Goal: Task Accomplishment & Management: Use online tool/utility

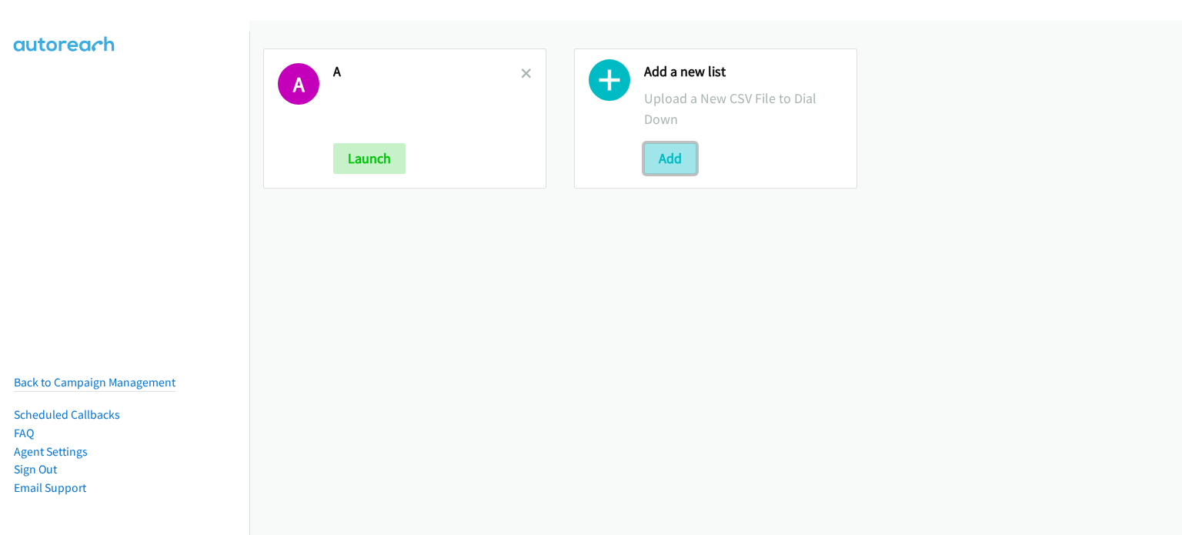
click at [672, 159] on button "Add" at bounding box center [670, 158] width 52 height 31
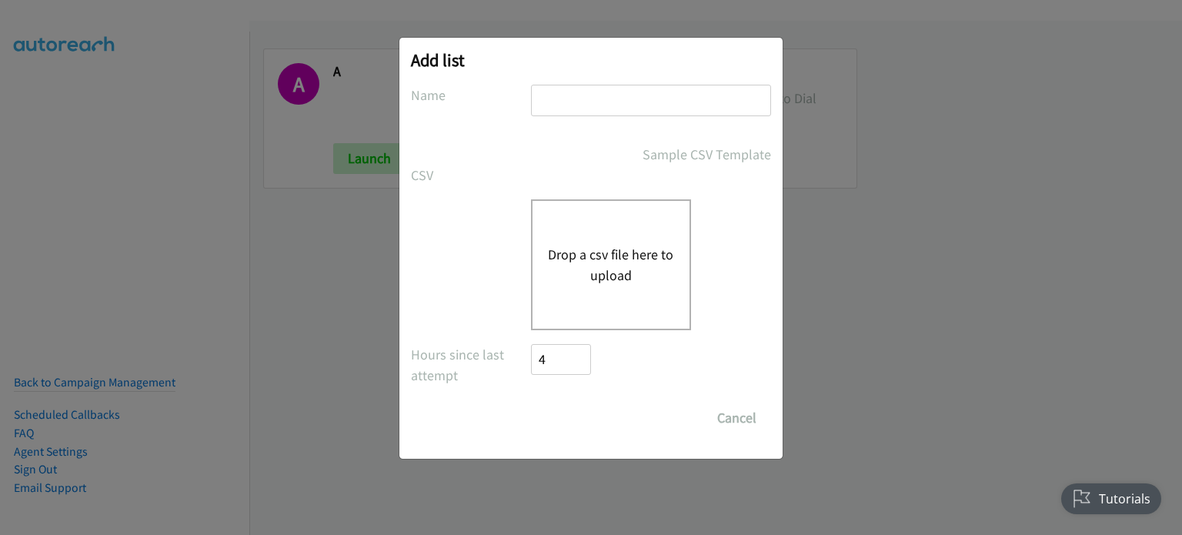
click at [659, 256] on button "Drop a csv file here to upload" at bounding box center [611, 265] width 126 height 42
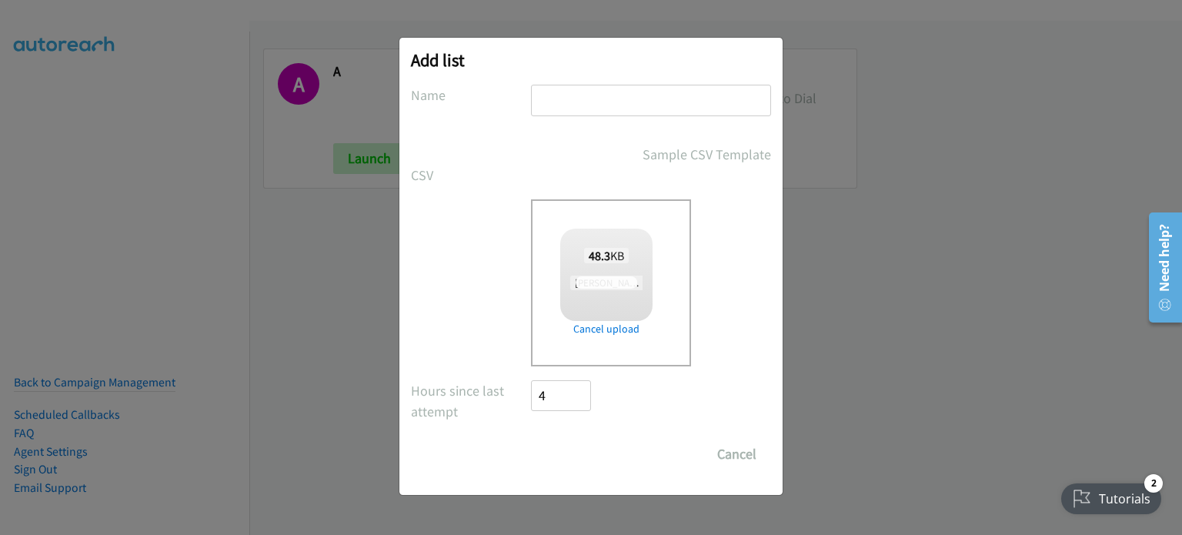
click at [572, 104] on input "text" at bounding box center [651, 101] width 240 height 32
type input "PM"
checkbox input "true"
type input "PM"
drag, startPoint x: 572, startPoint y: 455, endPoint x: 600, endPoint y: 475, distance: 34.2
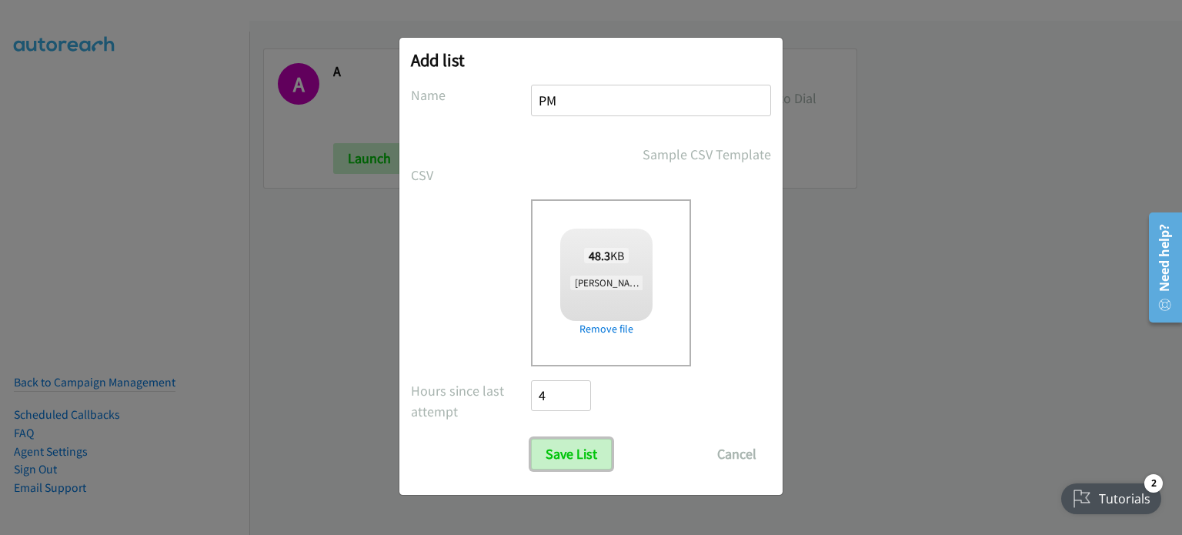
click at [572, 455] on input "Save List" at bounding box center [571, 454] width 81 height 31
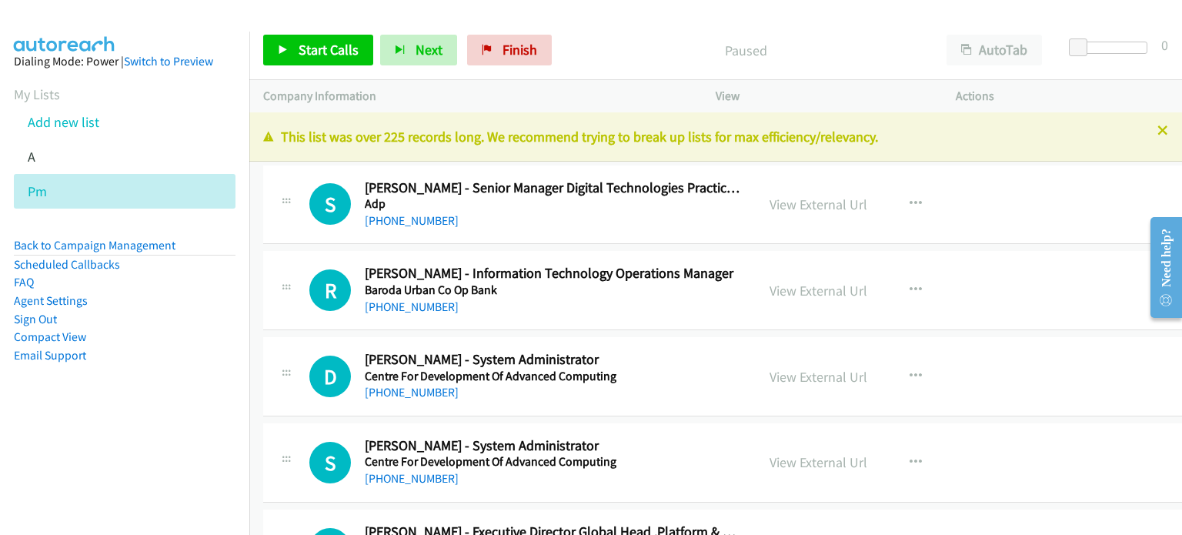
click at [193, 393] on aside "Dialing Mode: Power | Switch to Preview My Lists Add new list A Pm Back to Camp…" at bounding box center [124, 233] width 249 height 402
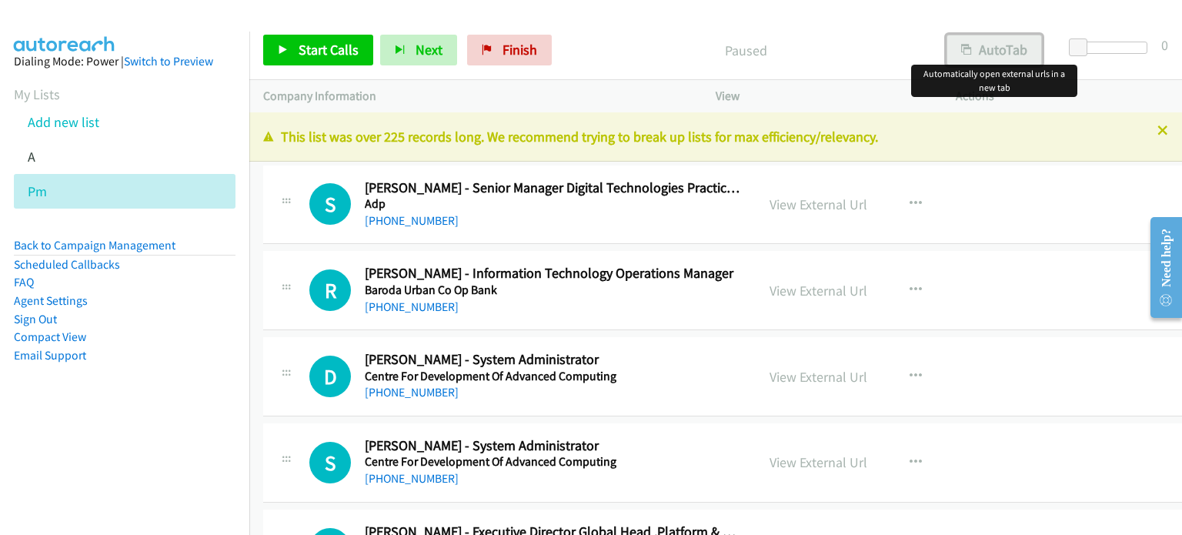
click at [1000, 52] on button "AutoTab" at bounding box center [993, 50] width 95 height 31
click at [826, 203] on link "View External Url" at bounding box center [818, 204] width 98 height 18
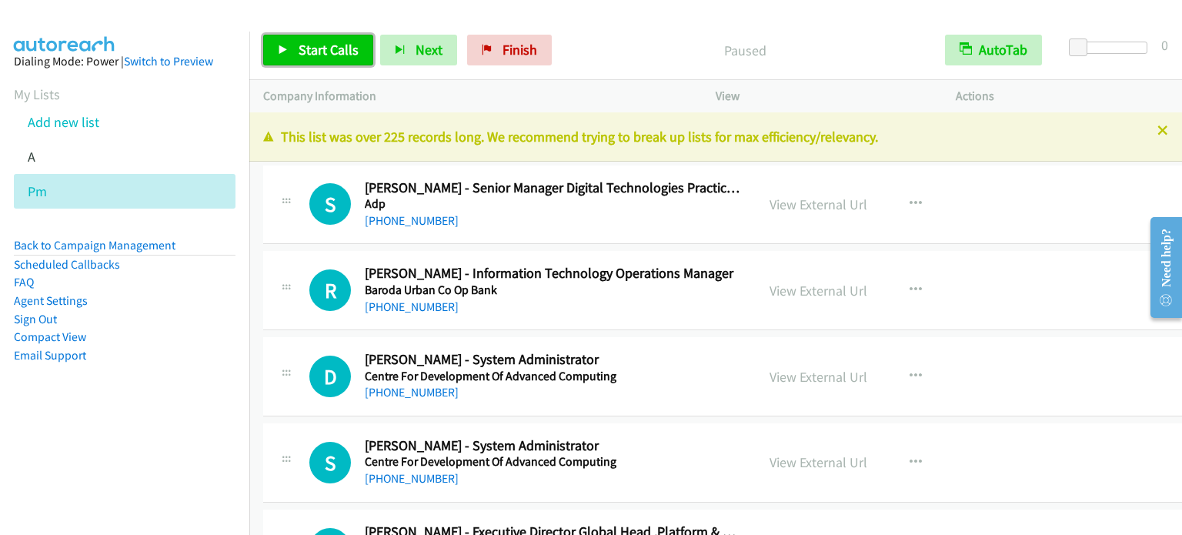
click at [326, 61] on link "Start Calls" at bounding box center [318, 50] width 110 height 31
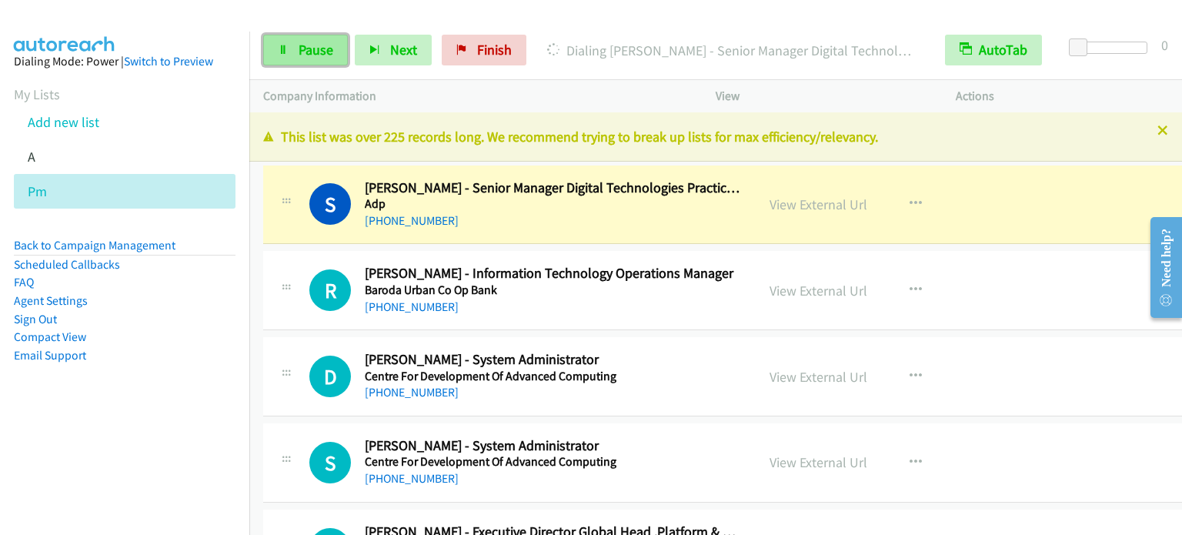
click at [330, 39] on link "Pause" at bounding box center [305, 50] width 85 height 31
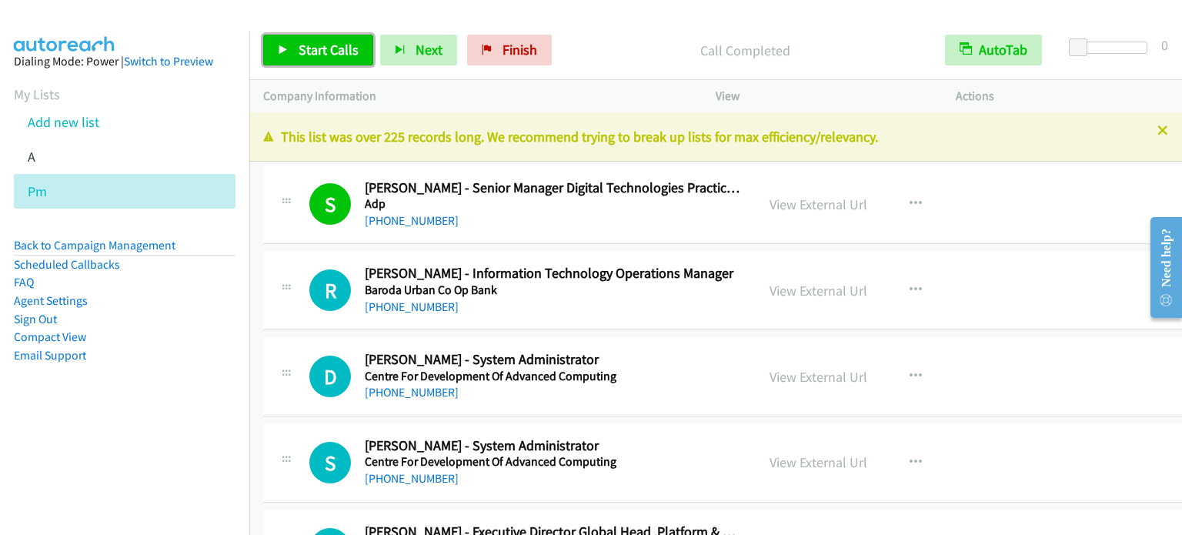
click at [301, 55] on span "Start Calls" at bounding box center [329, 50] width 60 height 18
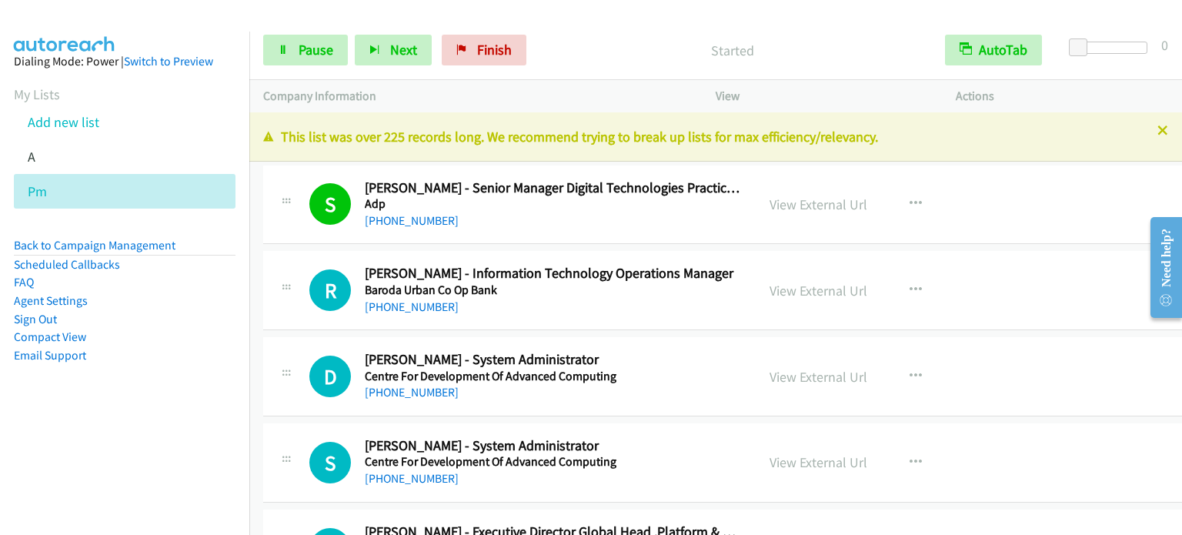
click at [108, 394] on aside "Dialing Mode: Power | Switch to Preview My Lists Add new list A Pm Back to Camp…" at bounding box center [124, 233] width 249 height 402
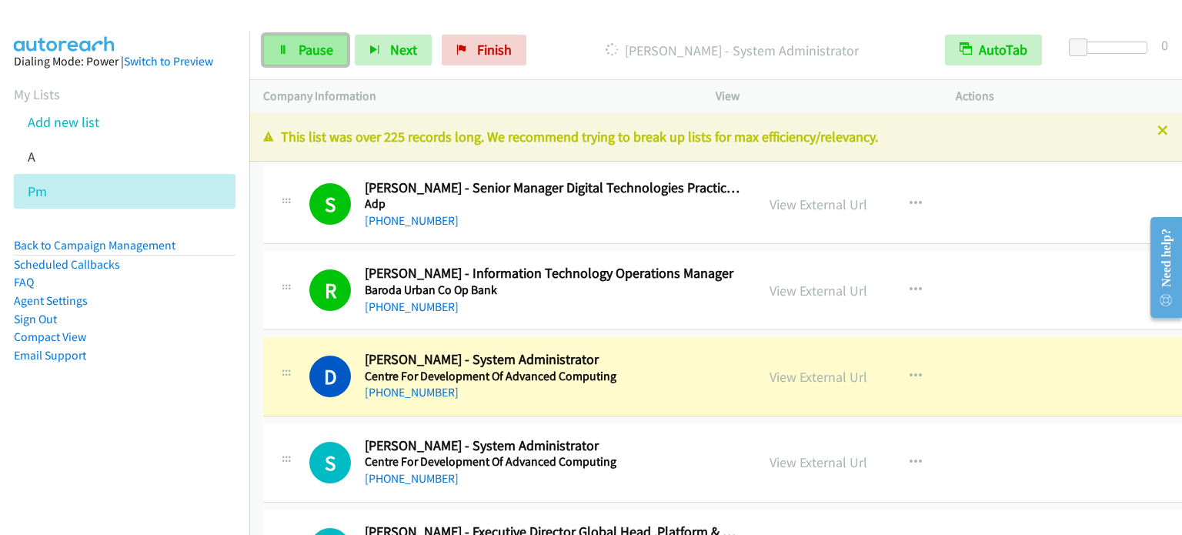
click at [326, 45] on span "Pause" at bounding box center [316, 50] width 35 height 18
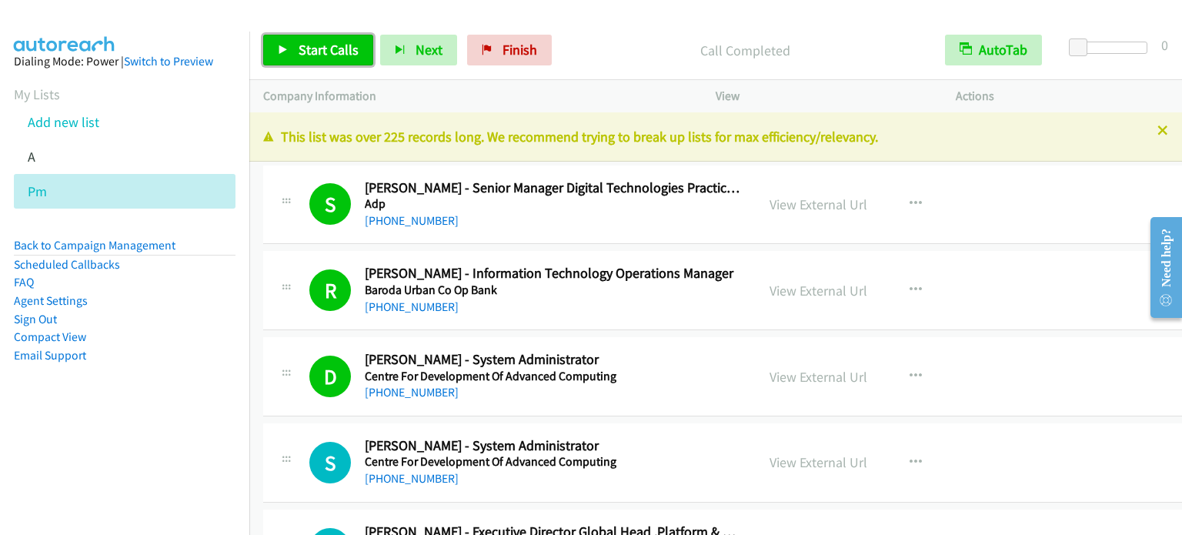
click at [335, 45] on span "Start Calls" at bounding box center [329, 50] width 60 height 18
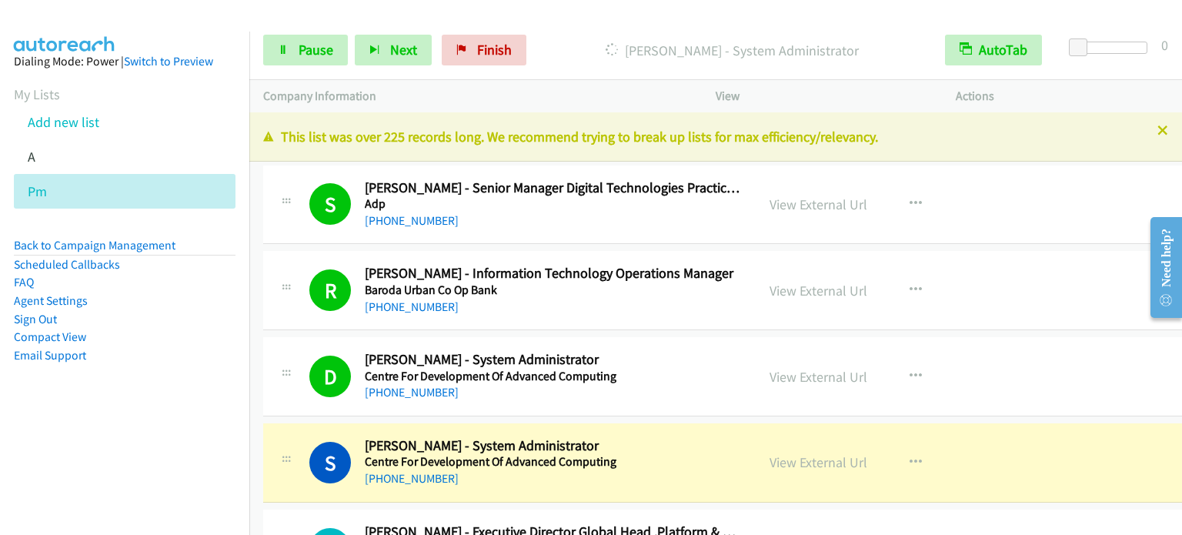
click at [221, 372] on aside "Dialing Mode: Power | Switch to Preview My Lists Add new list A Pm Back to Camp…" at bounding box center [124, 233] width 249 height 402
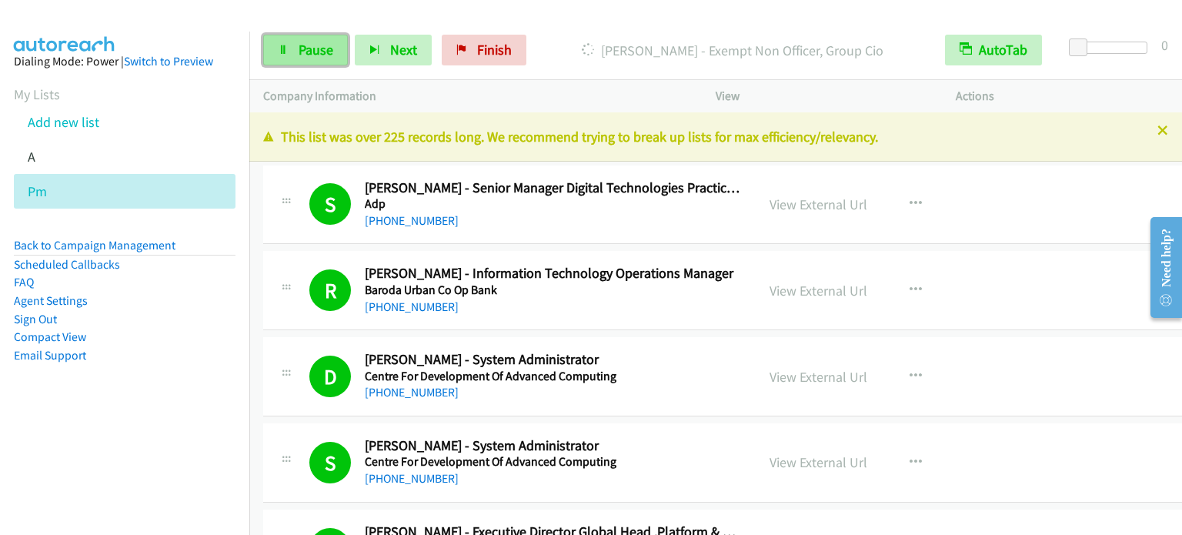
click at [280, 55] on link "Pause" at bounding box center [305, 50] width 85 height 31
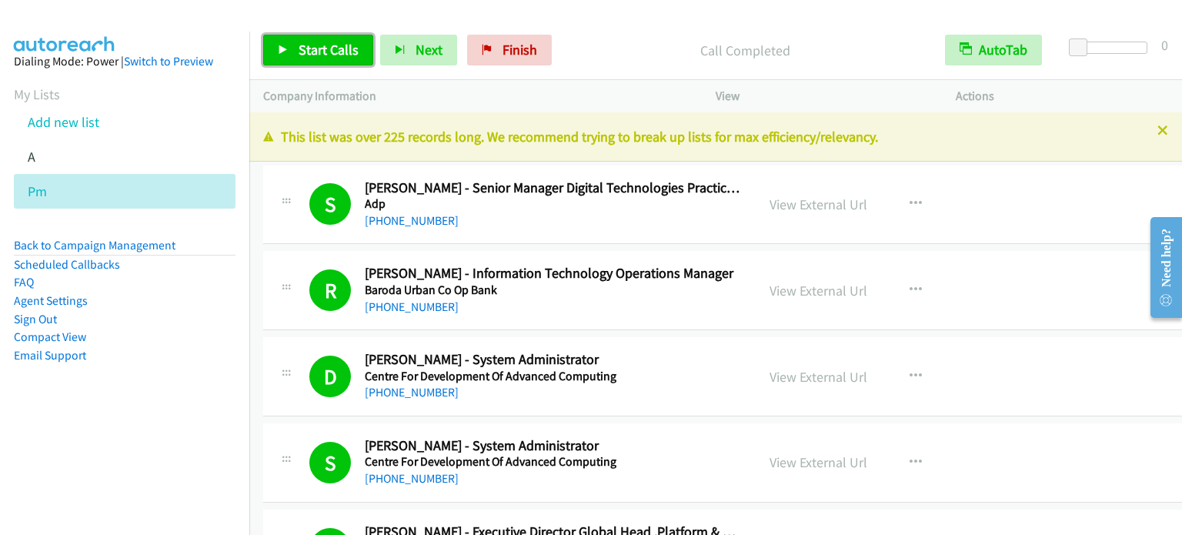
click at [348, 45] on span "Start Calls" at bounding box center [329, 50] width 60 height 18
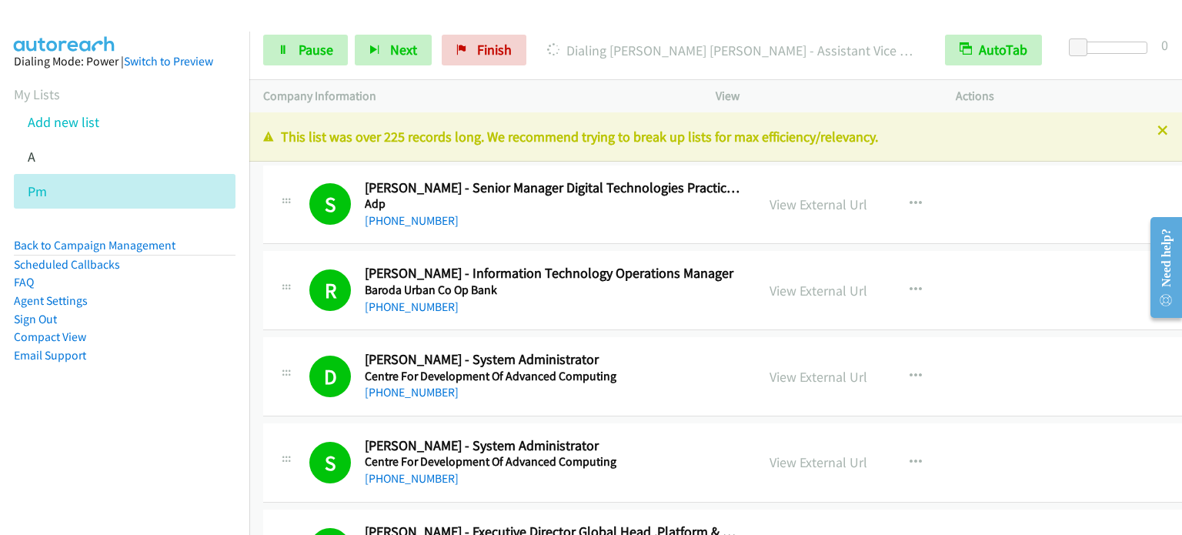
drag, startPoint x: 89, startPoint y: 422, endPoint x: 554, endPoint y: 72, distance: 581.3
click at [93, 427] on aside "Dialing Mode: Power | Switch to Preview My Lists Add new list A Pm Back to Camp…" at bounding box center [124, 233] width 249 height 402
click at [310, 47] on span "Pause" at bounding box center [316, 50] width 35 height 18
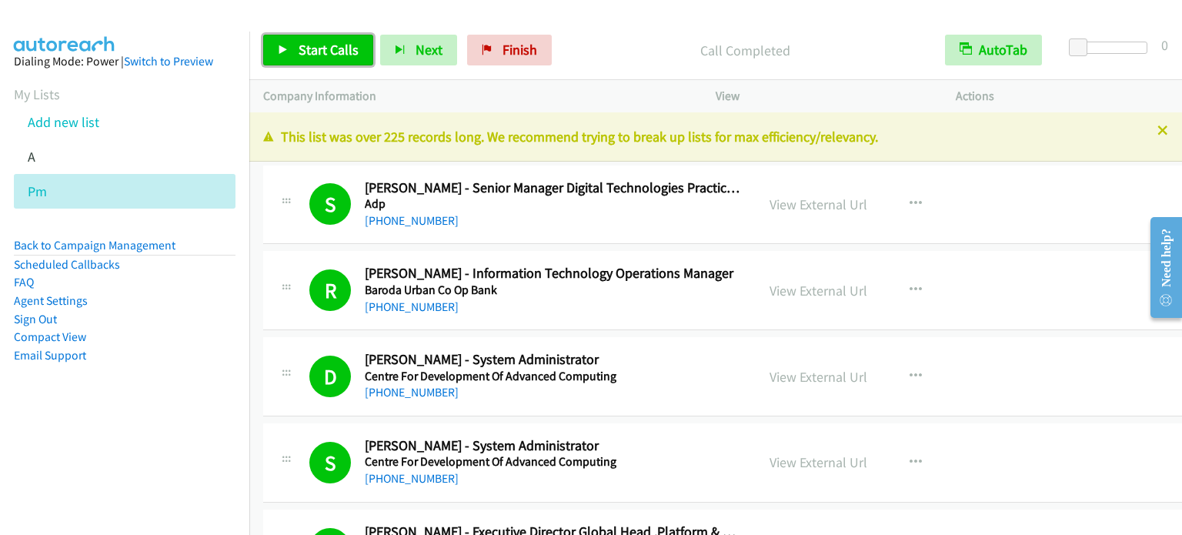
click at [335, 42] on span "Start Calls" at bounding box center [329, 50] width 60 height 18
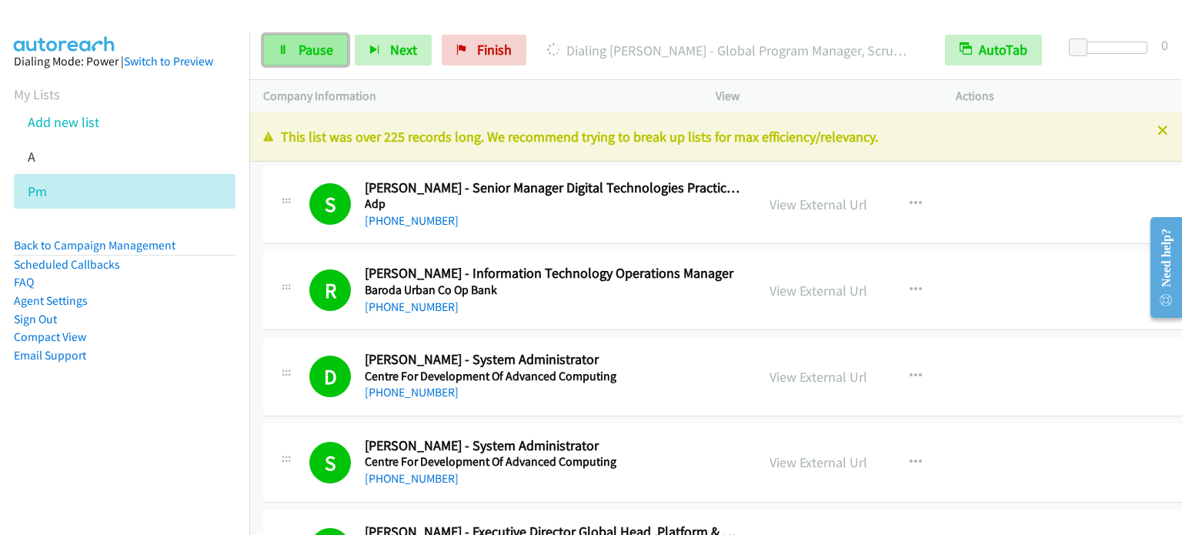
click at [305, 52] on span "Pause" at bounding box center [316, 50] width 35 height 18
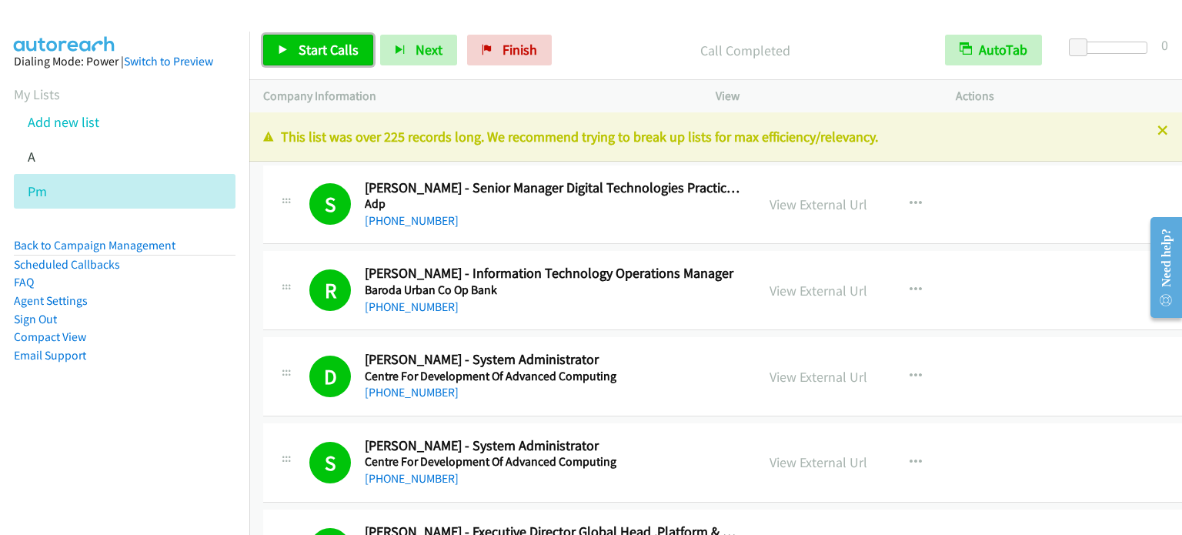
click at [365, 45] on link "Start Calls" at bounding box center [318, 50] width 110 height 31
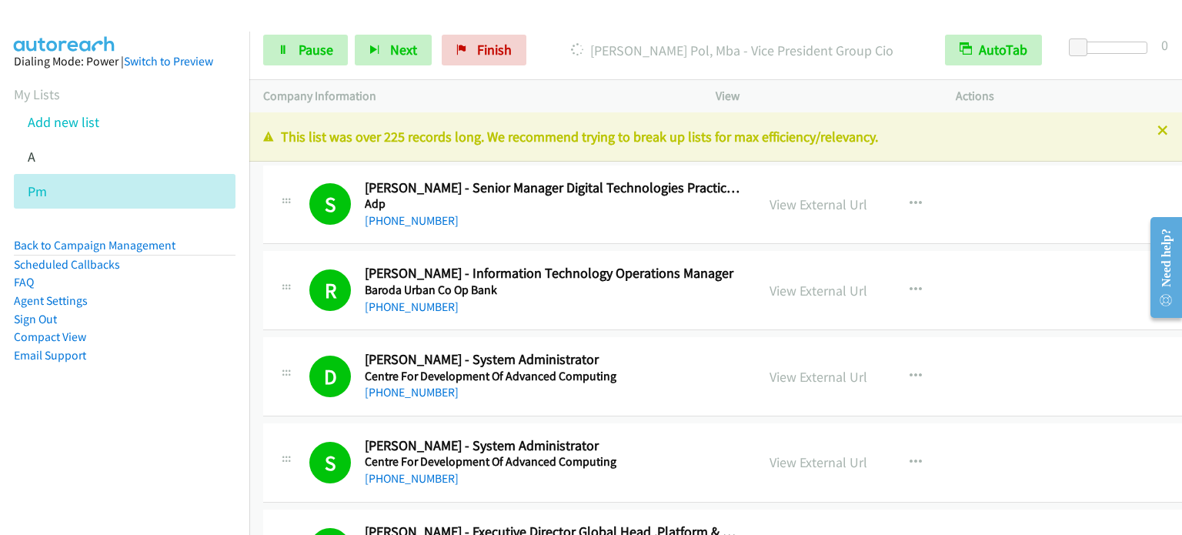
click at [185, 359] on li "Email Support" at bounding box center [125, 355] width 222 height 18
click at [312, 38] on link "Pause" at bounding box center [305, 50] width 85 height 31
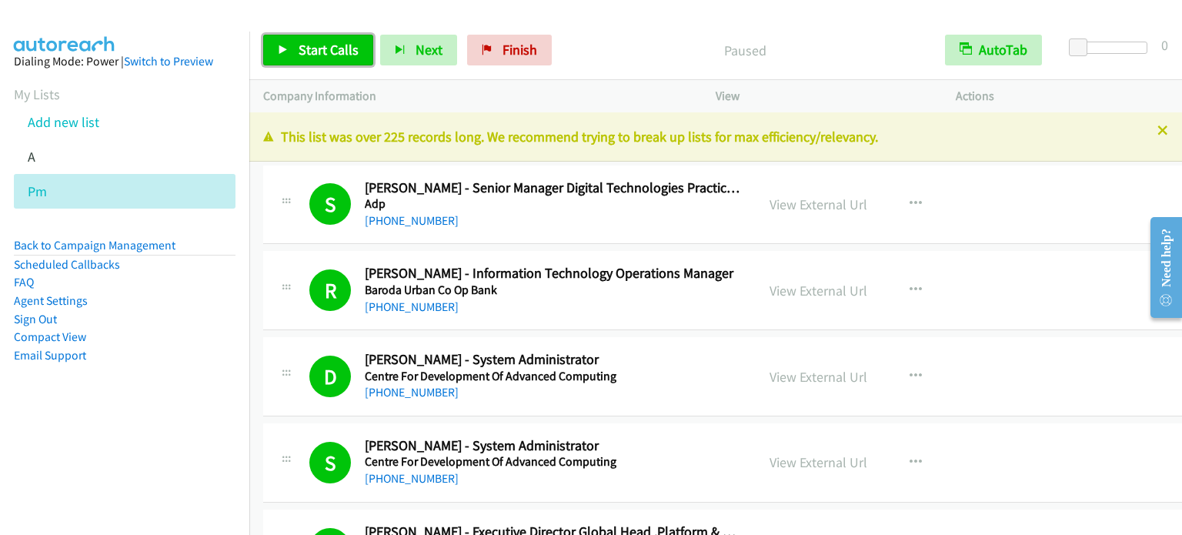
click at [338, 45] on span "Start Calls" at bounding box center [329, 50] width 60 height 18
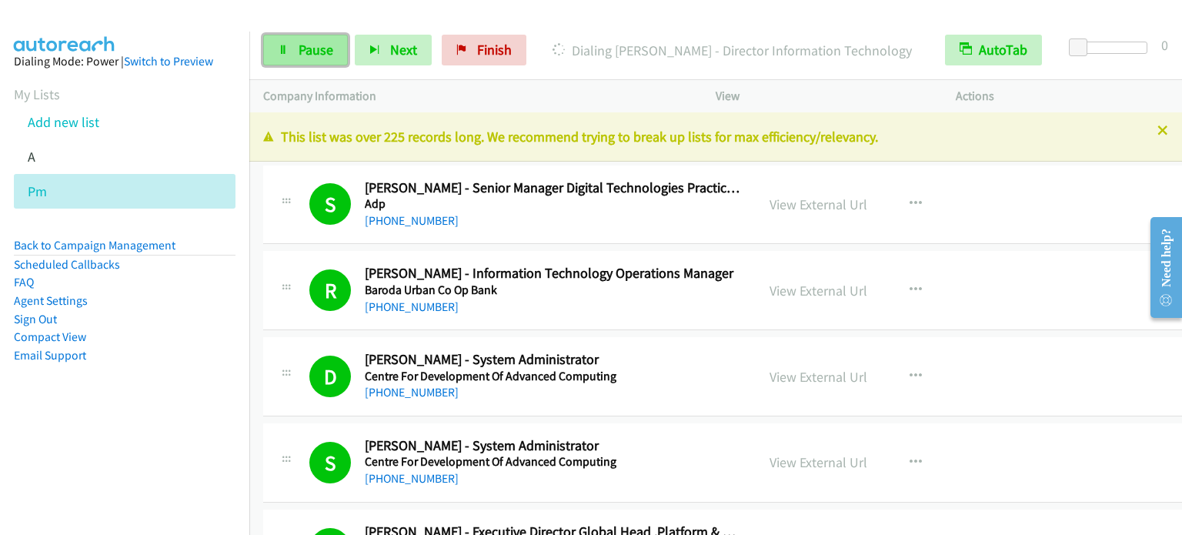
click at [273, 54] on link "Pause" at bounding box center [305, 50] width 85 height 31
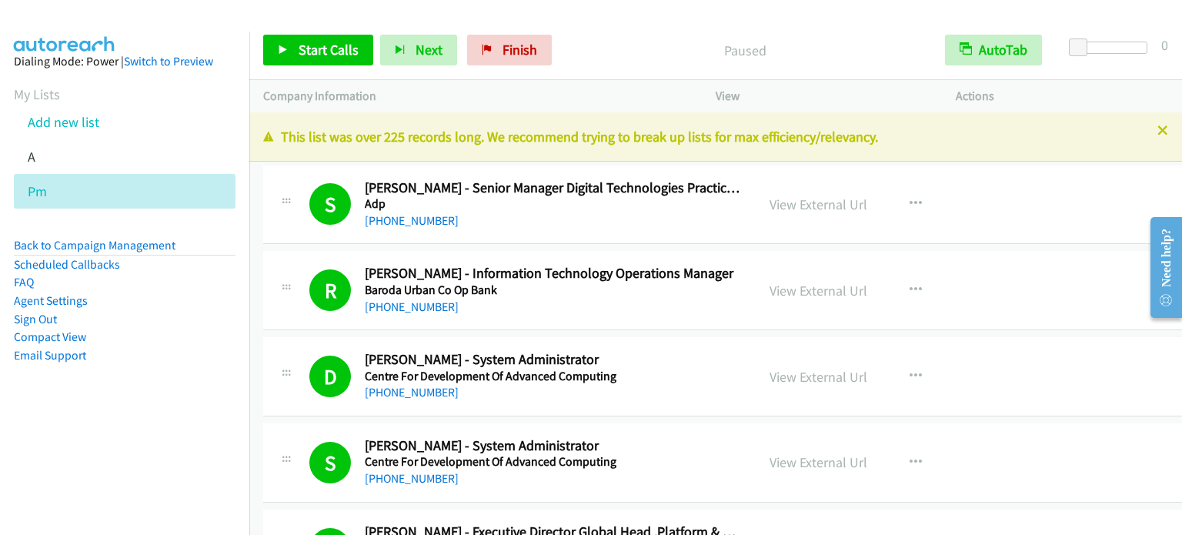
drag, startPoint x: 255, startPoint y: 352, endPoint x: 396, endPoint y: 25, distance: 356.3
click at [349, 42] on span "Start Calls" at bounding box center [329, 50] width 60 height 18
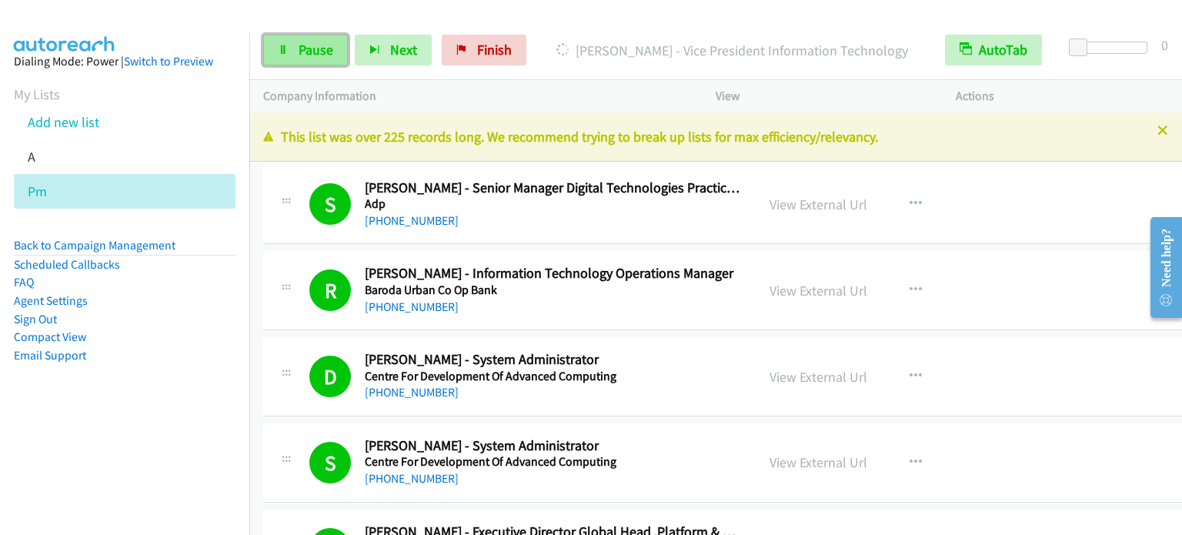
click at [293, 57] on link "Pause" at bounding box center [305, 50] width 85 height 31
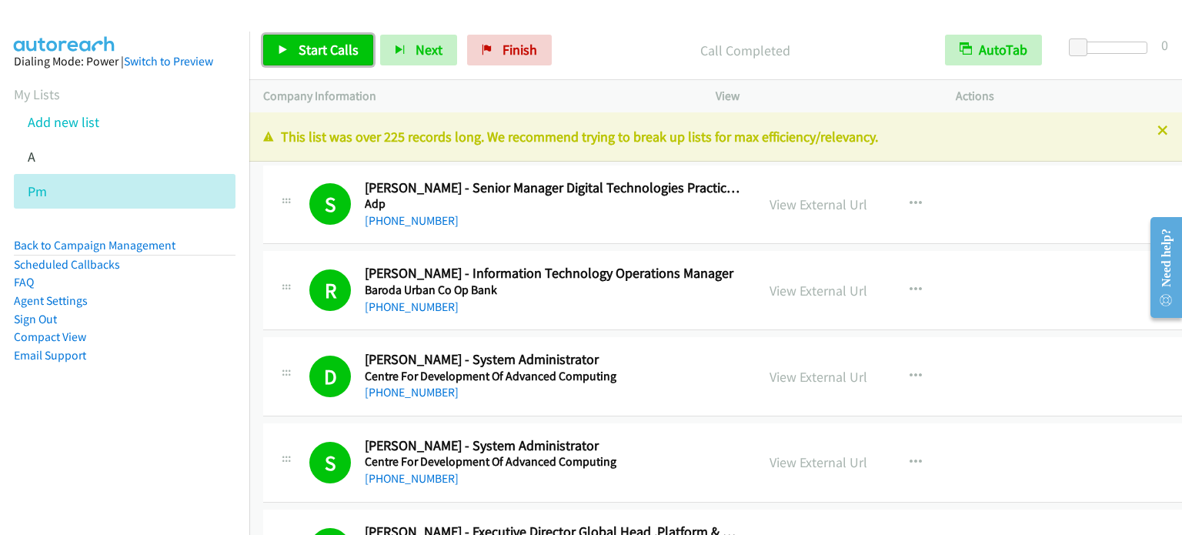
click at [322, 49] on span "Start Calls" at bounding box center [329, 50] width 60 height 18
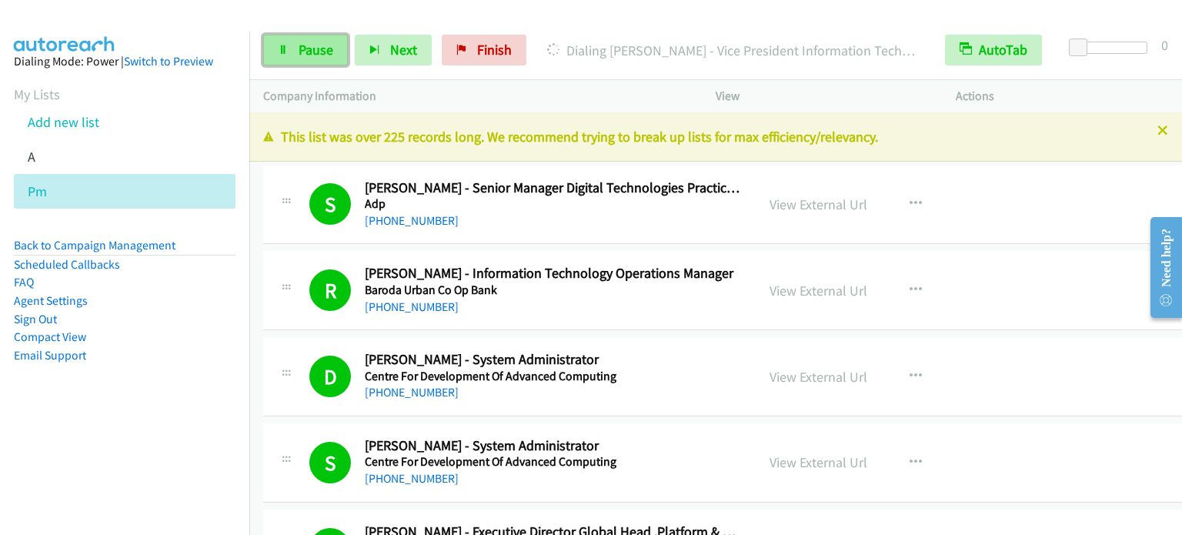
click at [280, 49] on icon at bounding box center [283, 50] width 11 height 11
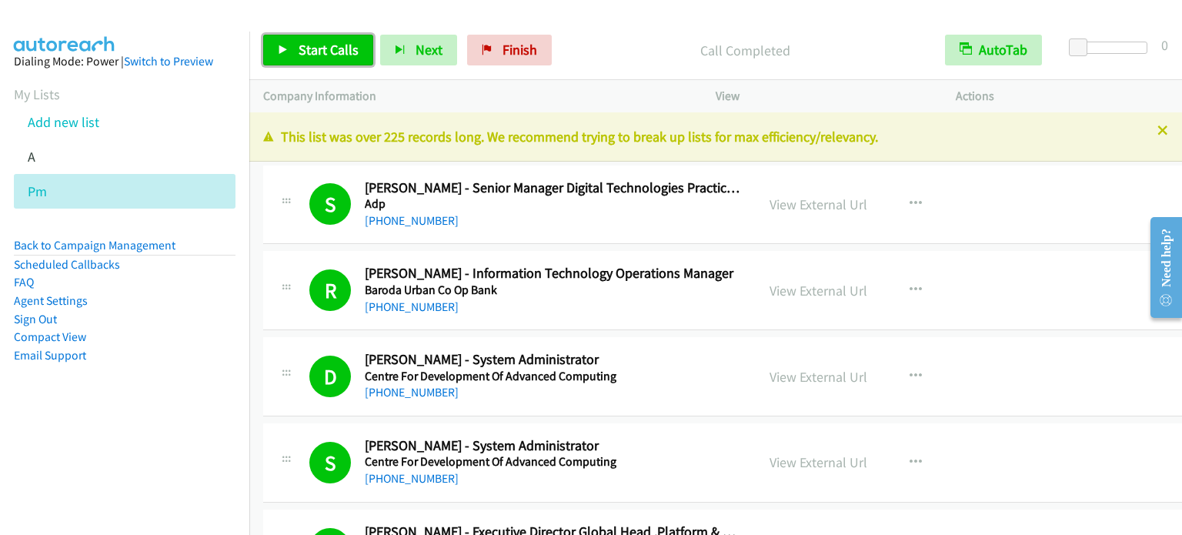
click at [301, 45] on span "Start Calls" at bounding box center [329, 50] width 60 height 18
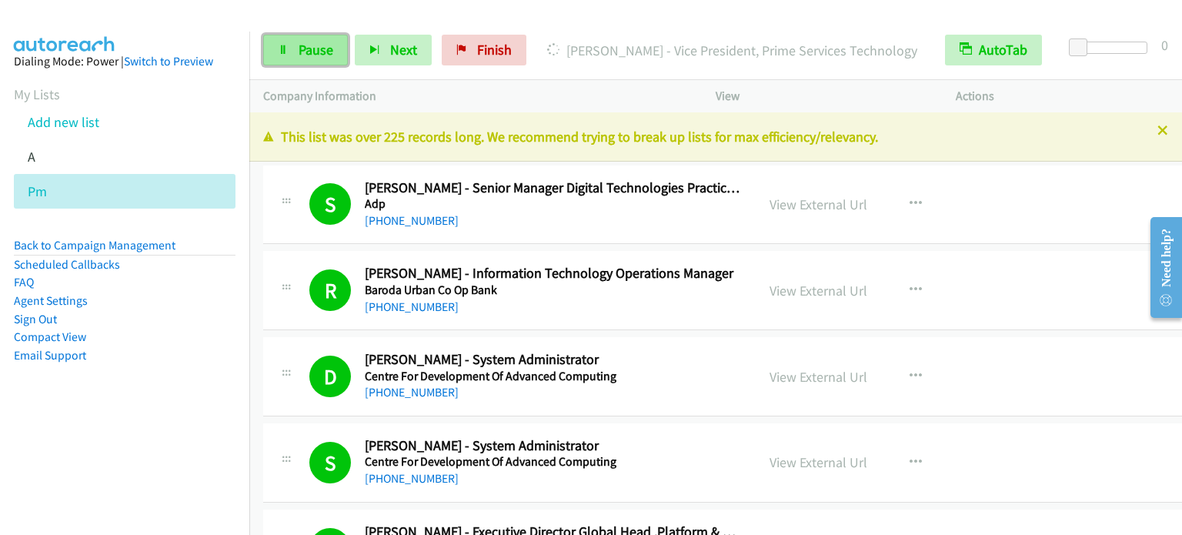
click at [308, 55] on span "Pause" at bounding box center [316, 50] width 35 height 18
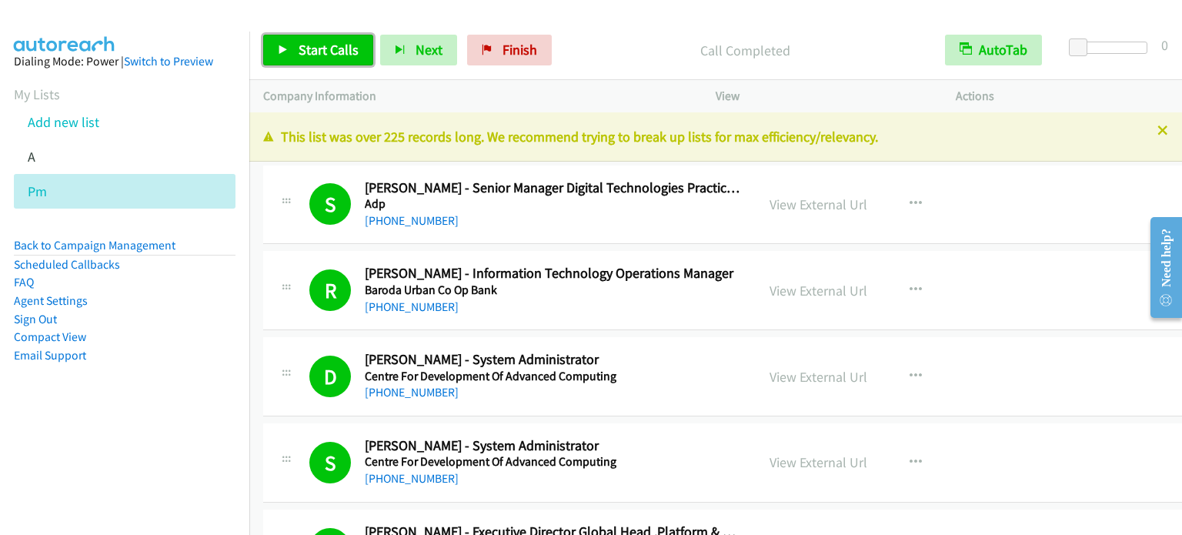
click at [332, 45] on span "Start Calls" at bounding box center [329, 50] width 60 height 18
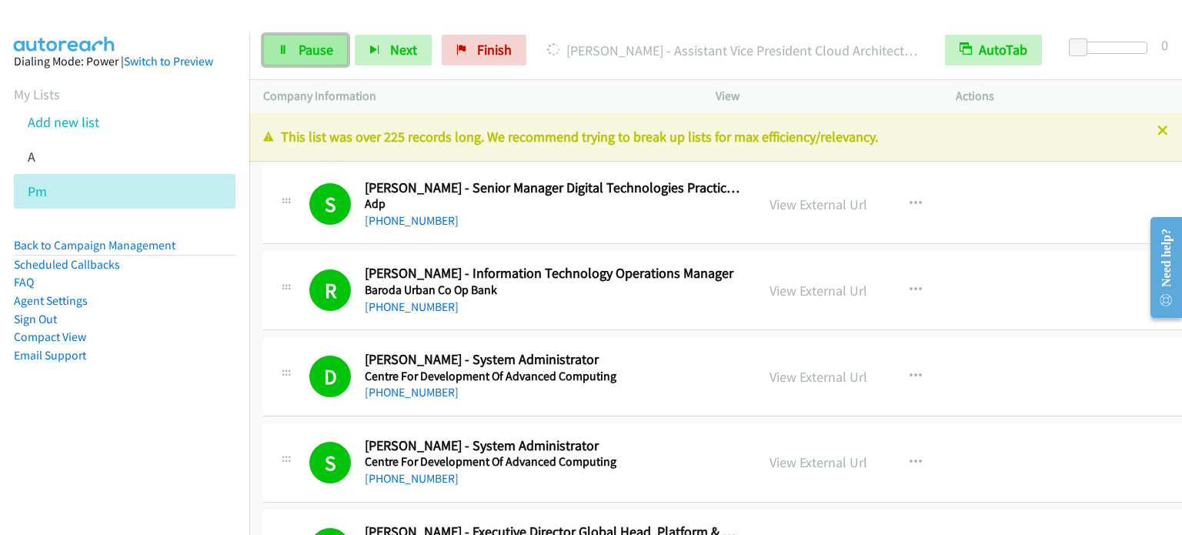
click at [318, 52] on span "Pause" at bounding box center [316, 50] width 35 height 18
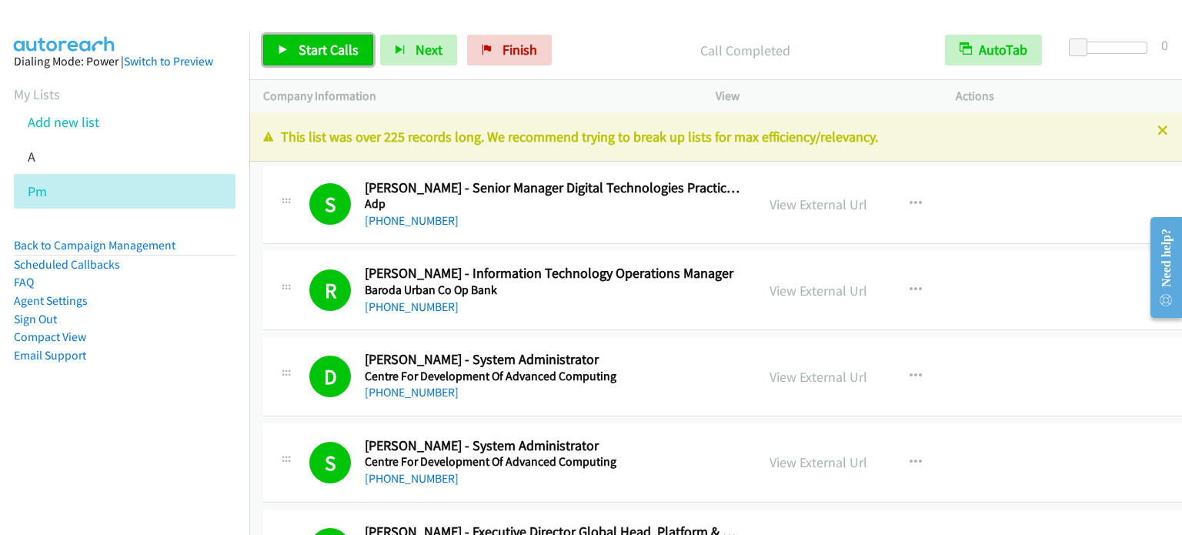
click at [322, 55] on span "Start Calls" at bounding box center [329, 50] width 60 height 18
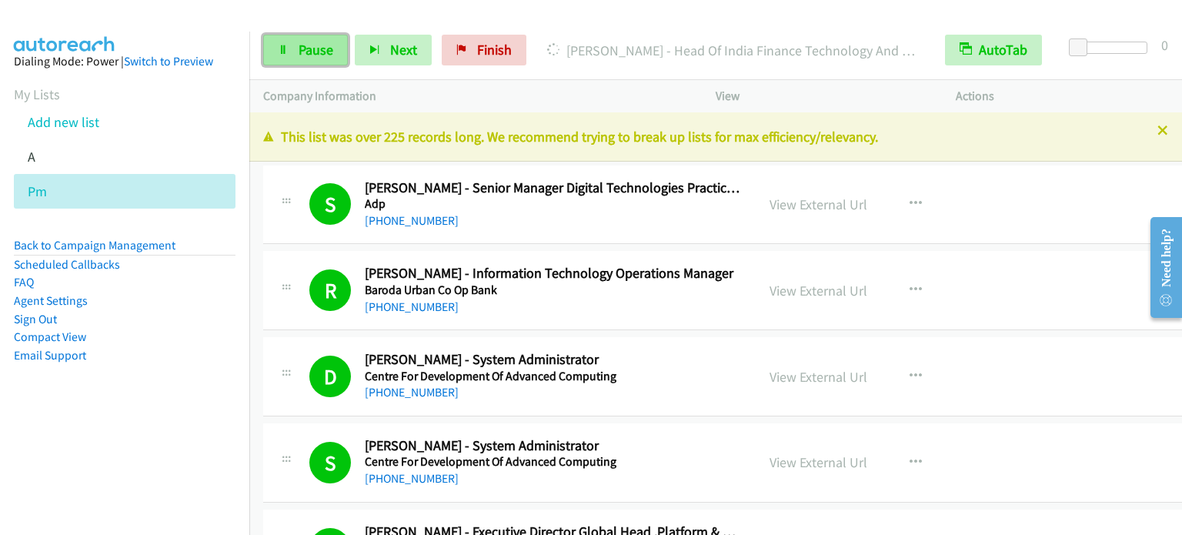
click at [288, 45] on link "Pause" at bounding box center [305, 50] width 85 height 31
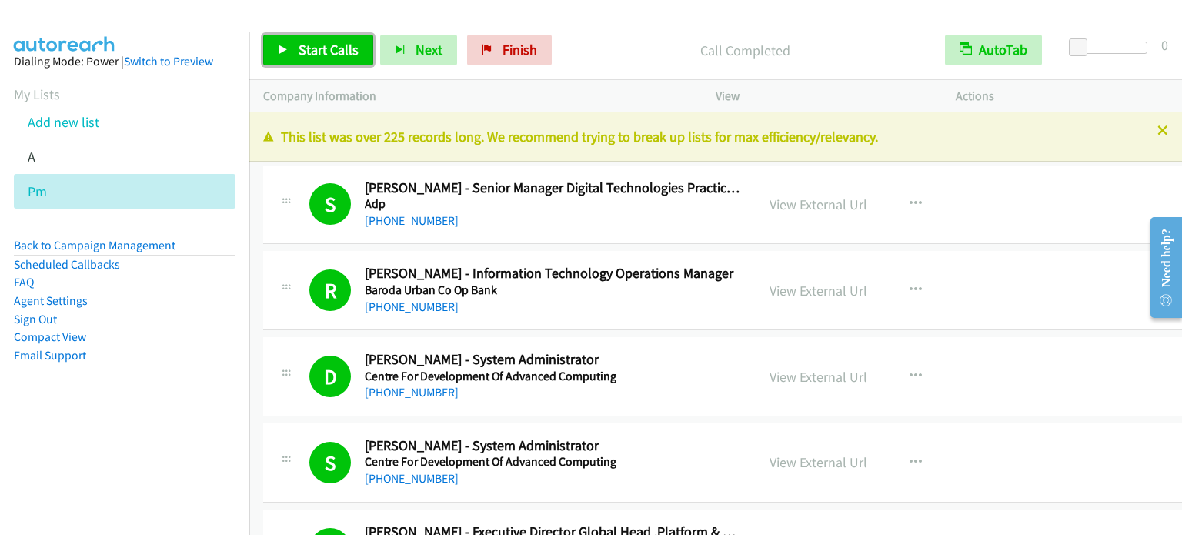
click at [308, 35] on link "Start Calls" at bounding box center [318, 50] width 110 height 31
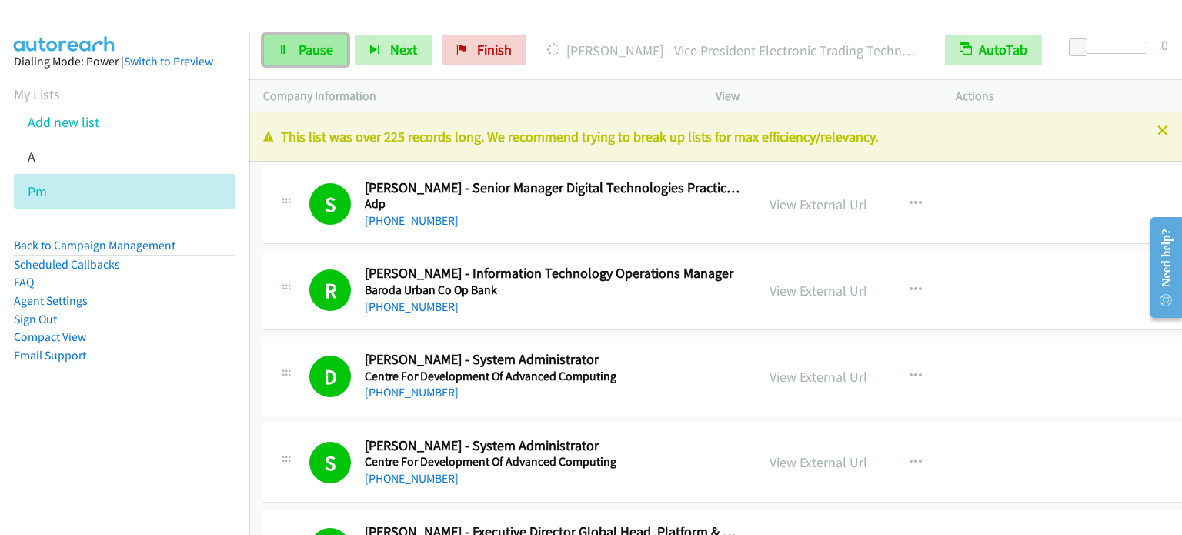
click at [314, 48] on span "Pause" at bounding box center [316, 50] width 35 height 18
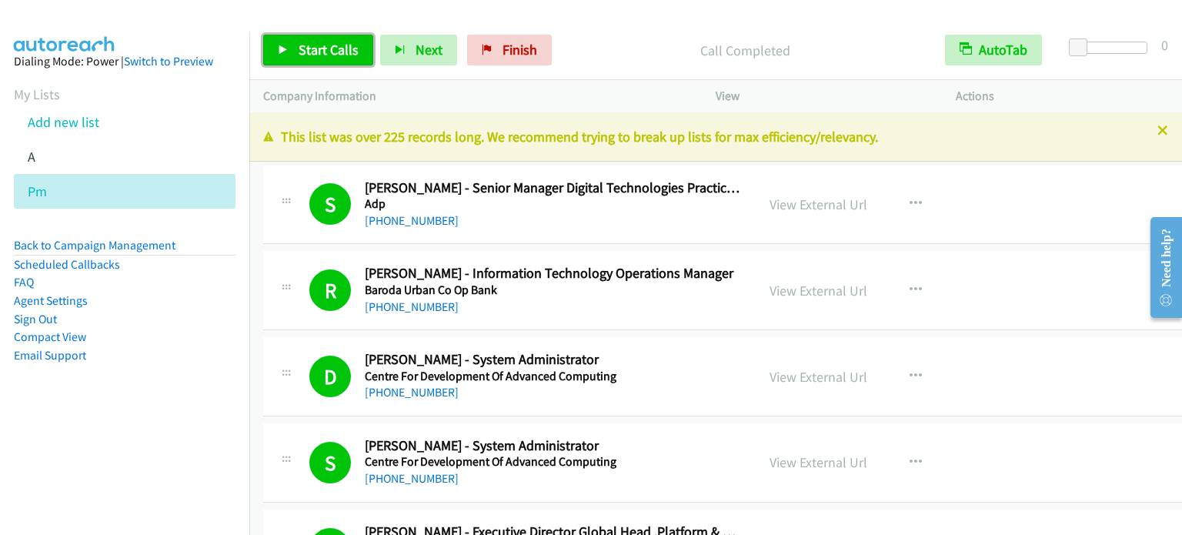
click at [308, 55] on span "Start Calls" at bounding box center [329, 50] width 60 height 18
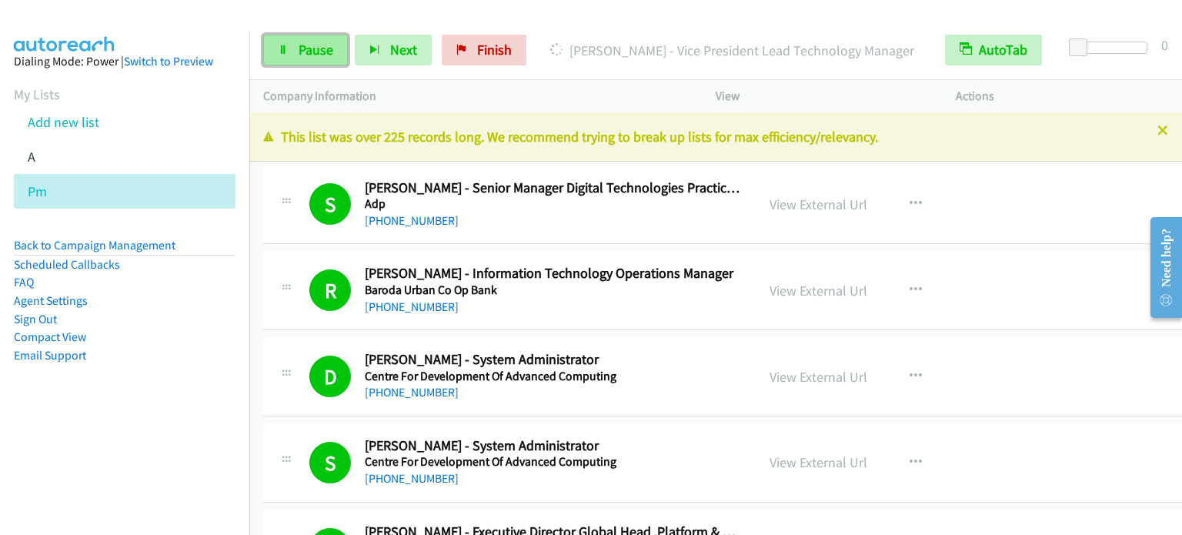
click at [285, 60] on link "Pause" at bounding box center [305, 50] width 85 height 31
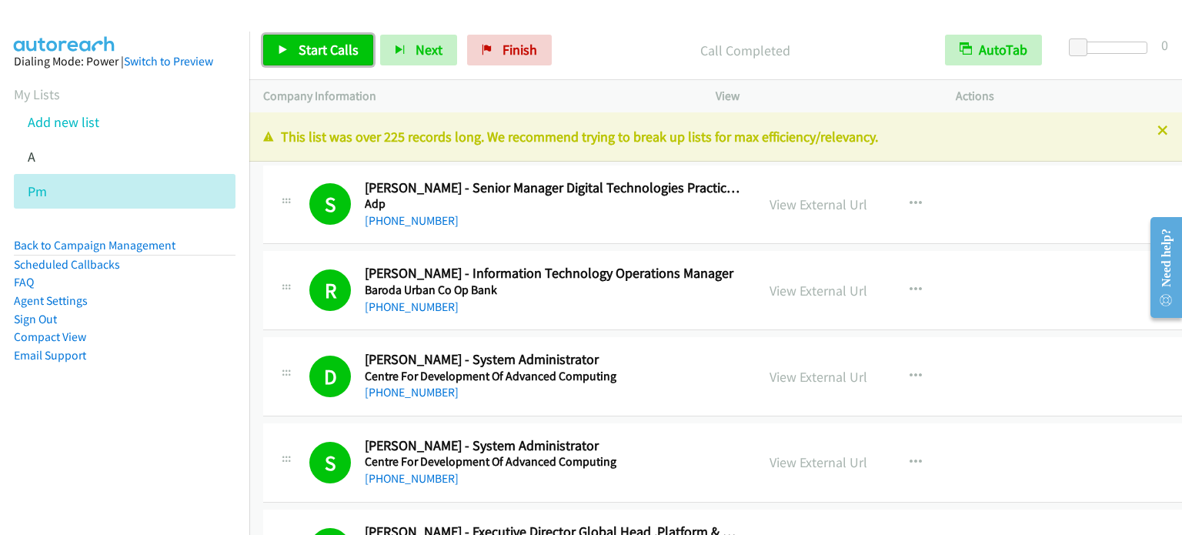
click at [307, 42] on span "Start Calls" at bounding box center [329, 50] width 60 height 18
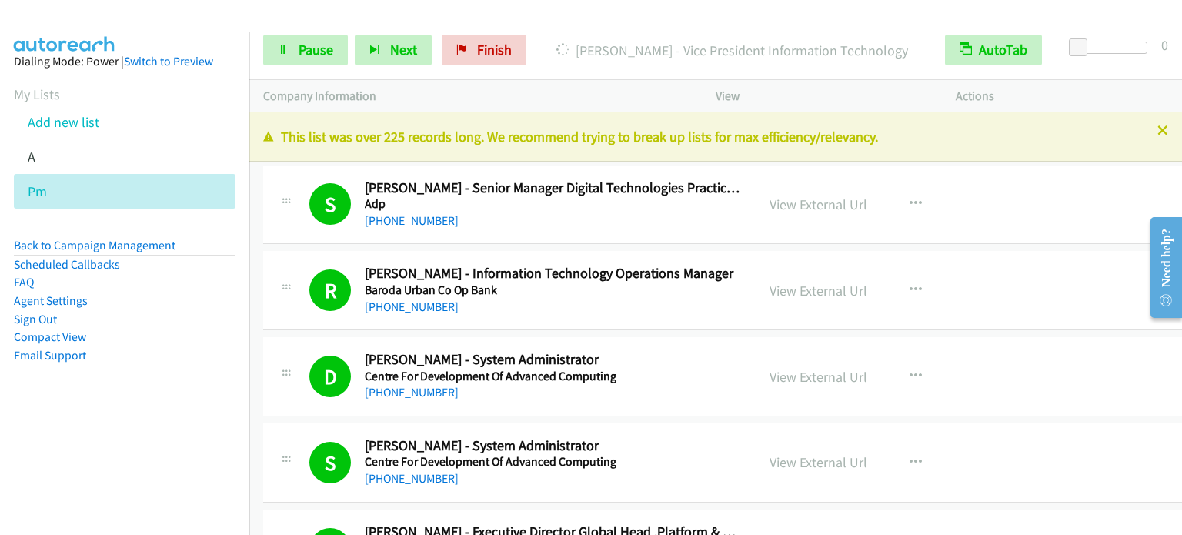
click at [126, 439] on nav "Dialing Mode: Power | Switch to Preview My Lists Add new list A Pm Back to Camp…" at bounding box center [125, 299] width 250 height 535
click at [305, 52] on span "Pause" at bounding box center [316, 50] width 35 height 18
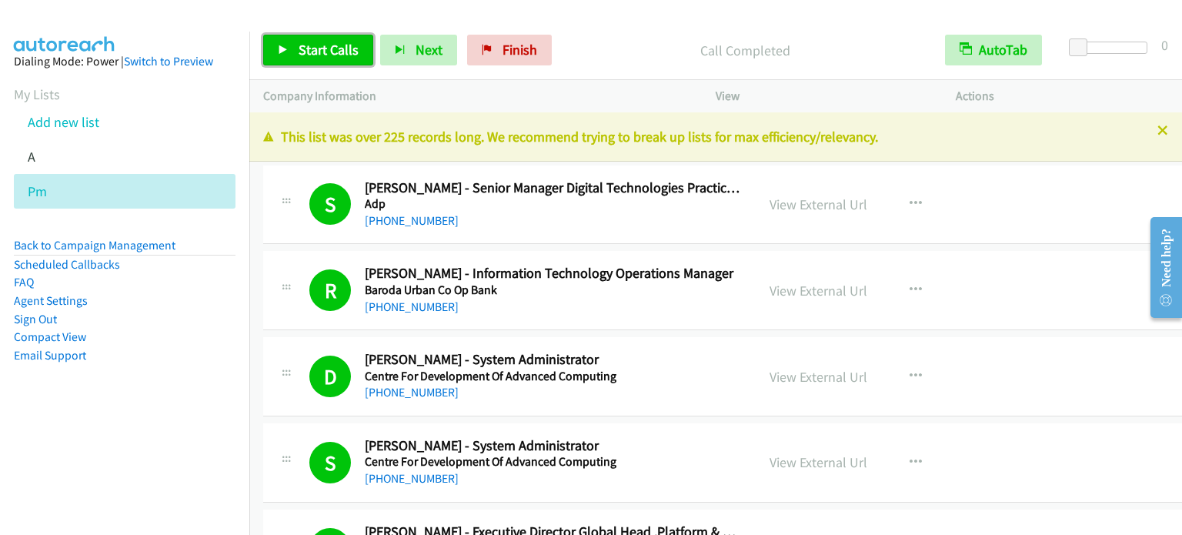
click at [319, 55] on span "Start Calls" at bounding box center [329, 50] width 60 height 18
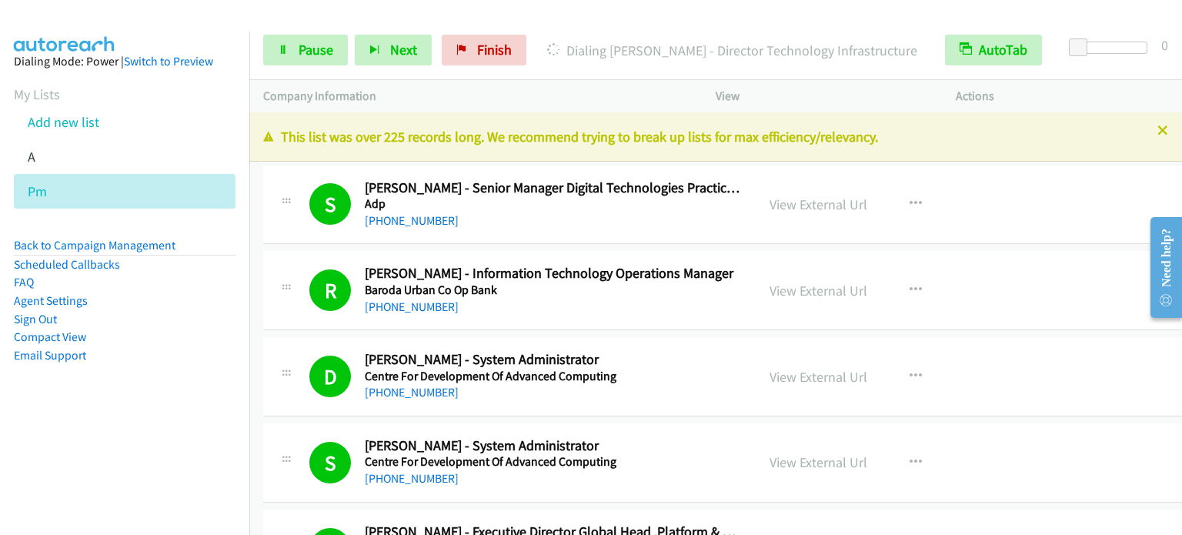
drag, startPoint x: 185, startPoint y: 359, endPoint x: 232, endPoint y: 307, distance: 70.3
click at [185, 359] on li "Email Support" at bounding box center [125, 355] width 222 height 18
click at [319, 46] on span "Pause" at bounding box center [316, 50] width 35 height 18
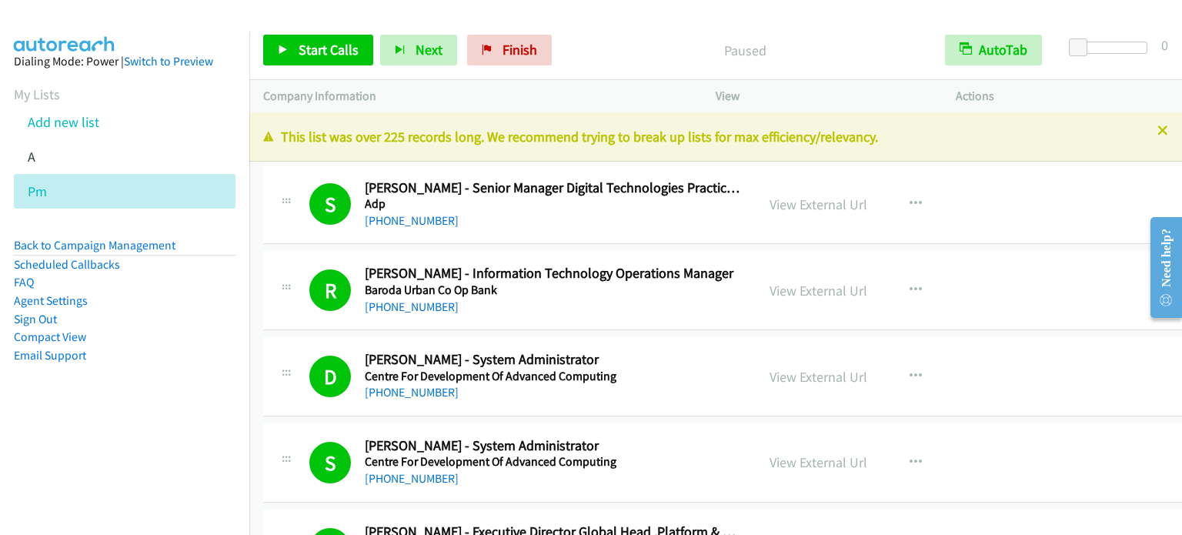
click at [671, 29] on div "Start Calls Pause Next Finish Paused AutoTab AutoTab 0" at bounding box center [715, 50] width 932 height 59
click at [326, 49] on span "Start Calls" at bounding box center [329, 50] width 60 height 18
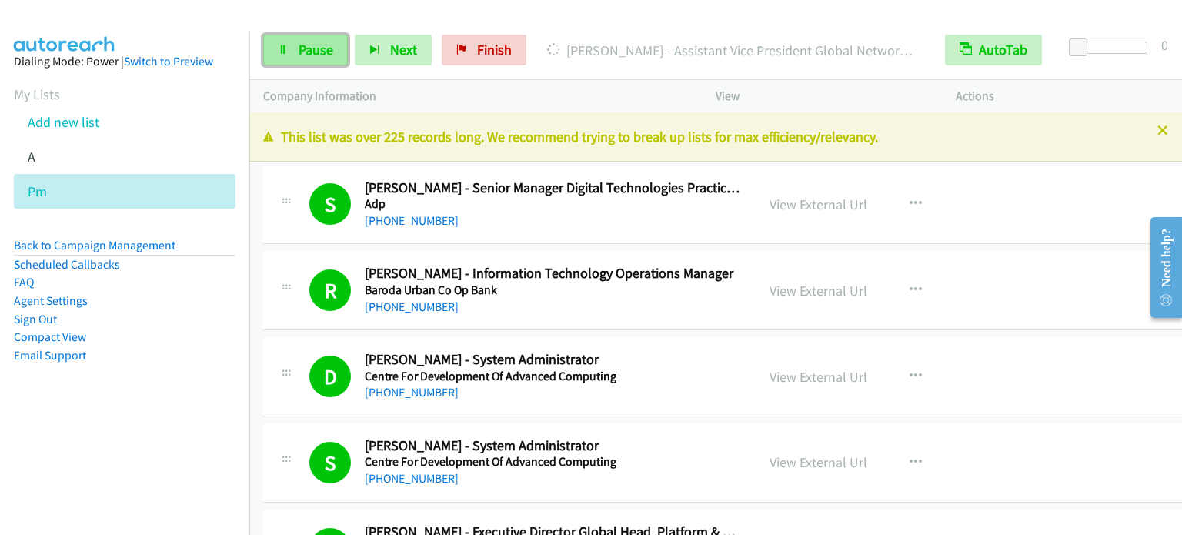
click at [308, 52] on span "Pause" at bounding box center [316, 50] width 35 height 18
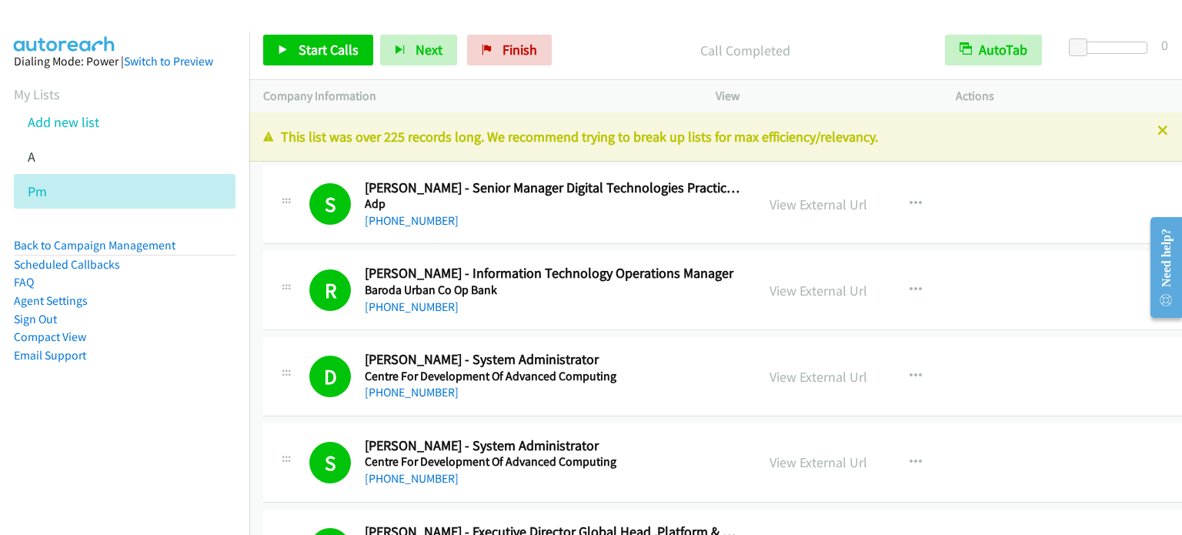
drag, startPoint x: 173, startPoint y: 384, endPoint x: 187, endPoint y: 370, distance: 19.6
click at [173, 385] on aside "Dialing Mode: Power | Switch to Preview My Lists Add new list A Pm Back to Camp…" at bounding box center [124, 233] width 249 height 402
click at [626, 25] on div "Start Calls Pause Next Finish Call Completed AutoTab AutoTab 0" at bounding box center [715, 50] width 932 height 59
click at [345, 52] on span "Start Calls" at bounding box center [329, 50] width 60 height 18
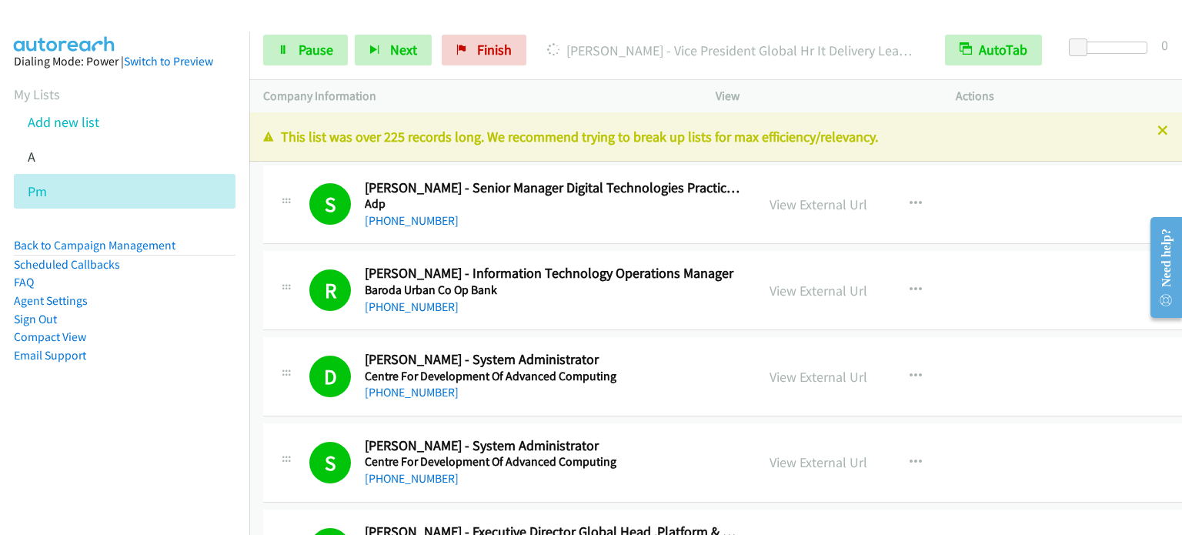
click at [148, 412] on aside "Dialing Mode: Power | Switch to Preview My Lists Add new list A Pm Back to Camp…" at bounding box center [124, 233] width 249 height 402
click at [280, 61] on link "Pause" at bounding box center [305, 50] width 85 height 31
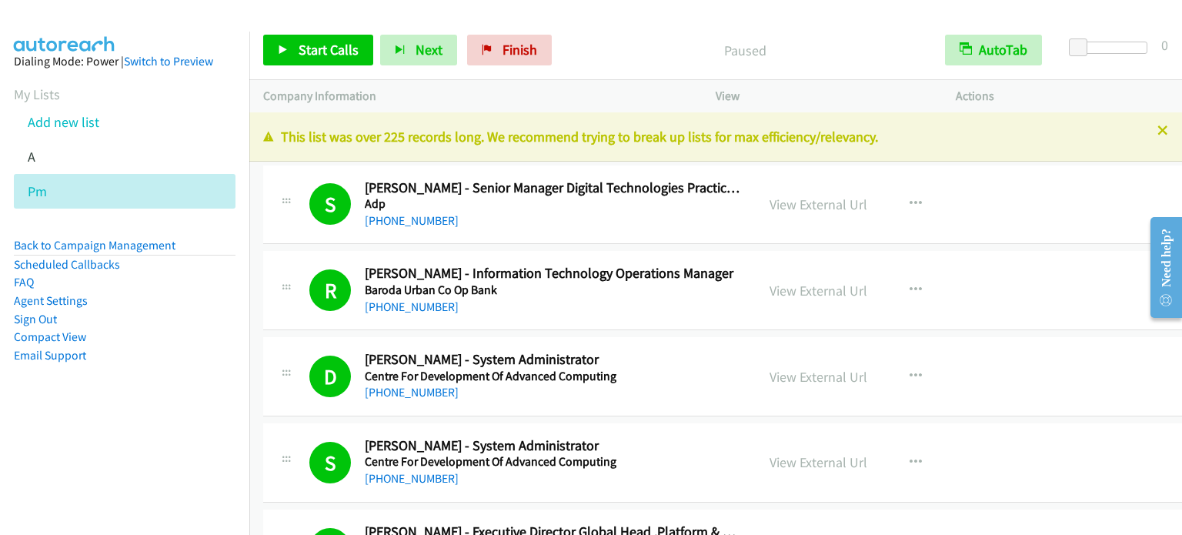
drag, startPoint x: 182, startPoint y: 405, endPoint x: 305, endPoint y: 218, distance: 224.9
click at [182, 405] on aside "Dialing Mode: Power | Switch to Preview My Lists Add new list A Pm Back to Camp…" at bounding box center [124, 233] width 249 height 402
click at [317, 53] on span "Start Calls" at bounding box center [329, 50] width 60 height 18
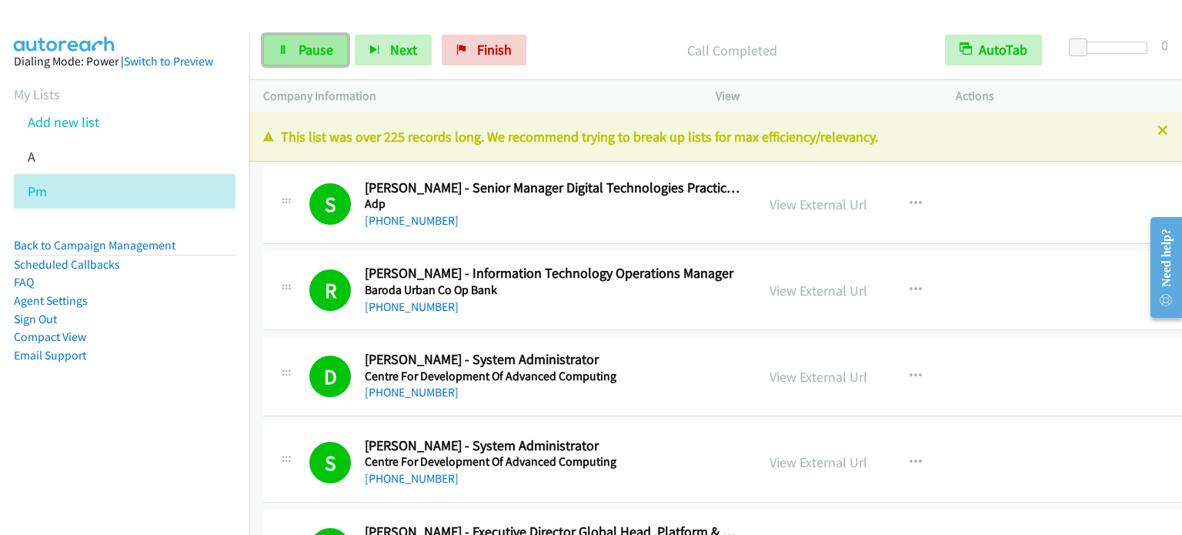
click at [317, 55] on span "Pause" at bounding box center [316, 50] width 35 height 18
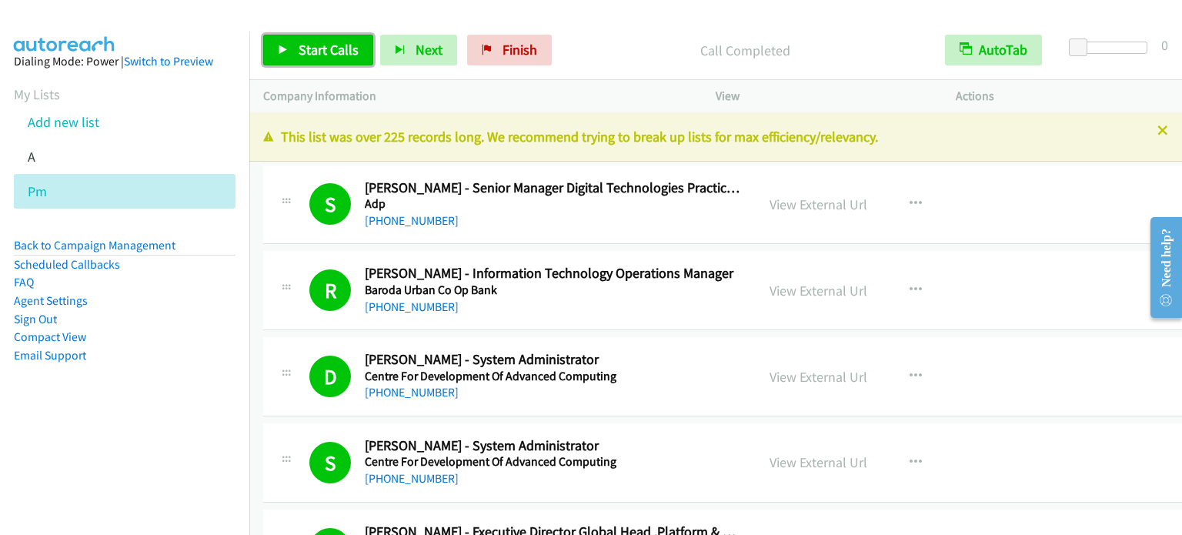
click at [313, 47] on span "Start Calls" at bounding box center [329, 50] width 60 height 18
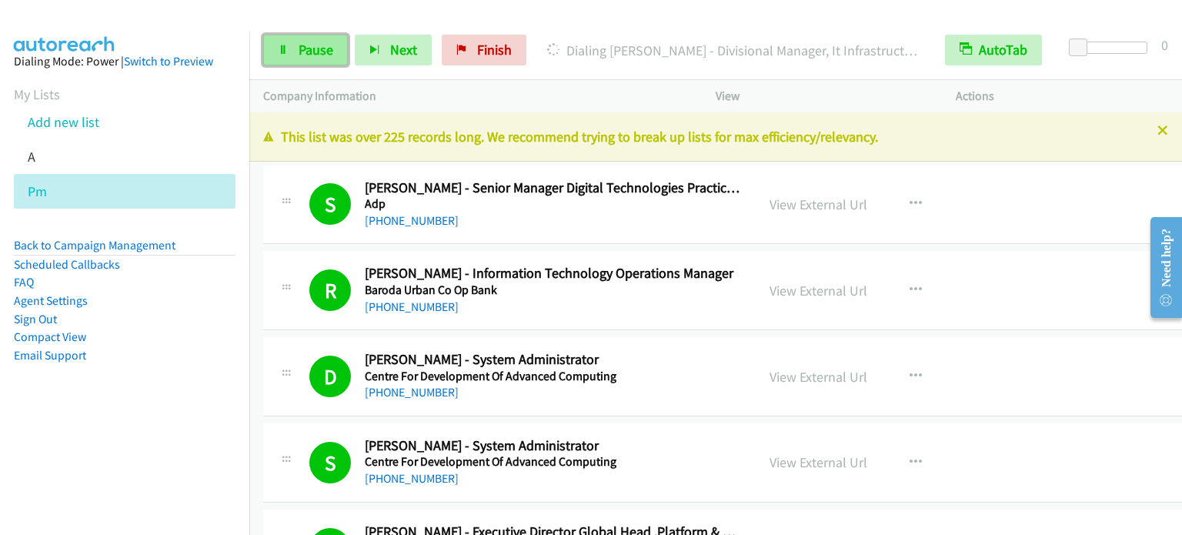
click at [302, 59] on link "Pause" at bounding box center [305, 50] width 85 height 31
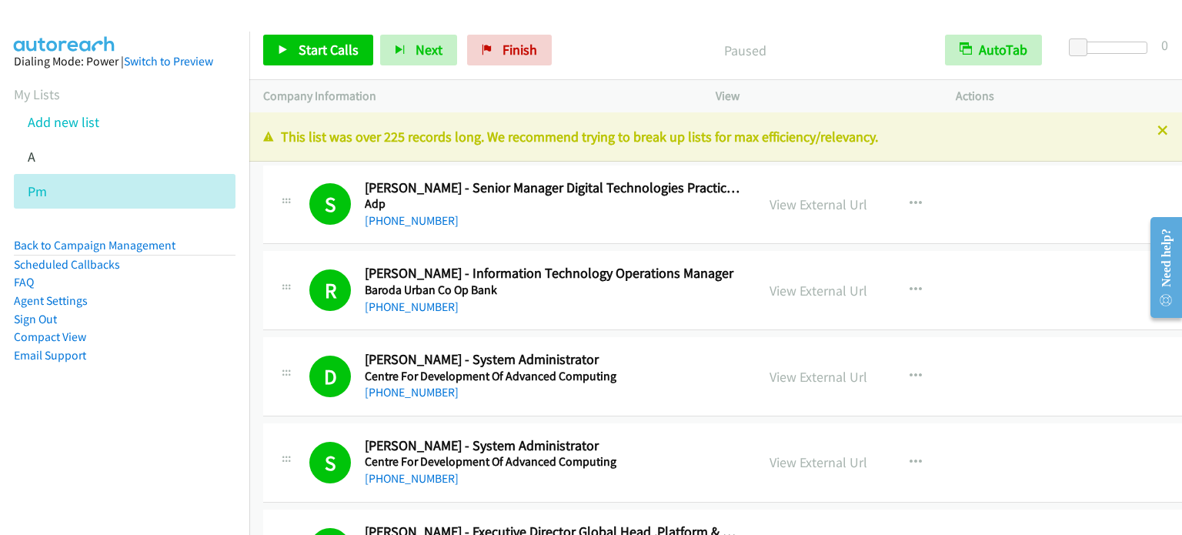
drag, startPoint x: 172, startPoint y: 445, endPoint x: 272, endPoint y: 239, distance: 230.2
click at [172, 445] on nav "Dialing Mode: Power | Switch to Preview My Lists Add new list A Pm Back to Camp…" at bounding box center [125, 299] width 250 height 535
click at [304, 49] on span "Start Calls" at bounding box center [329, 50] width 60 height 18
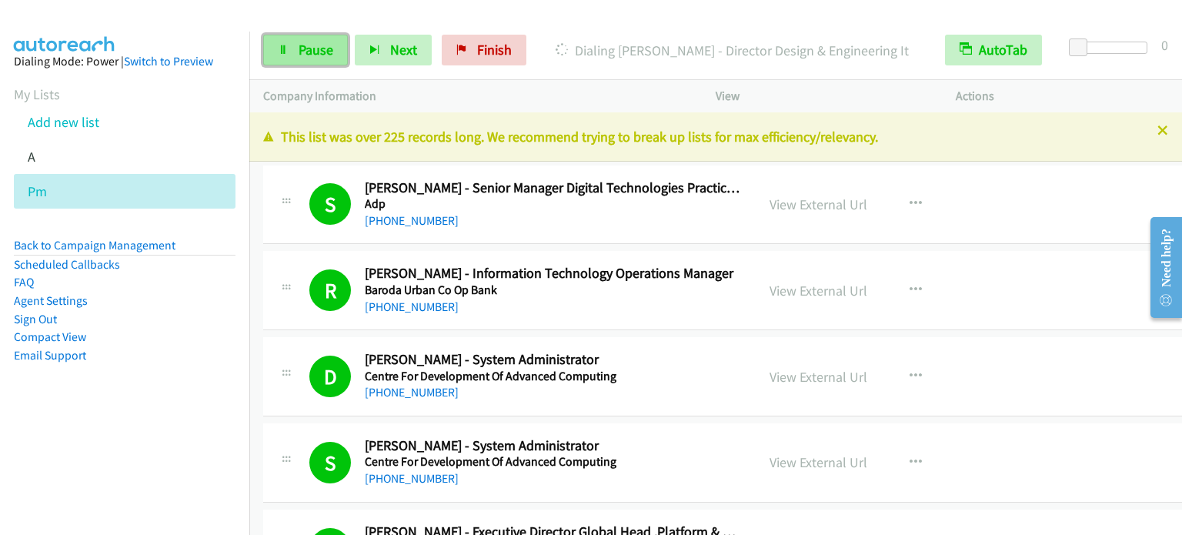
click at [312, 47] on span "Pause" at bounding box center [316, 50] width 35 height 18
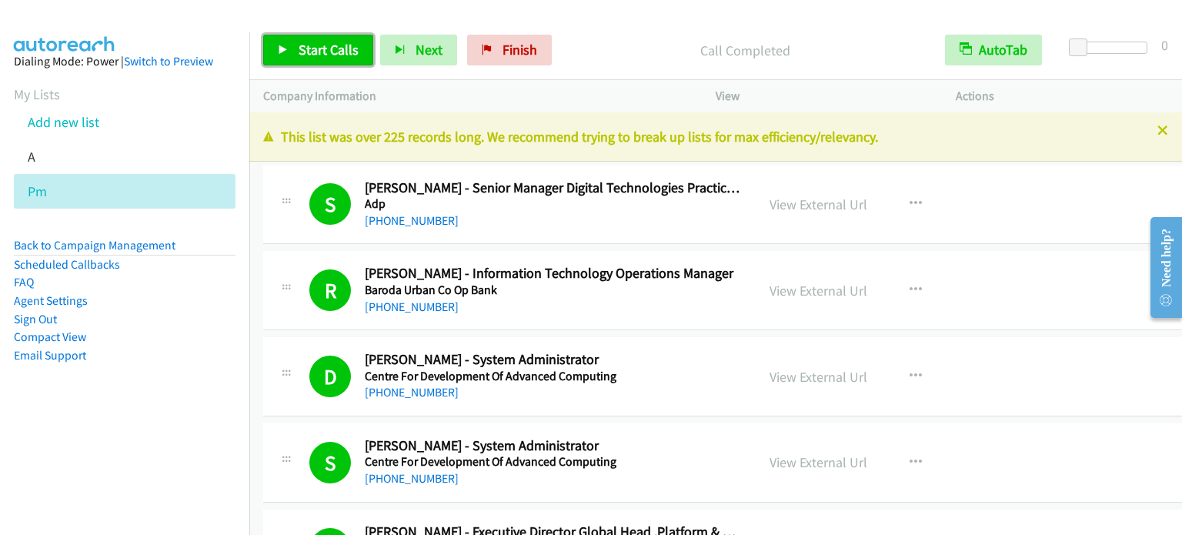
click at [322, 48] on span "Start Calls" at bounding box center [329, 50] width 60 height 18
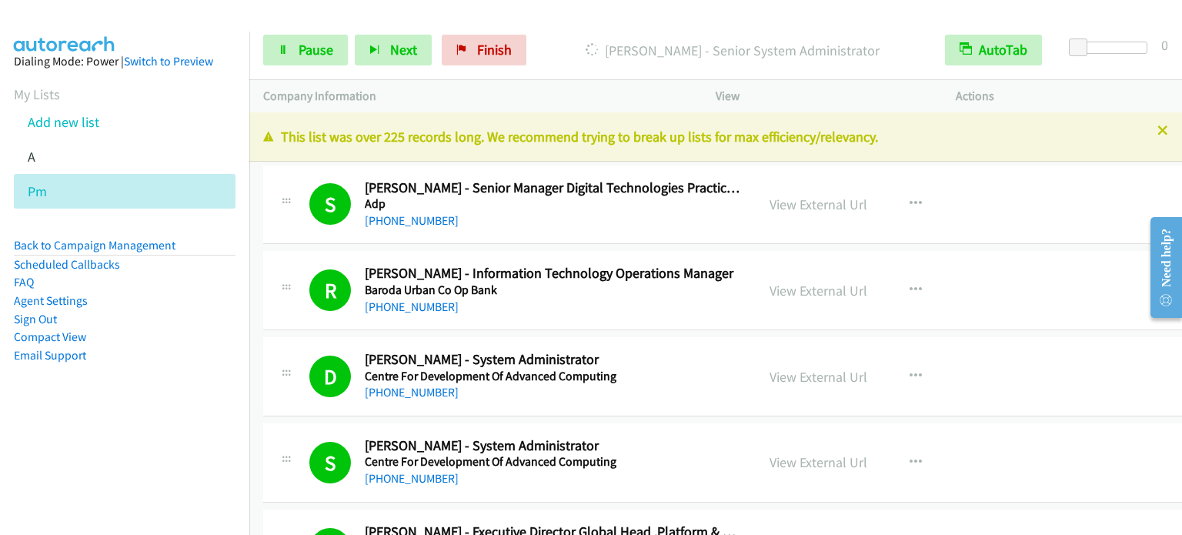
click at [199, 375] on aside "Dialing Mode: Power | Switch to Preview My Lists Add new list A Pm Back to Camp…" at bounding box center [124, 233] width 249 height 402
click at [283, 58] on link "Pause" at bounding box center [305, 50] width 85 height 31
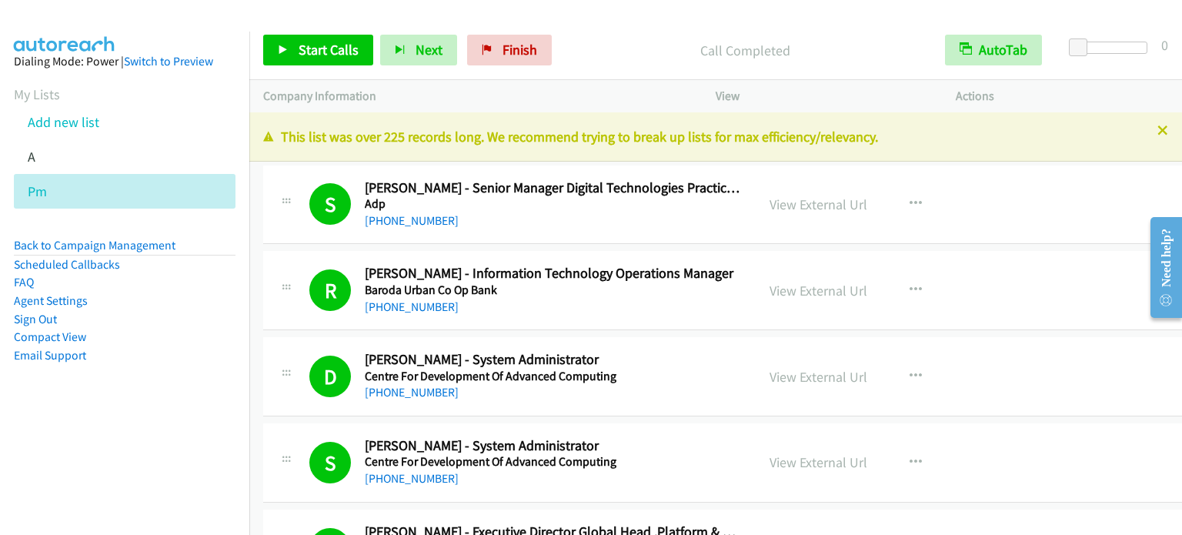
click at [198, 343] on li "Compact View" at bounding box center [125, 337] width 222 height 18
click at [339, 45] on span "Start Calls" at bounding box center [329, 50] width 60 height 18
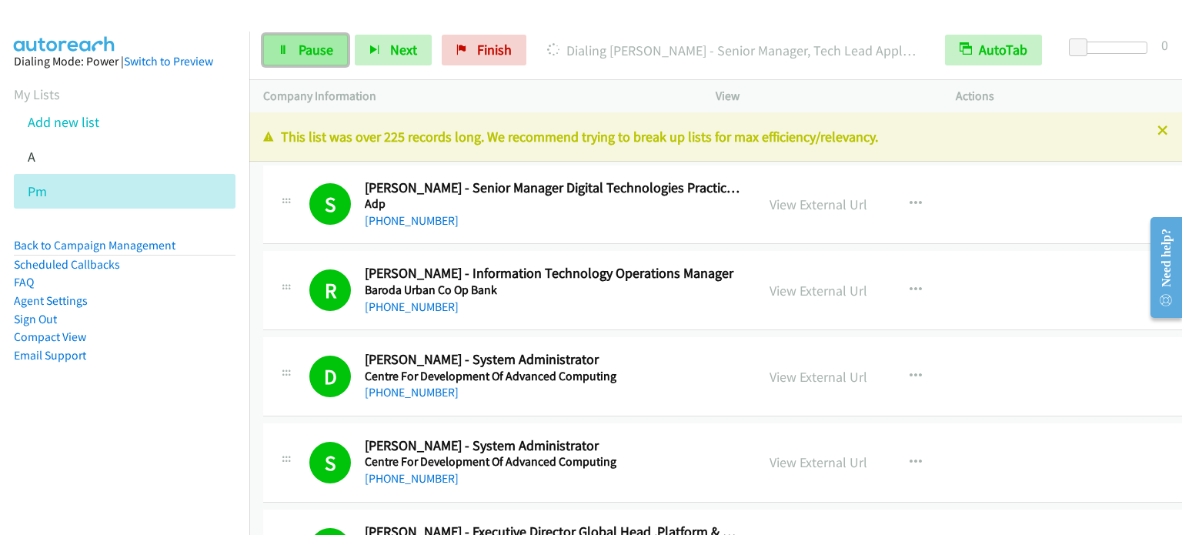
click at [295, 54] on link "Pause" at bounding box center [305, 50] width 85 height 31
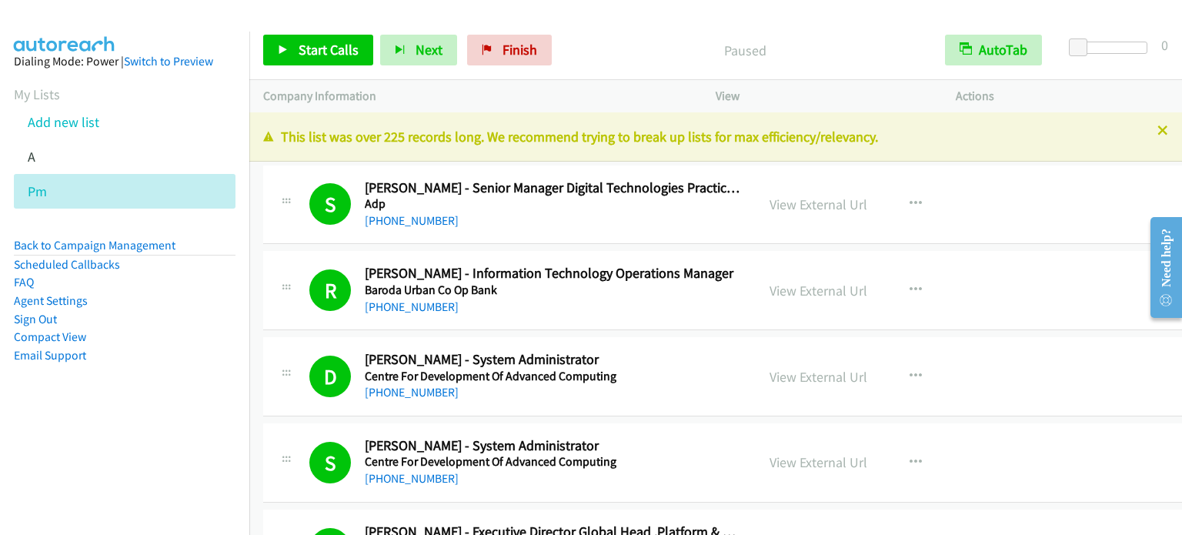
click at [182, 449] on nav "Dialing Mode: Power | Switch to Preview My Lists Add new list A Pm Back to Camp…" at bounding box center [125, 299] width 250 height 535
click at [317, 52] on span "Start Calls" at bounding box center [329, 50] width 60 height 18
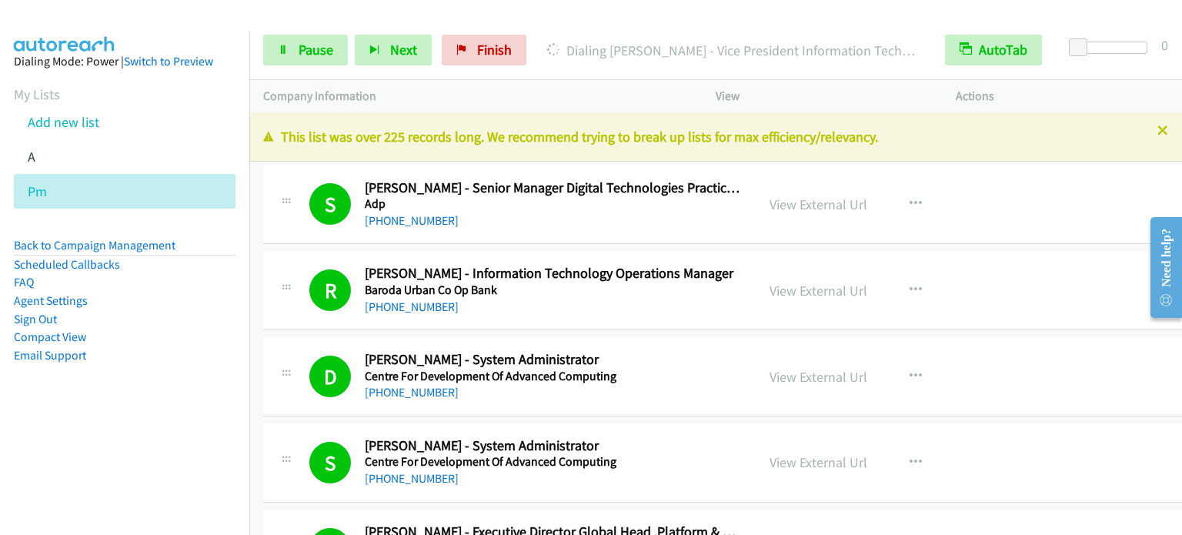
click at [194, 405] on aside "Dialing Mode: Power | Switch to Preview My Lists Add new list A Pm Back to Camp…" at bounding box center [124, 233] width 249 height 402
click at [299, 47] on span "Pause" at bounding box center [316, 50] width 35 height 18
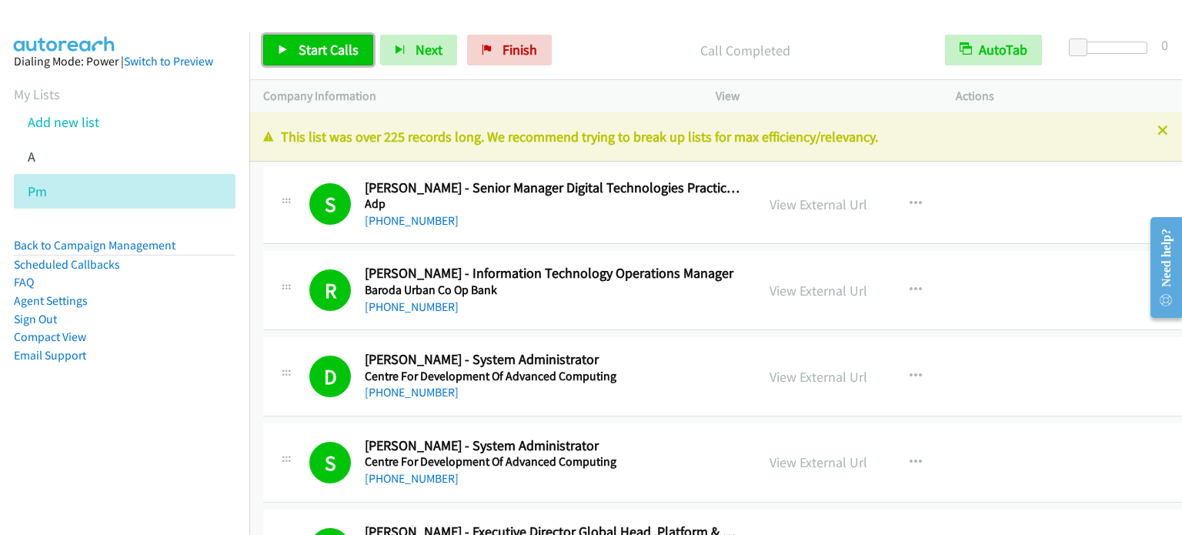
click at [332, 50] on span "Start Calls" at bounding box center [329, 50] width 60 height 18
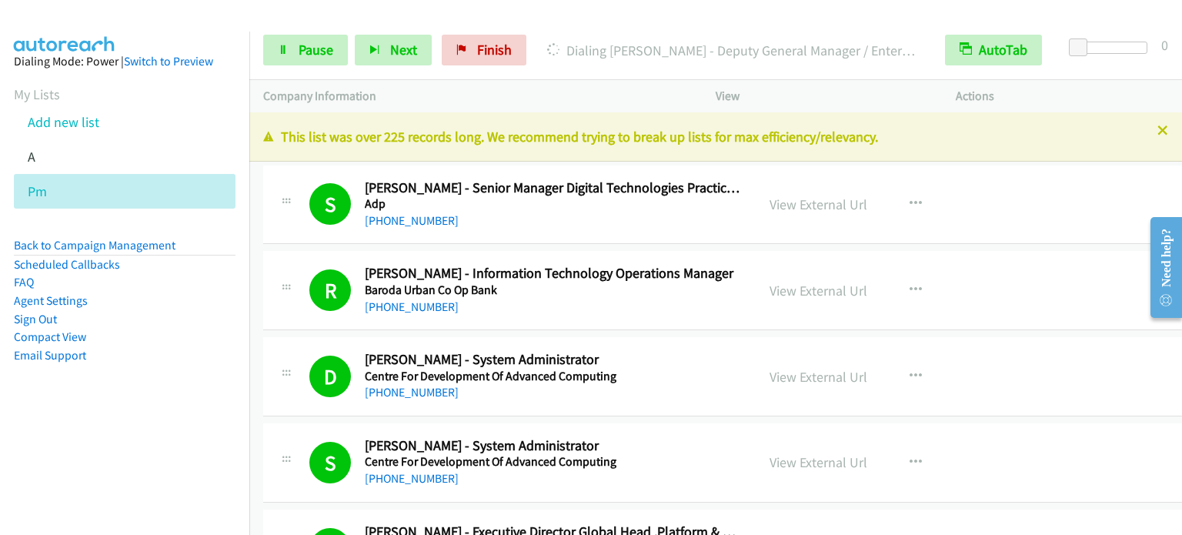
click at [200, 357] on li "Email Support" at bounding box center [125, 355] width 222 height 18
click at [319, 46] on span "Pause" at bounding box center [316, 50] width 35 height 18
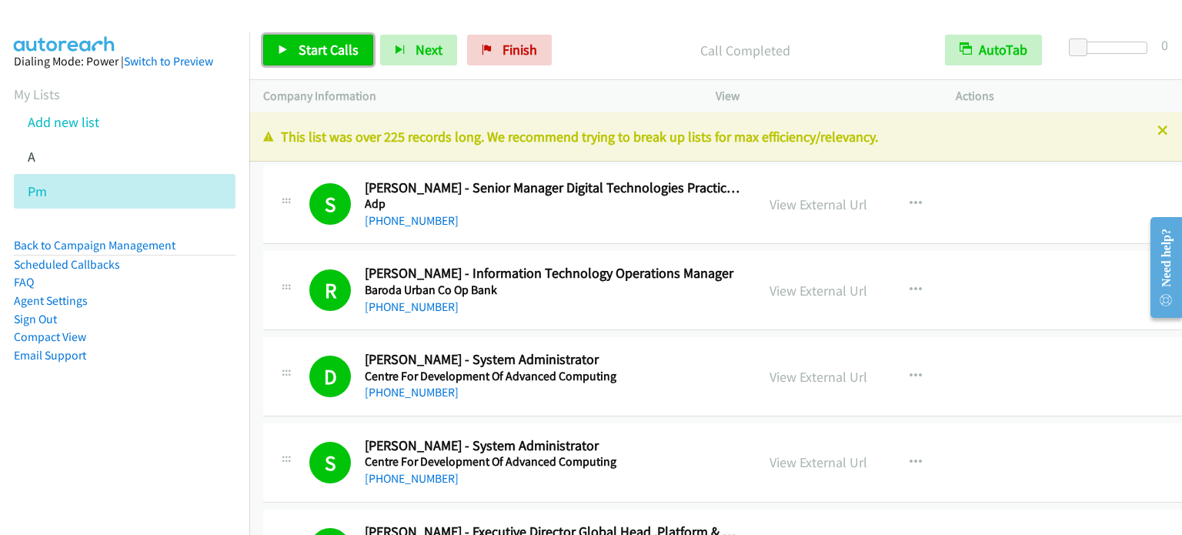
click at [308, 48] on span "Start Calls" at bounding box center [329, 50] width 60 height 18
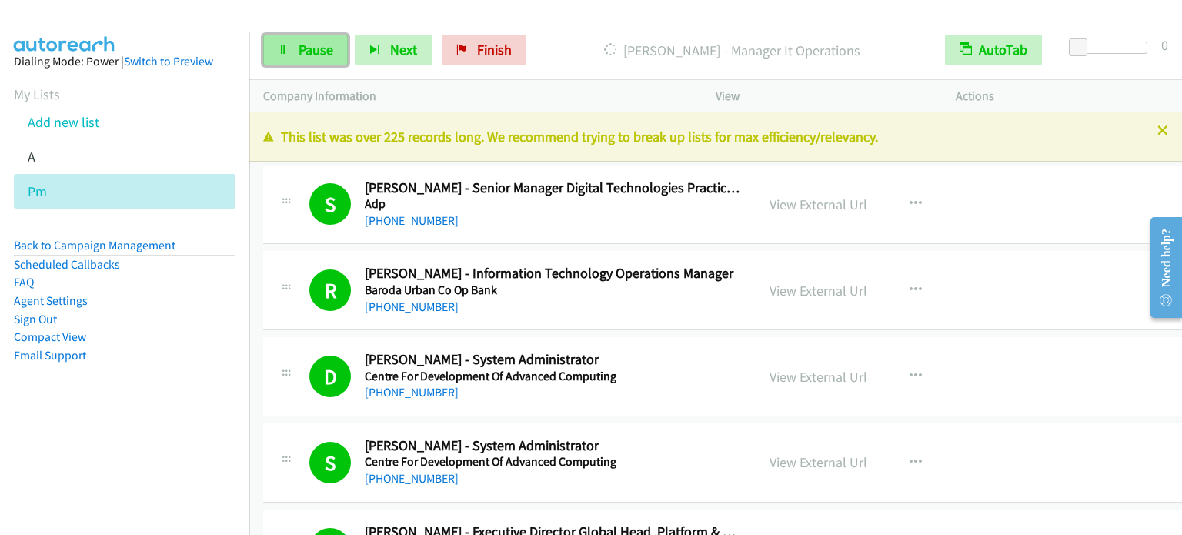
click at [299, 52] on span "Pause" at bounding box center [316, 50] width 35 height 18
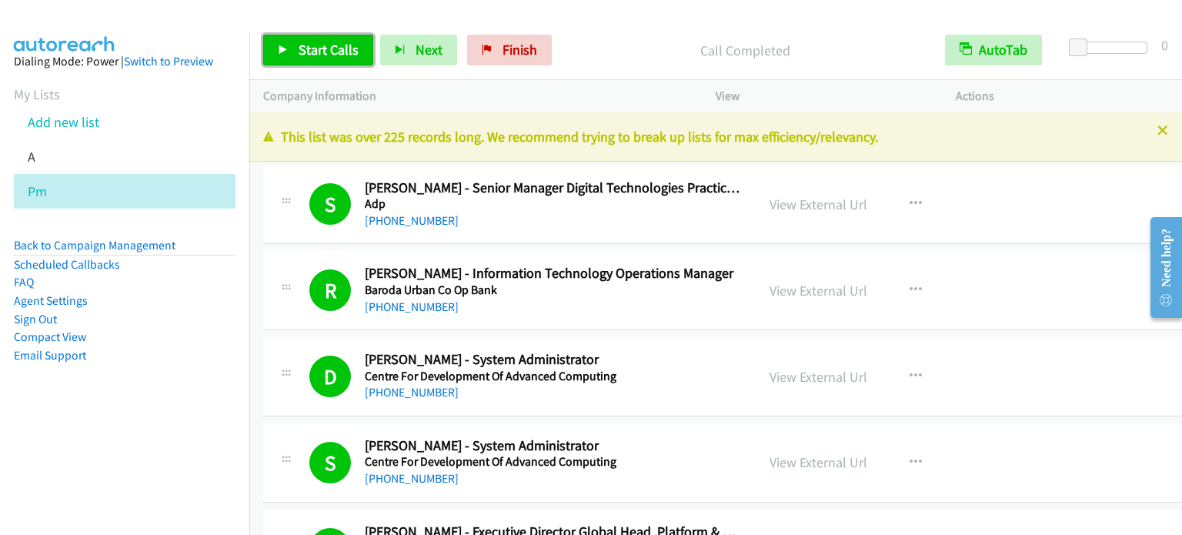
click at [335, 46] on span "Start Calls" at bounding box center [329, 50] width 60 height 18
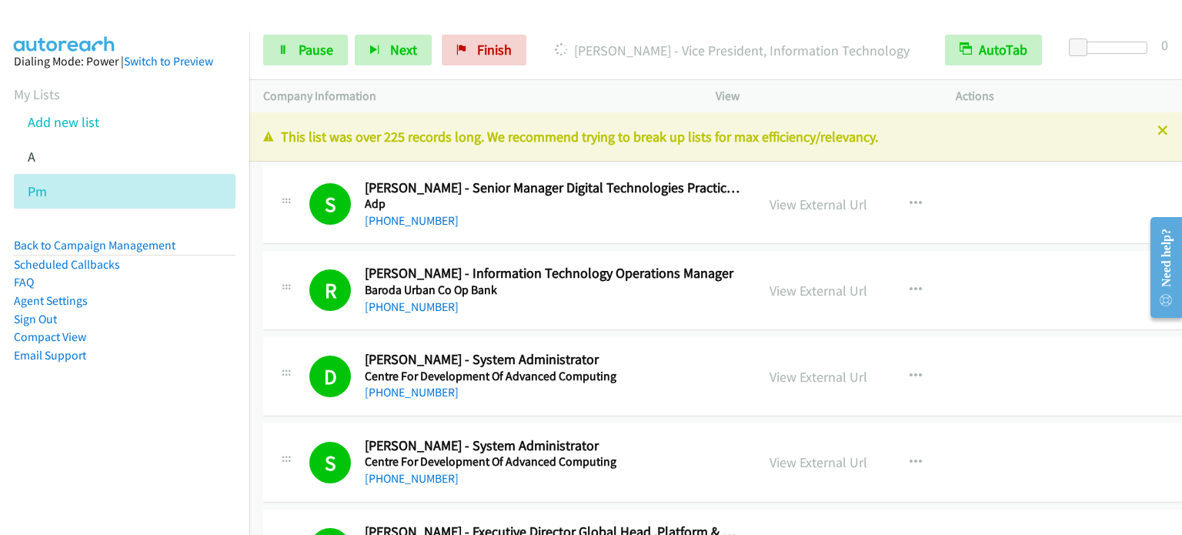
click at [156, 375] on aside "Dialing Mode: Power | Switch to Preview My Lists Add new list A Pm Back to Camp…" at bounding box center [124, 233] width 249 height 402
click at [314, 58] on span "Pause" at bounding box center [316, 50] width 35 height 18
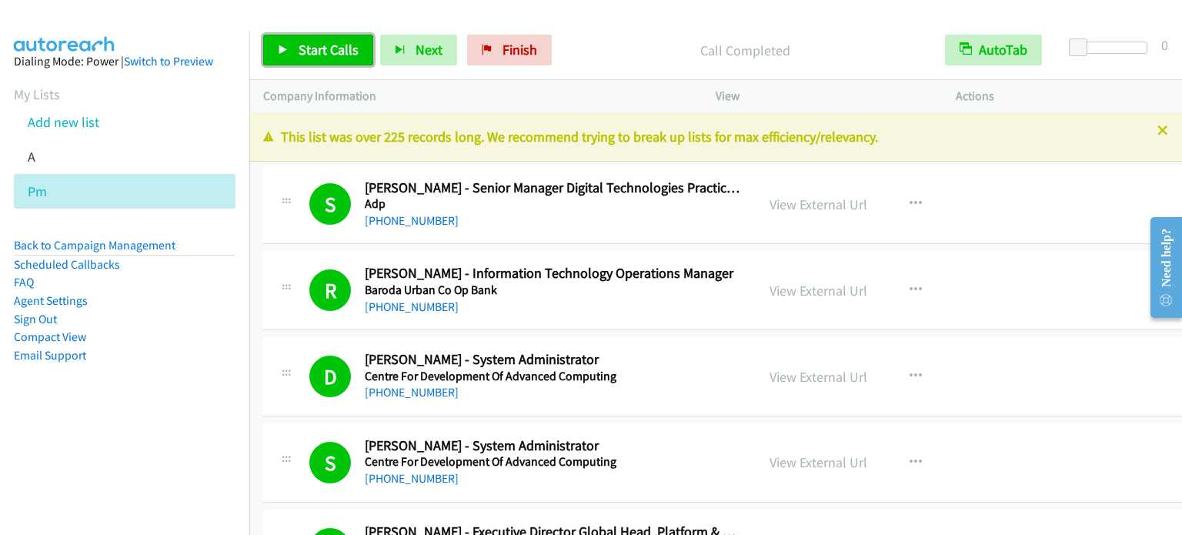
click at [312, 52] on span "Start Calls" at bounding box center [329, 50] width 60 height 18
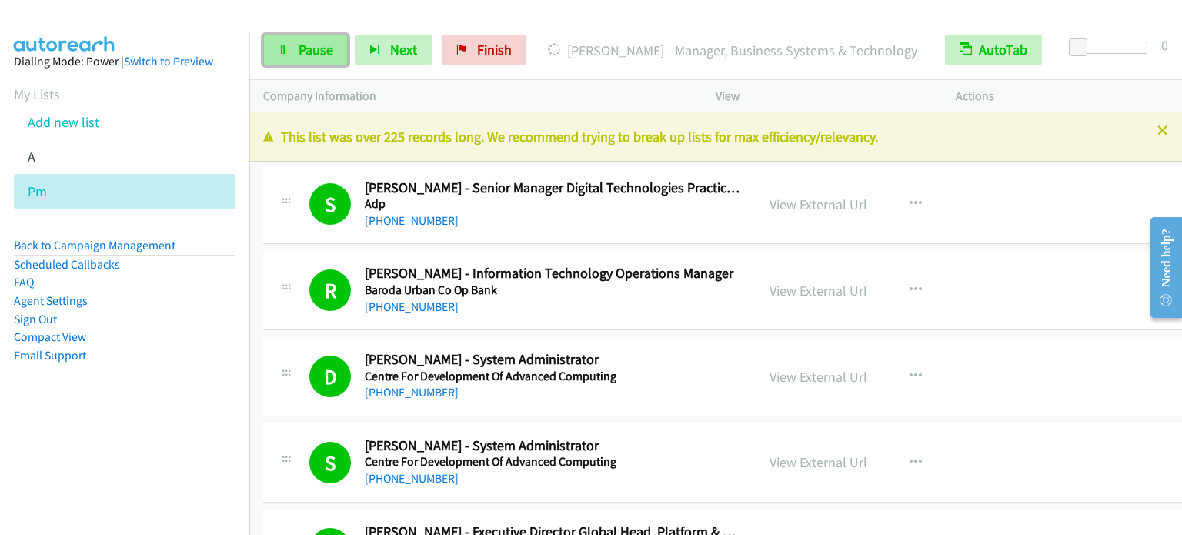
click at [308, 45] on span "Pause" at bounding box center [316, 50] width 35 height 18
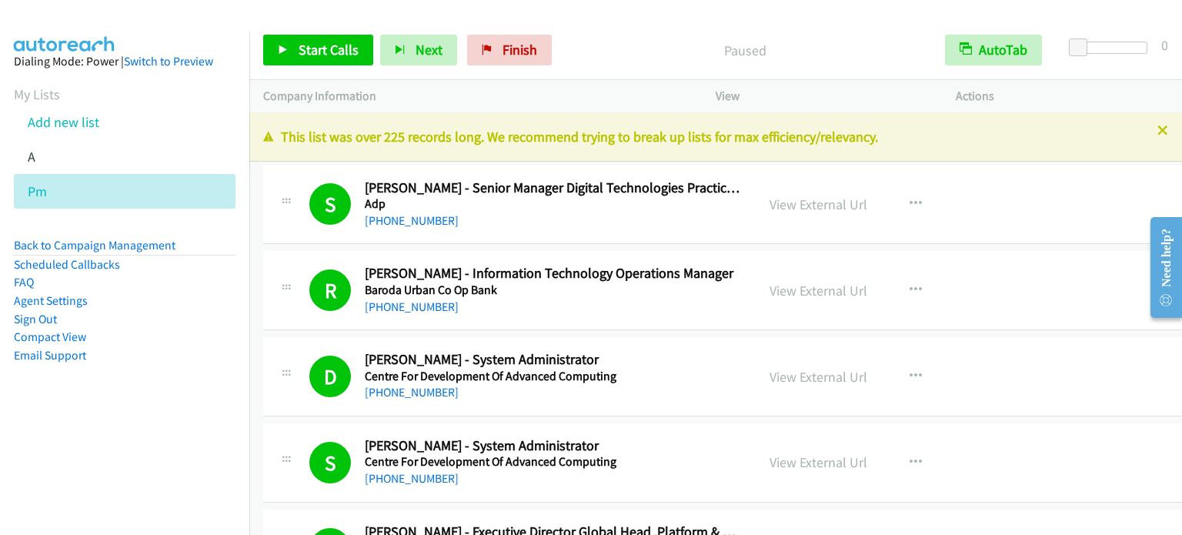
click at [171, 353] on li "Email Support" at bounding box center [125, 355] width 222 height 18
click at [308, 45] on span "Start Calls" at bounding box center [329, 50] width 60 height 18
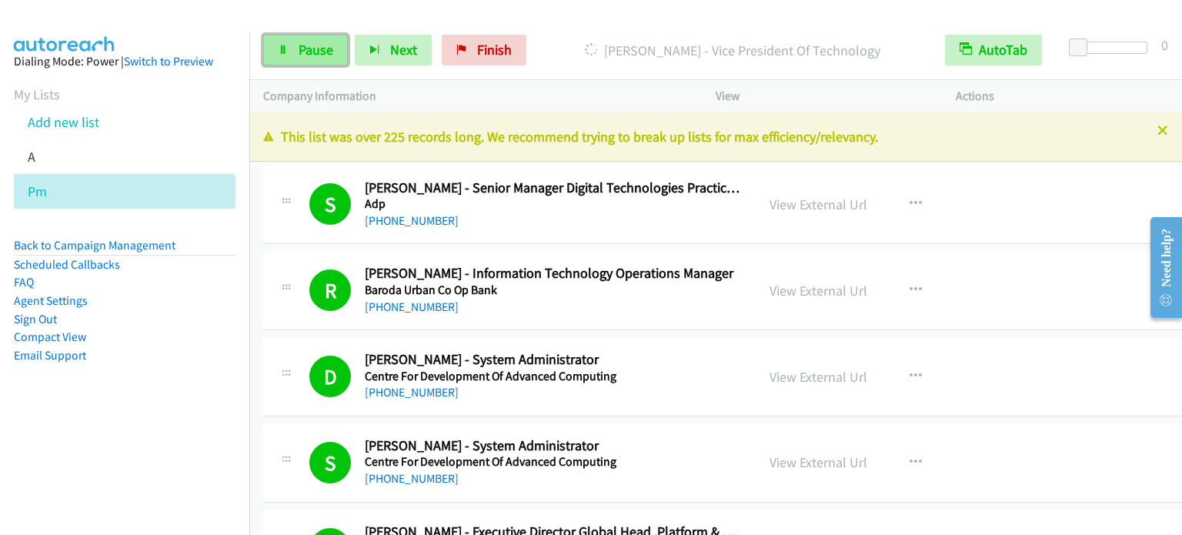
click at [299, 53] on span "Pause" at bounding box center [316, 50] width 35 height 18
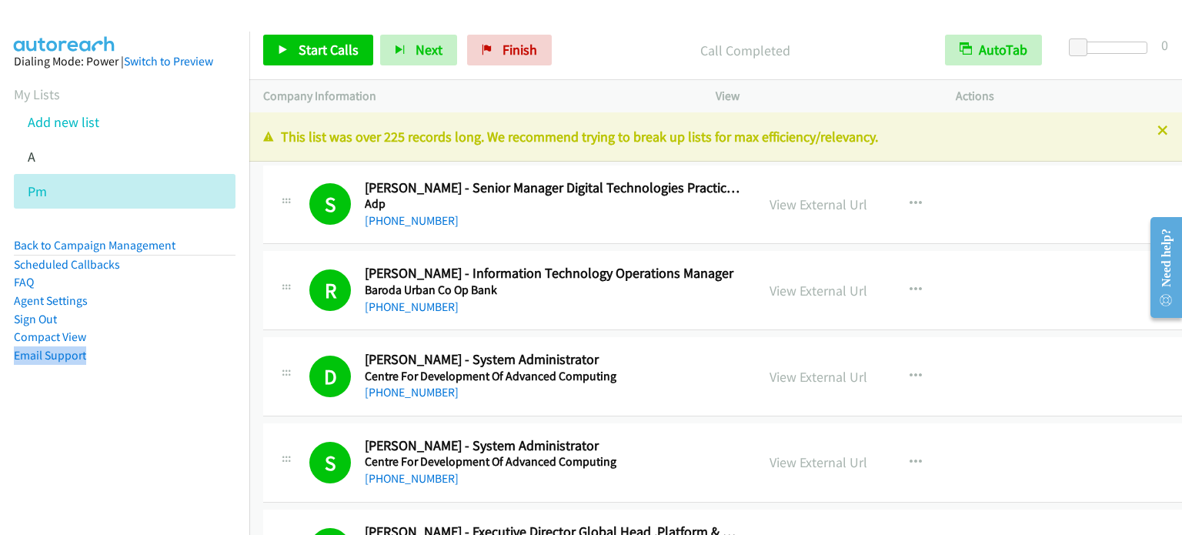
click at [145, 341] on li "Compact View" at bounding box center [125, 337] width 222 height 18
click at [312, 55] on span "Start Calls" at bounding box center [329, 50] width 60 height 18
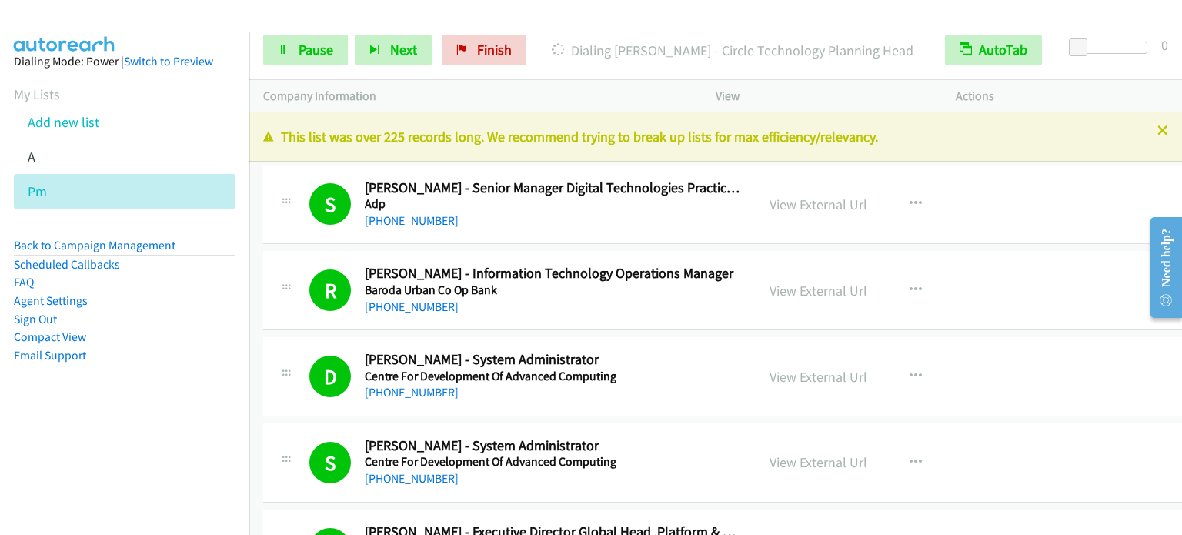
scroll to position [11666, 0]
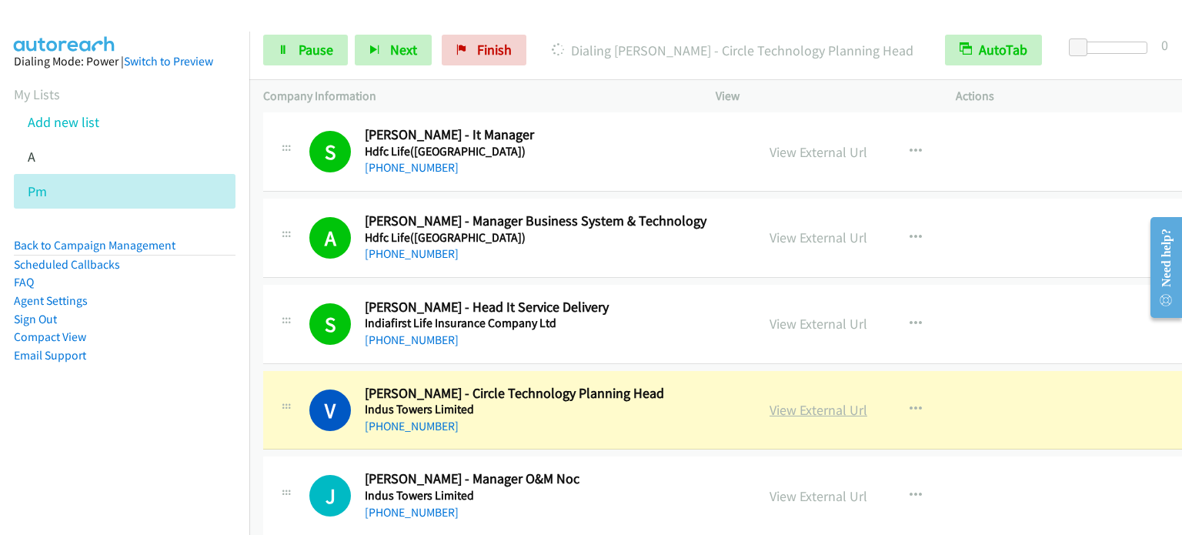
click at [826, 401] on link "View External Url" at bounding box center [818, 410] width 98 height 18
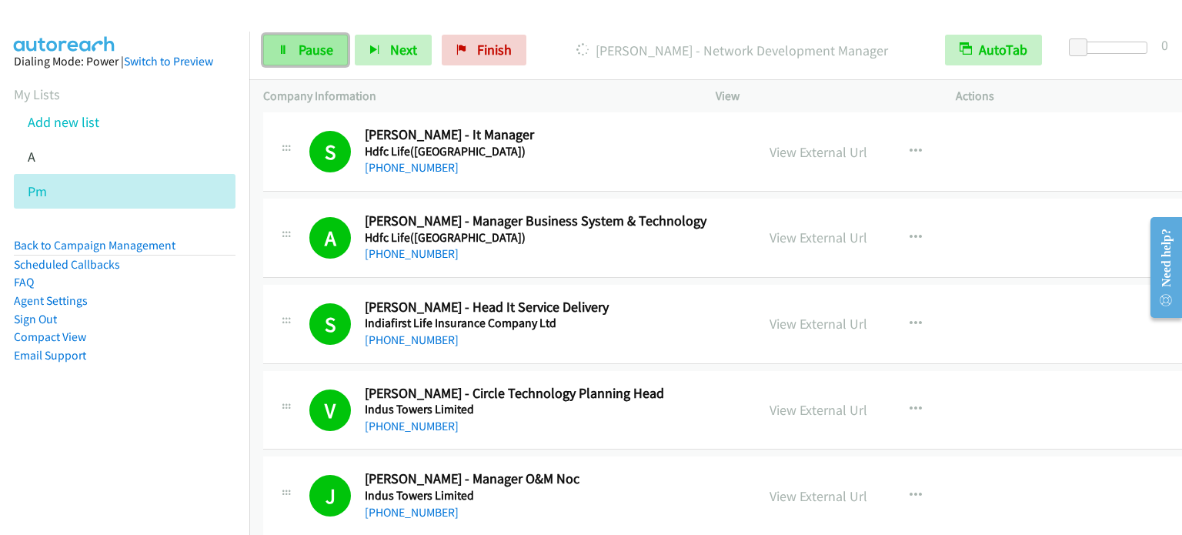
click at [321, 54] on span "Pause" at bounding box center [316, 50] width 35 height 18
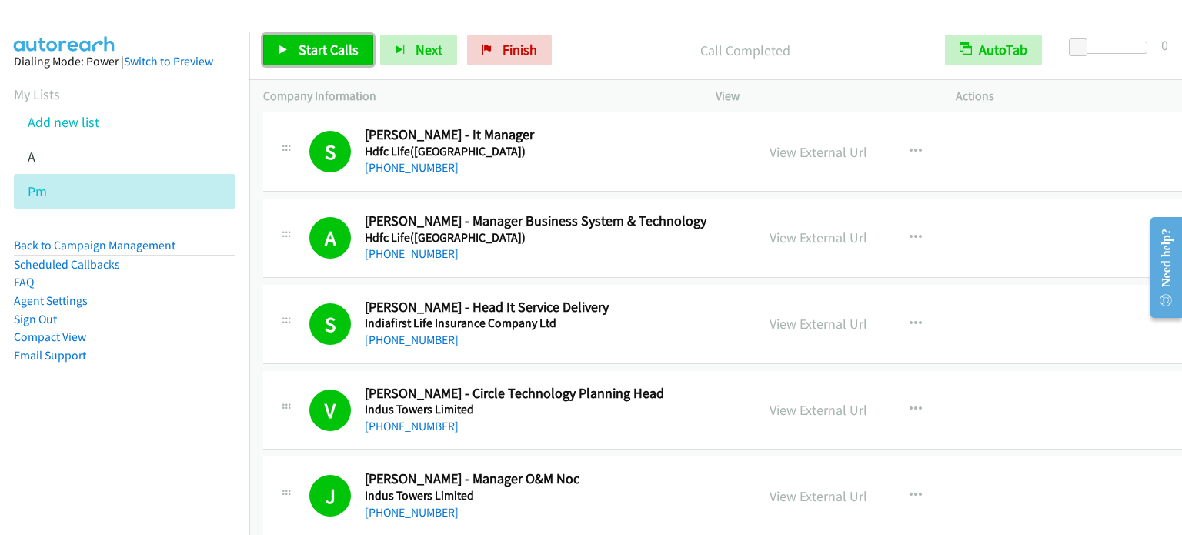
click at [312, 48] on span "Start Calls" at bounding box center [329, 50] width 60 height 18
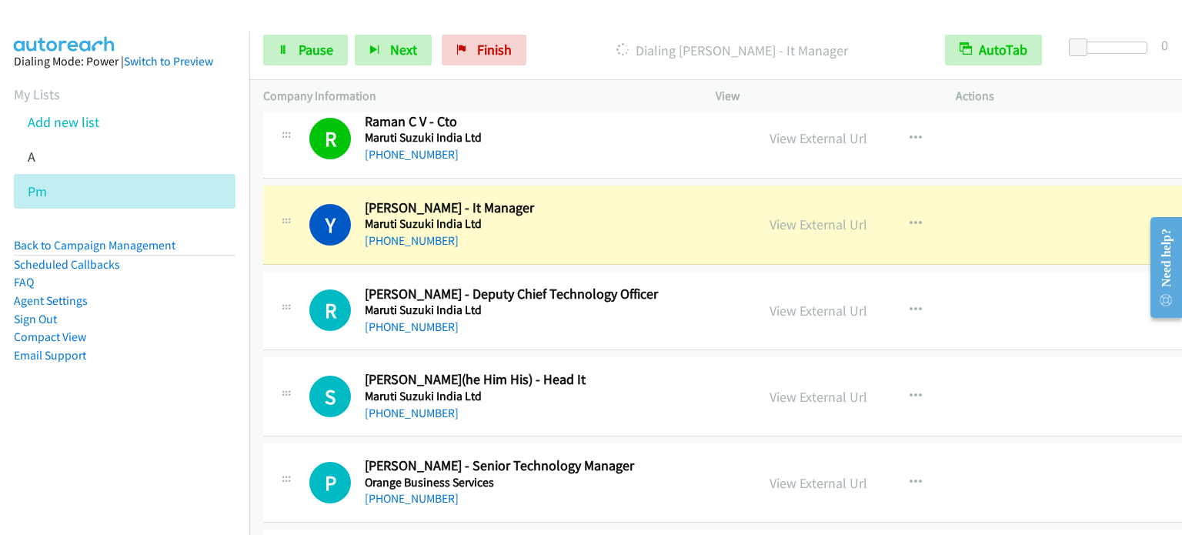
scroll to position [12205, 0]
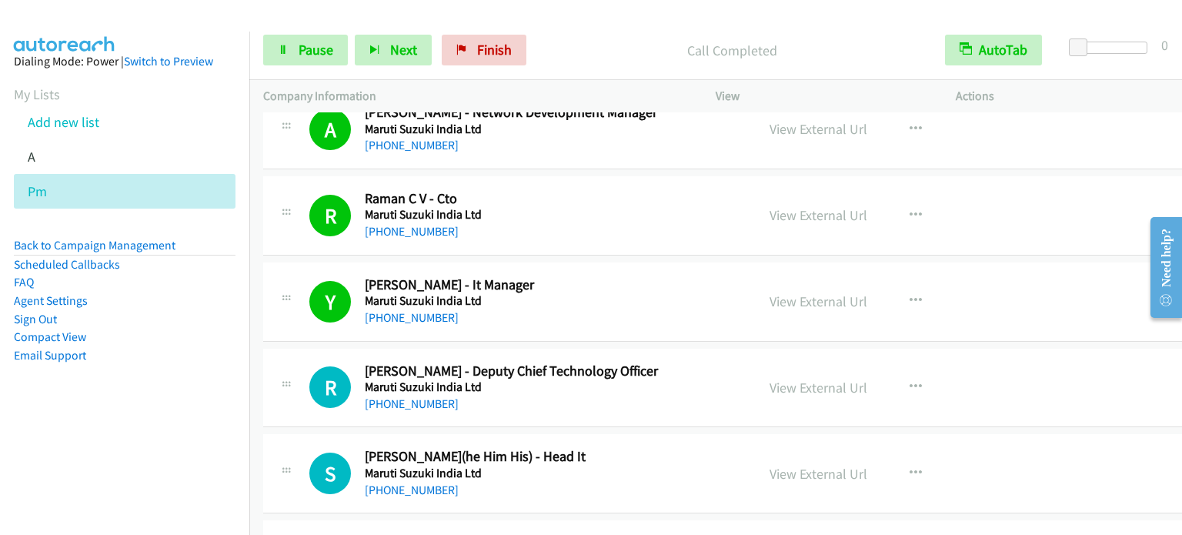
click at [183, 422] on aside "Dialing Mode: Power | Switch to Preview My Lists Add new list A Pm Back to Camp…" at bounding box center [124, 233] width 249 height 402
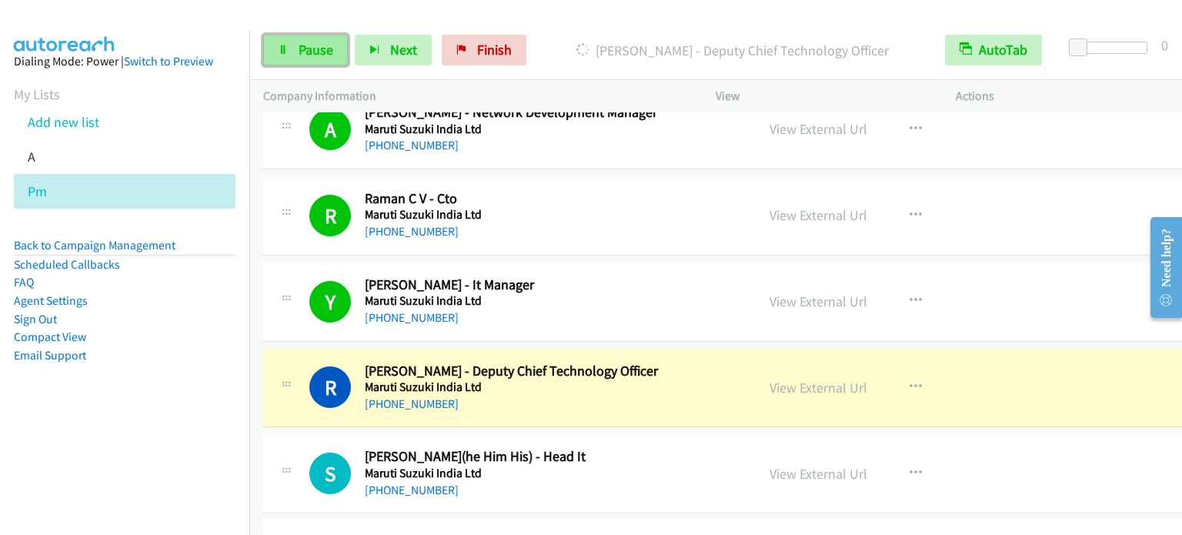
click at [301, 58] on link "Pause" at bounding box center [305, 50] width 85 height 31
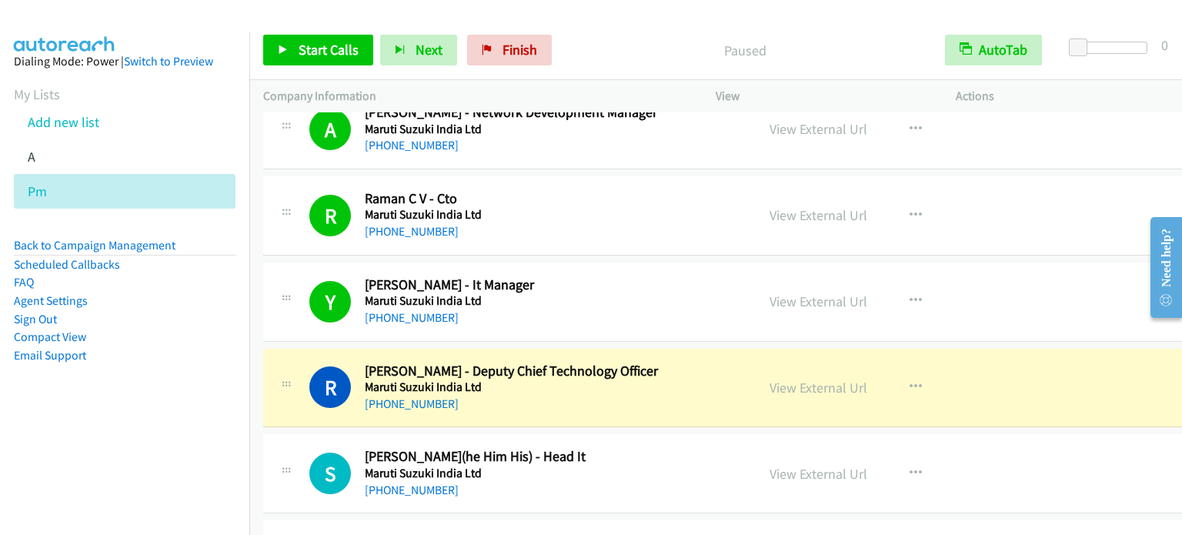
click at [98, 429] on aside "Dialing Mode: Power | Switch to Preview My Lists Add new list A Pm Back to Camp…" at bounding box center [124, 233] width 249 height 402
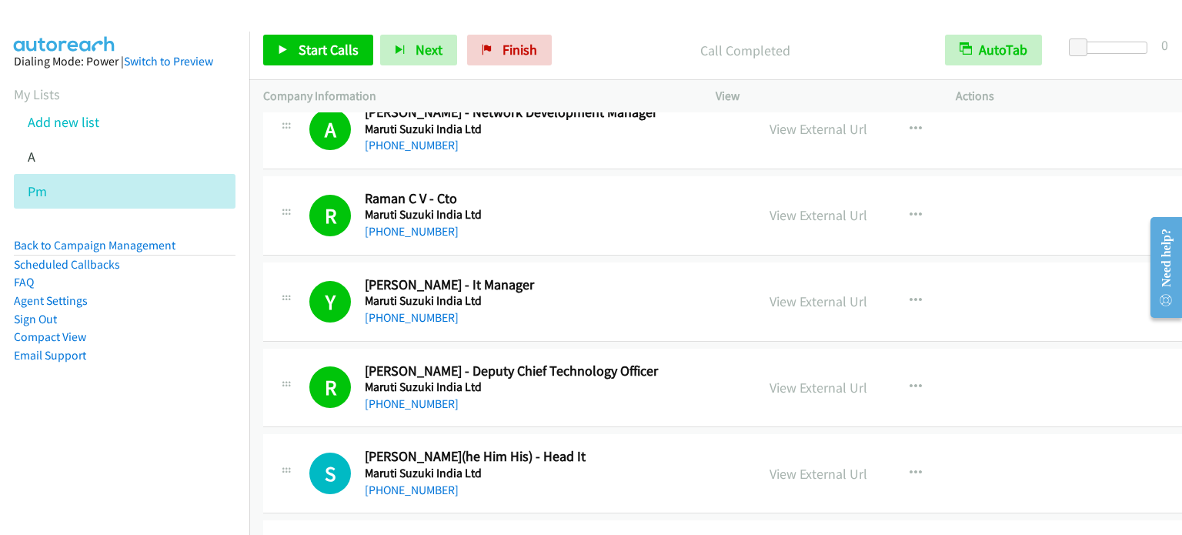
click at [166, 435] on nav "Dialing Mode: Power | Switch to Preview My Lists Add new list A Pm Back to Camp…" at bounding box center [125, 299] width 250 height 535
click at [319, 53] on span "Start Calls" at bounding box center [329, 50] width 60 height 18
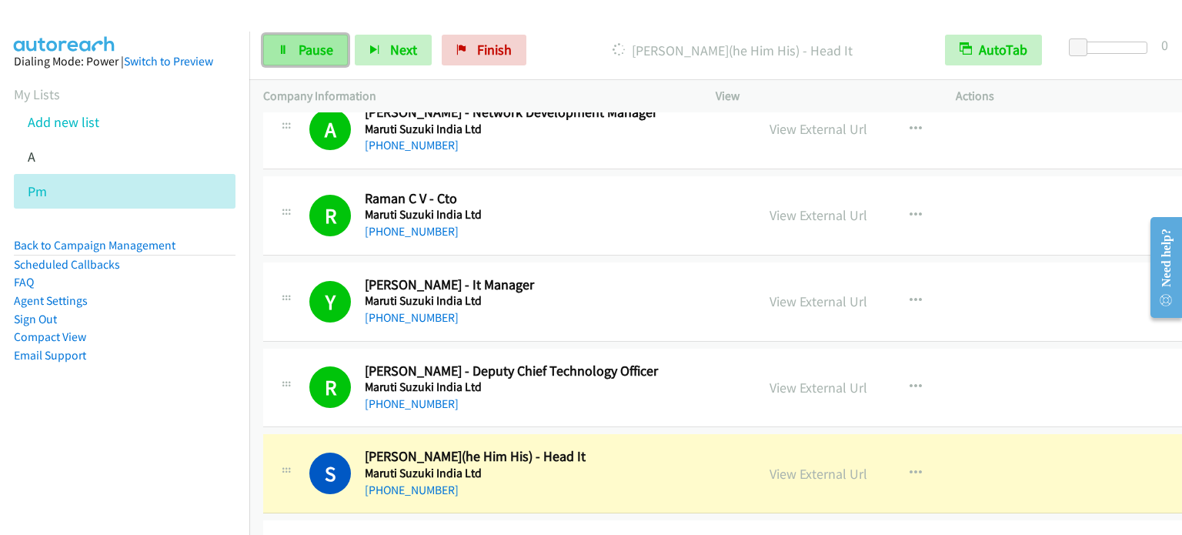
click at [312, 58] on link "Pause" at bounding box center [305, 50] width 85 height 31
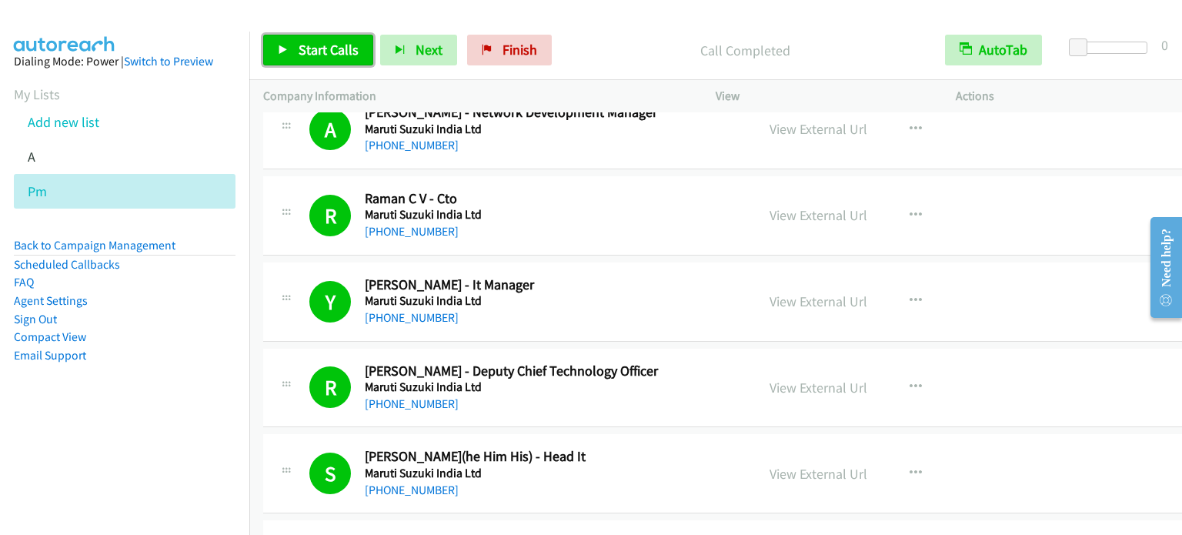
click at [328, 48] on span "Start Calls" at bounding box center [329, 50] width 60 height 18
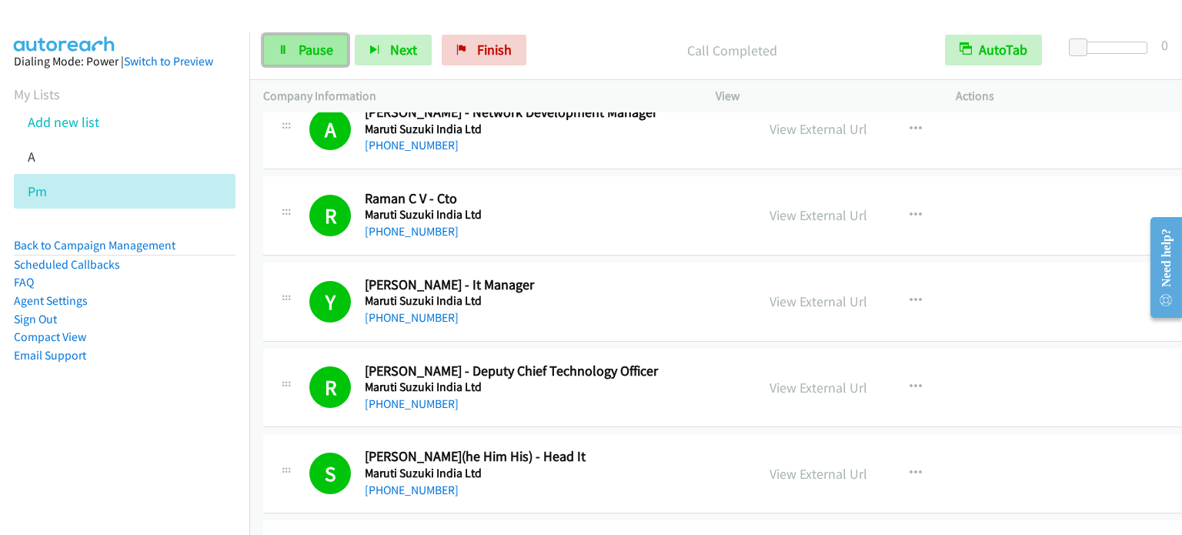
click at [338, 42] on link "Pause" at bounding box center [305, 50] width 85 height 31
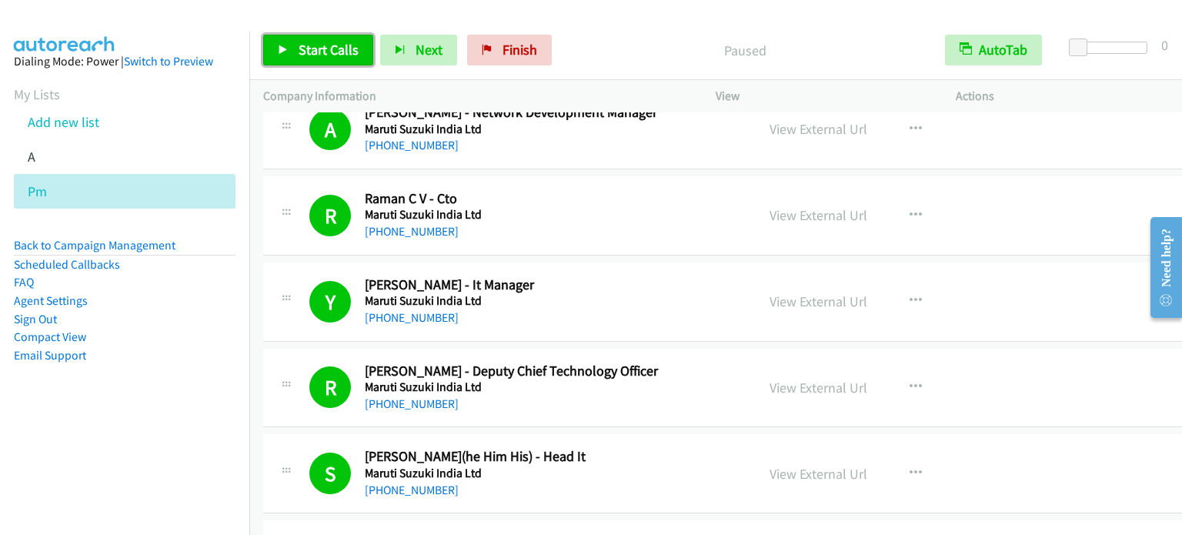
click at [311, 50] on span "Start Calls" at bounding box center [329, 50] width 60 height 18
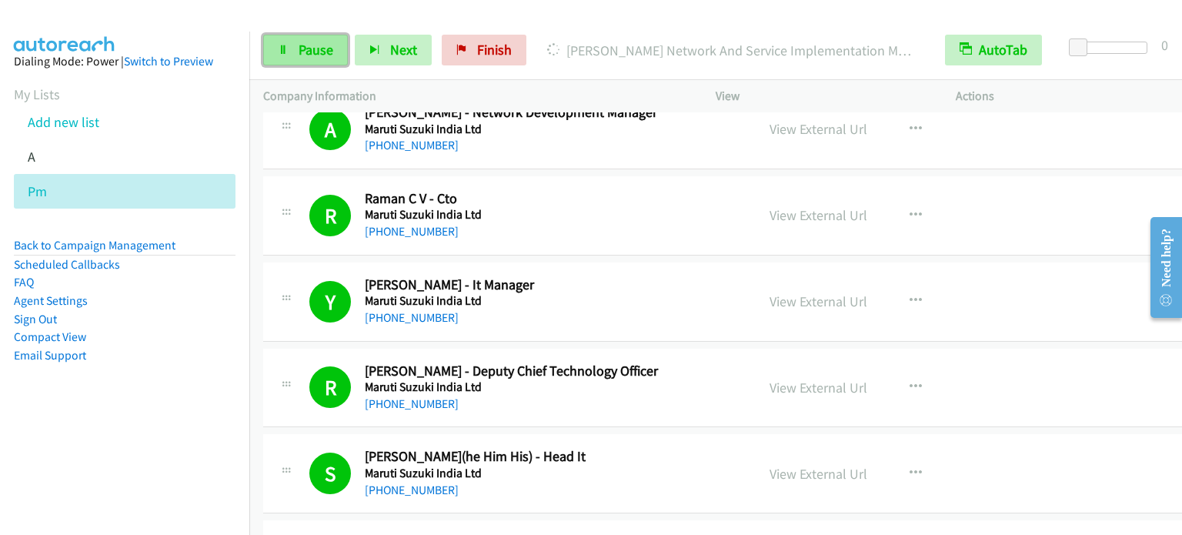
click at [327, 44] on span "Pause" at bounding box center [316, 50] width 35 height 18
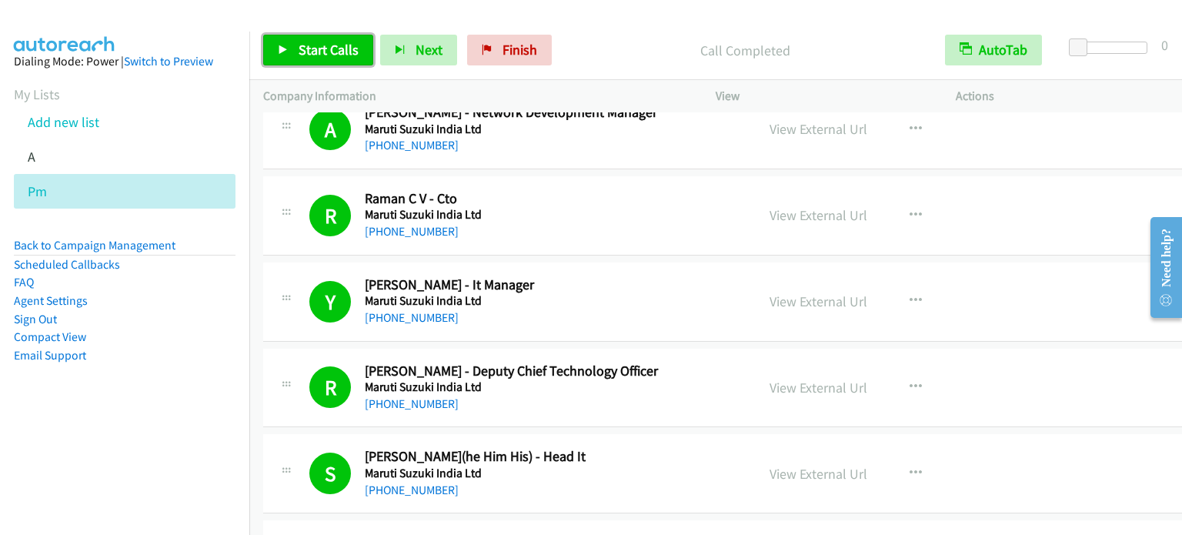
click at [345, 45] on span "Start Calls" at bounding box center [329, 50] width 60 height 18
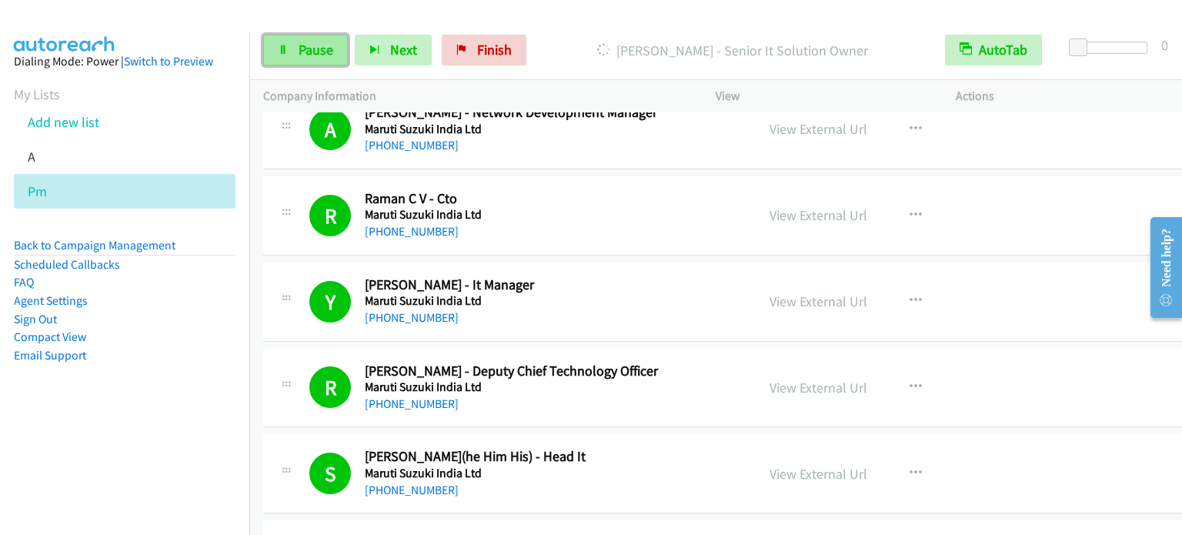
click at [322, 45] on span "Pause" at bounding box center [316, 50] width 35 height 18
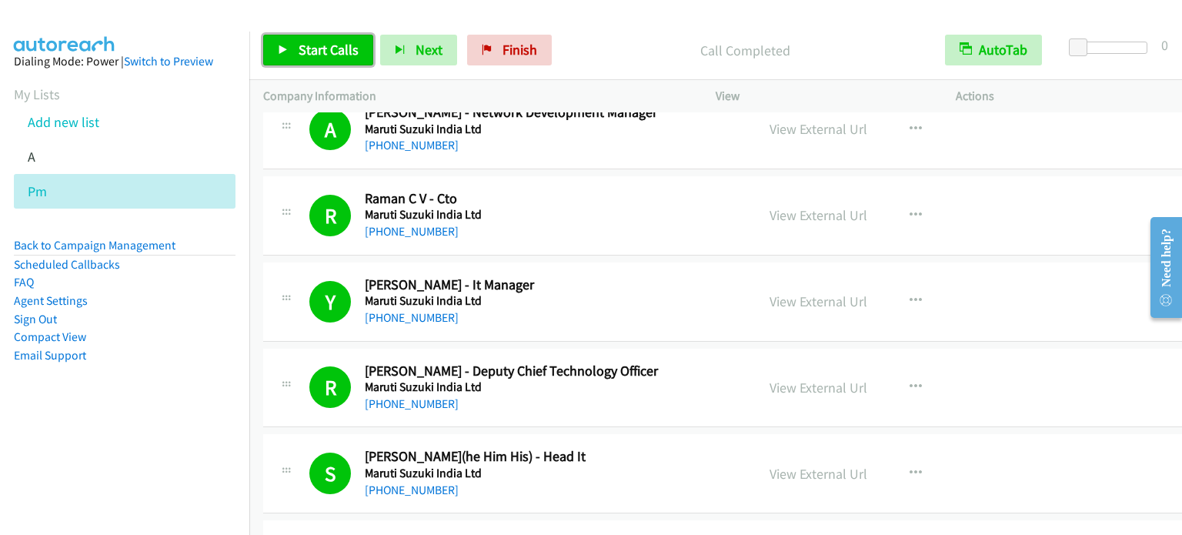
click at [318, 51] on span "Start Calls" at bounding box center [329, 50] width 60 height 18
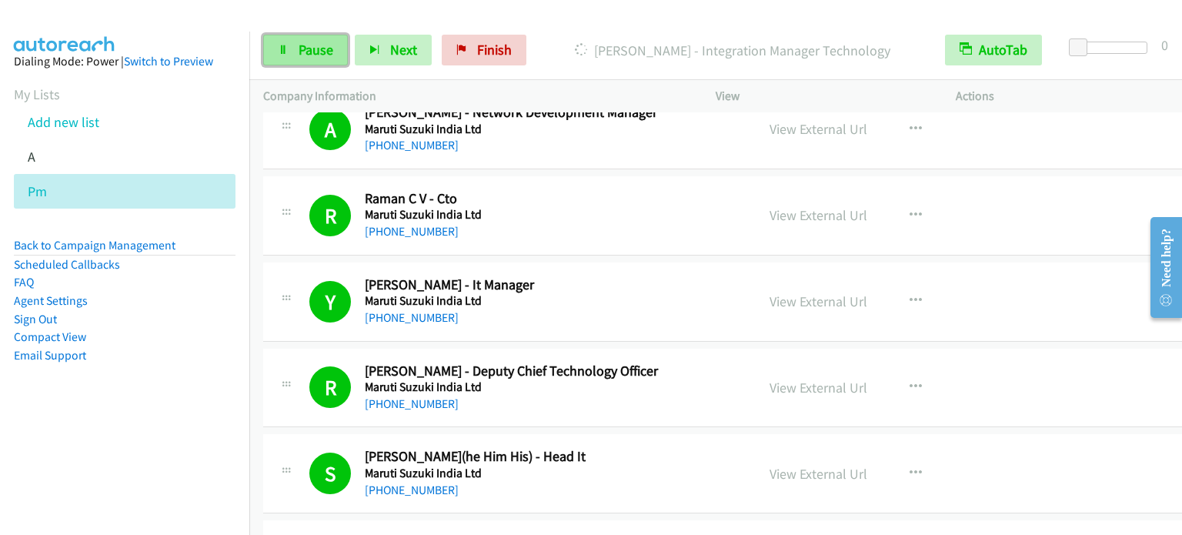
click at [330, 51] on span "Pause" at bounding box center [316, 50] width 35 height 18
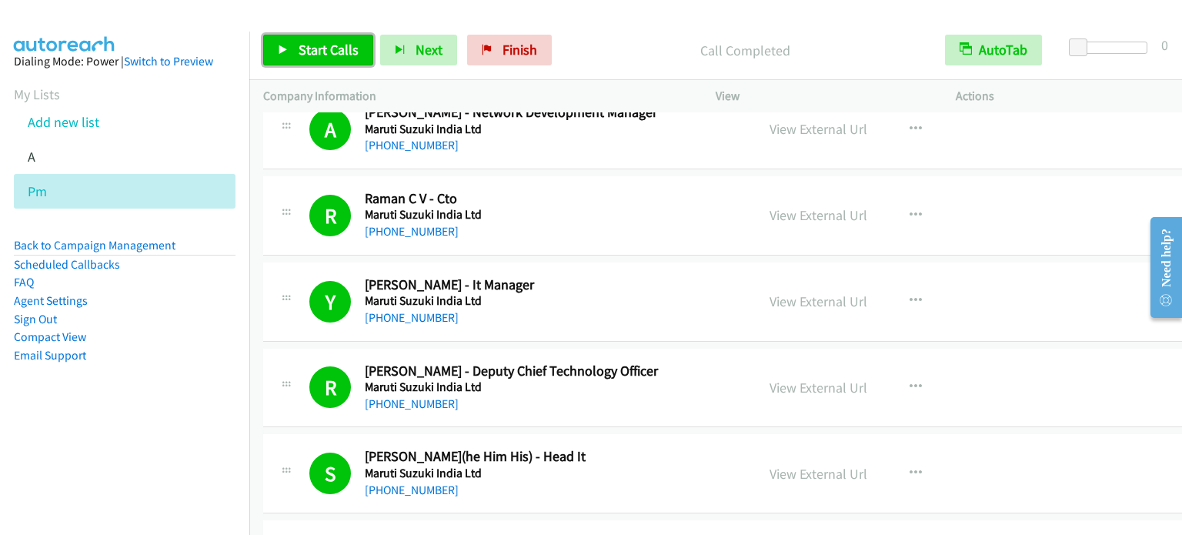
click at [320, 50] on span "Start Calls" at bounding box center [329, 50] width 60 height 18
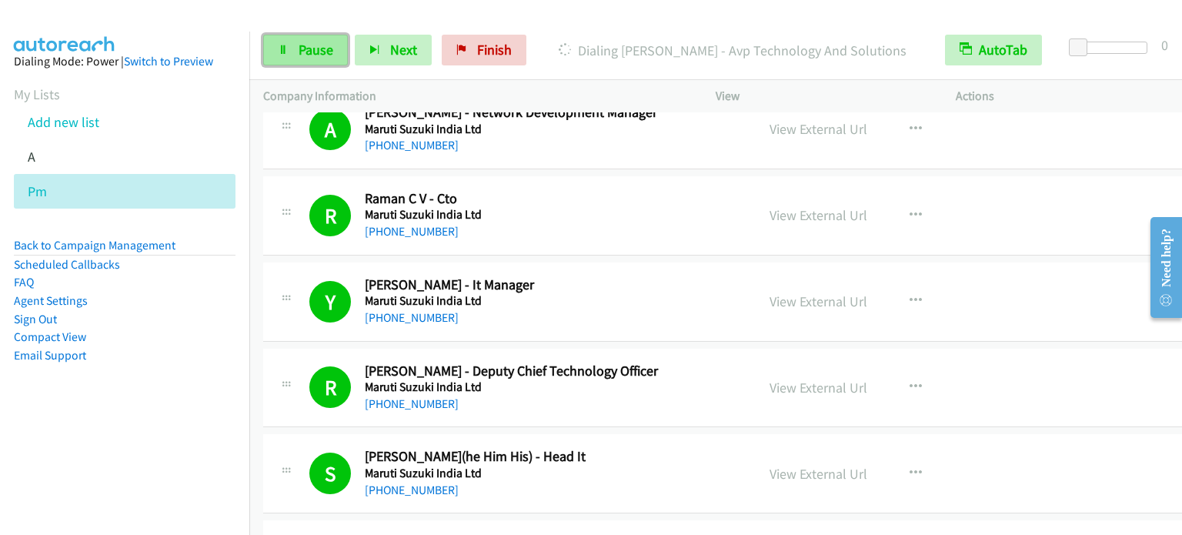
click at [319, 45] on span "Pause" at bounding box center [316, 50] width 35 height 18
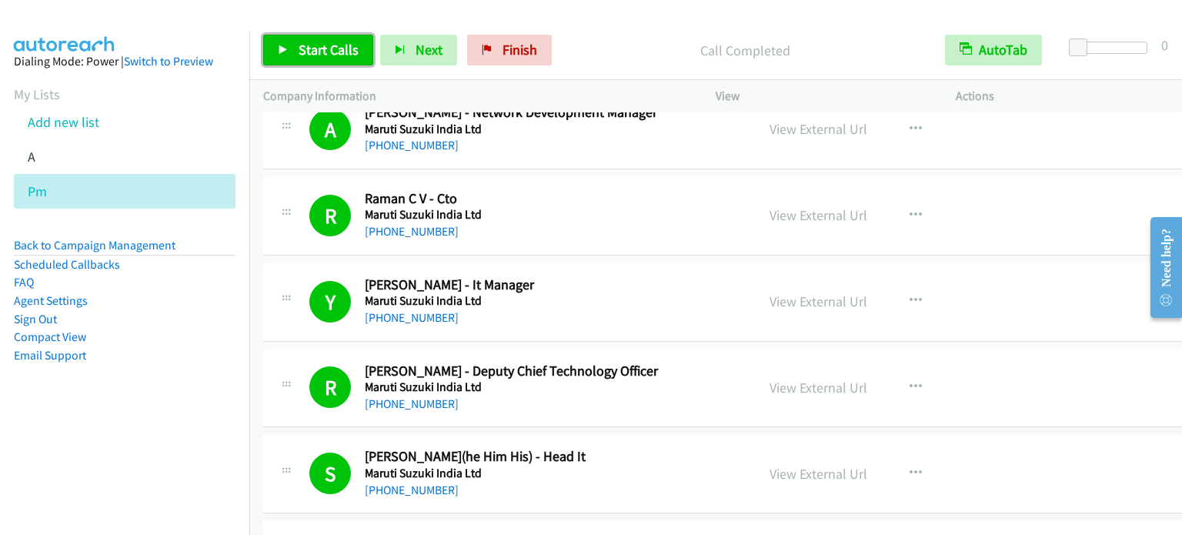
click at [342, 42] on span "Start Calls" at bounding box center [329, 50] width 60 height 18
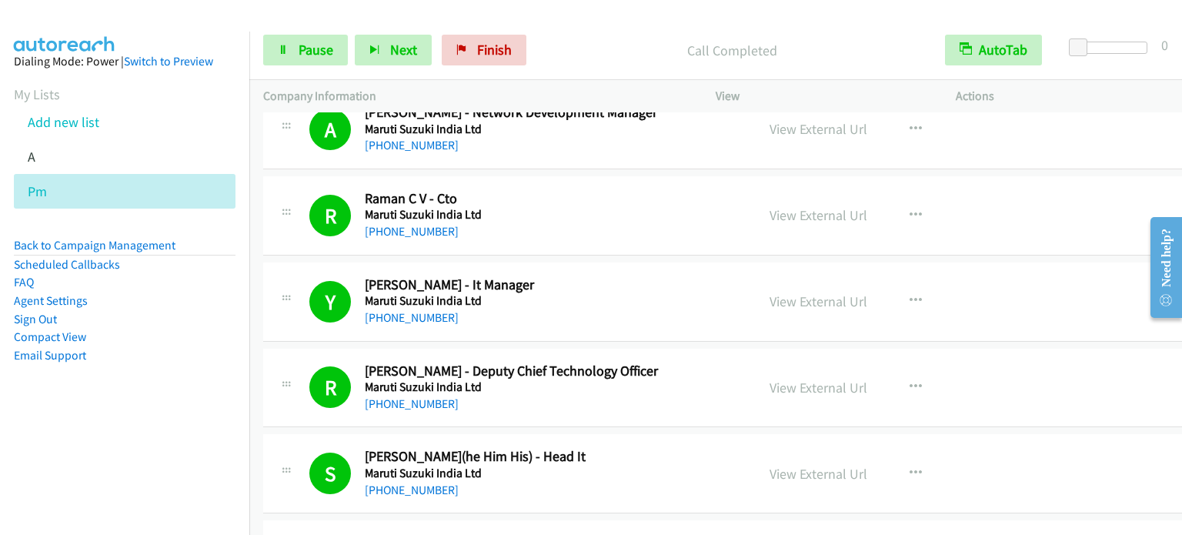
click at [180, 372] on aside "Dialing Mode: Power | Switch to Preview My Lists Add new list A Pm Back to Camp…" at bounding box center [124, 233] width 249 height 402
click at [314, 36] on link "Pause" at bounding box center [305, 50] width 85 height 31
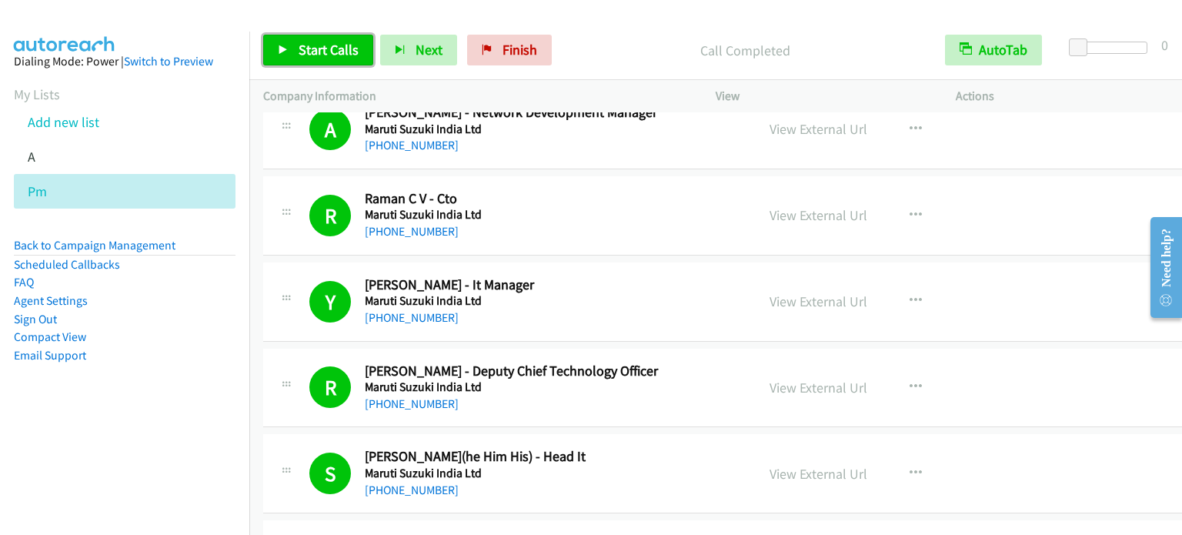
click at [342, 53] on span "Start Calls" at bounding box center [329, 50] width 60 height 18
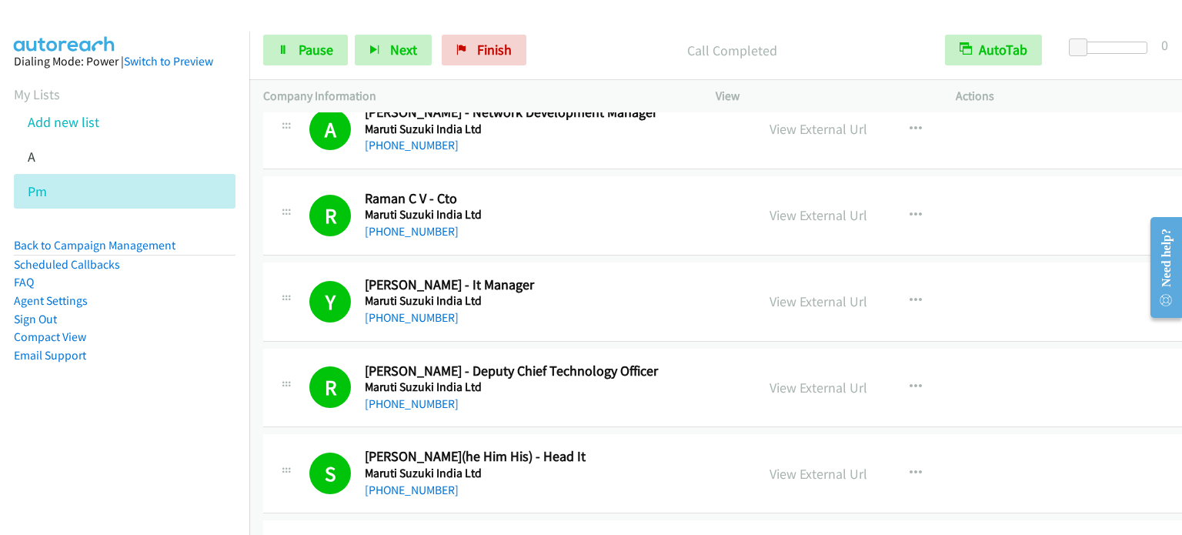
click at [126, 393] on aside "Dialing Mode: Power | Switch to Preview My Lists Add new list A Pm Back to Camp…" at bounding box center [124, 233] width 249 height 402
click at [328, 45] on span "Pause" at bounding box center [316, 50] width 35 height 18
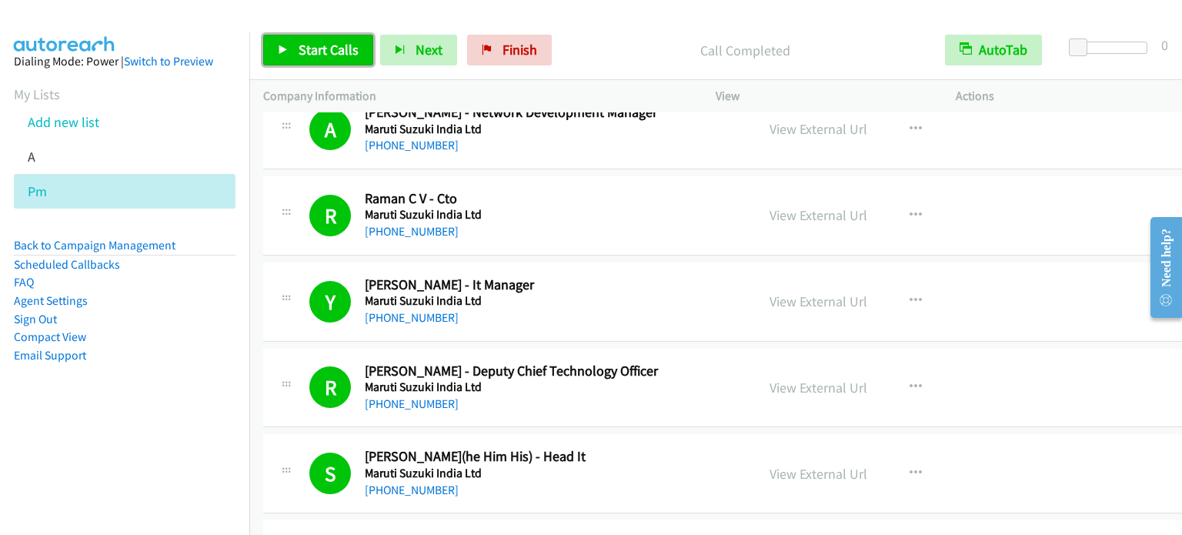
click at [308, 47] on span "Start Calls" at bounding box center [329, 50] width 60 height 18
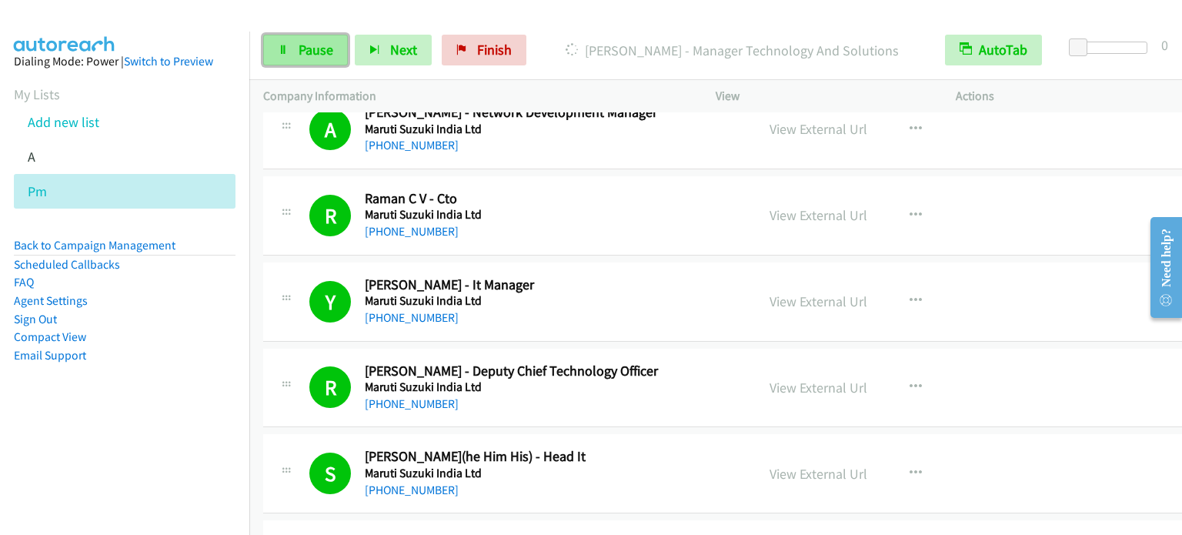
click at [286, 52] on icon at bounding box center [283, 50] width 11 height 11
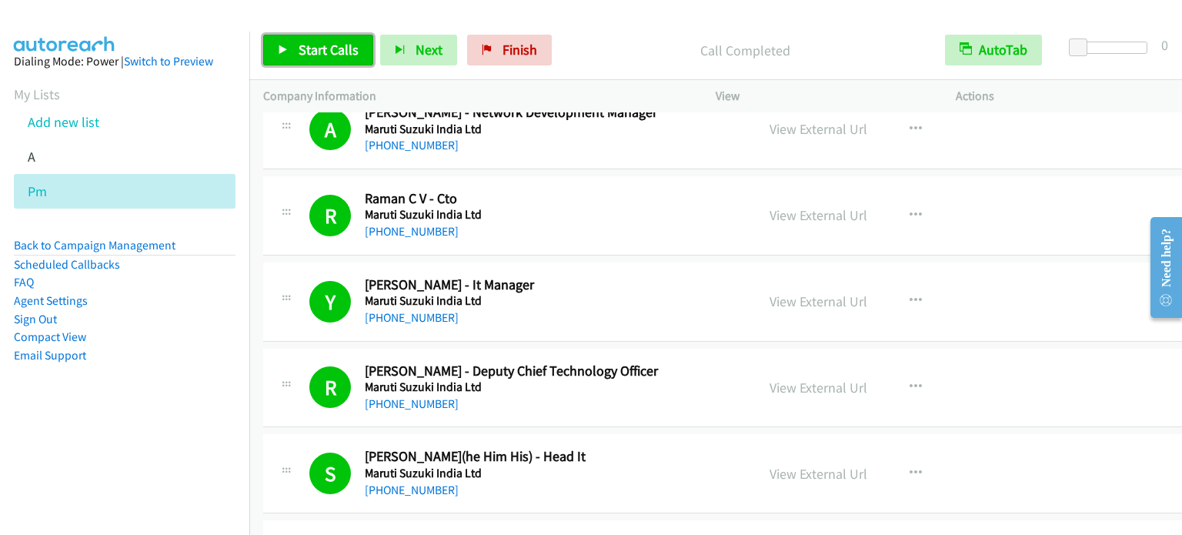
click at [317, 48] on span "Start Calls" at bounding box center [329, 50] width 60 height 18
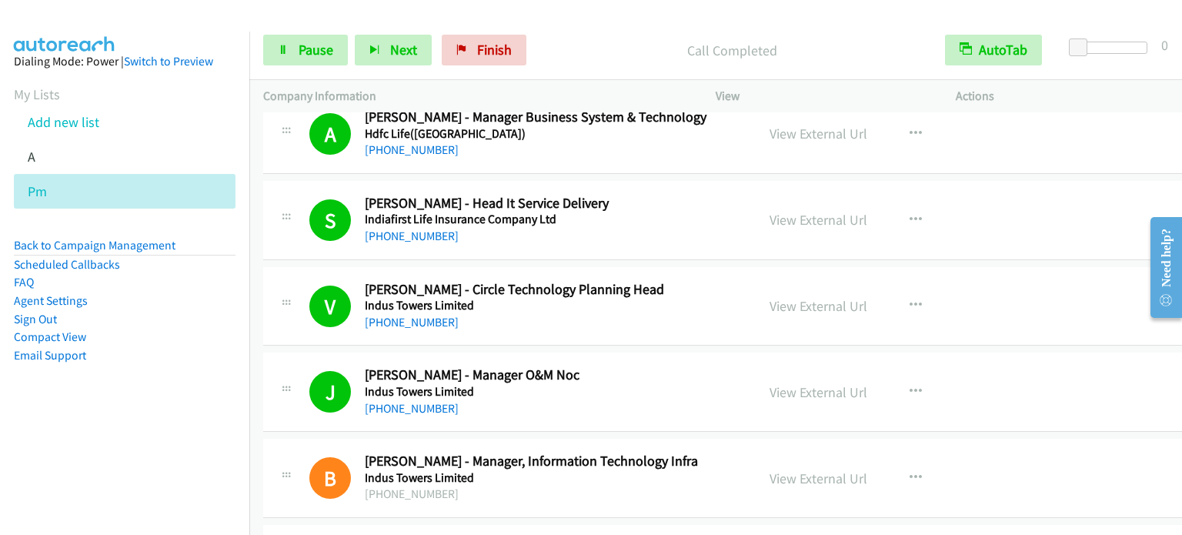
scroll to position [11695, 0]
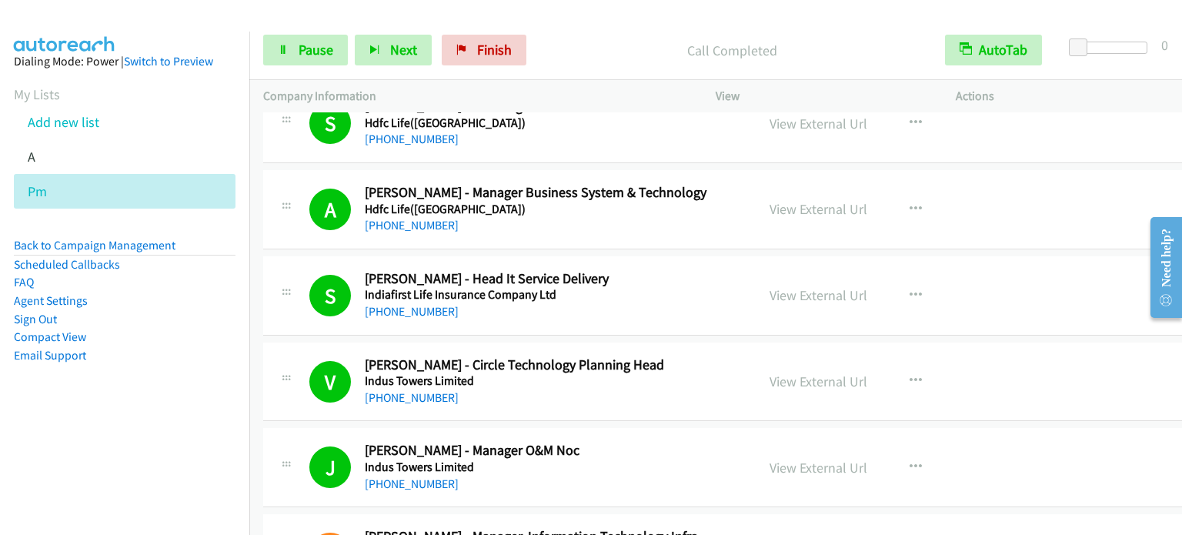
click at [186, 378] on aside "Dialing Mode: Power | Switch to Preview My Lists Add new list A Pm Back to Camp…" at bounding box center [124, 233] width 249 height 402
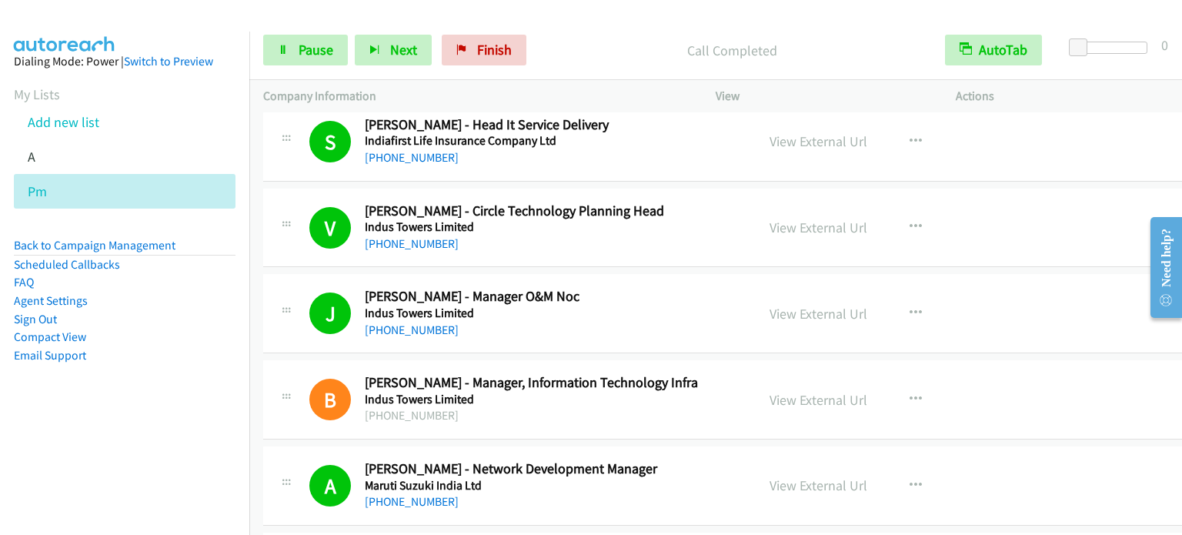
scroll to position [14157, 0]
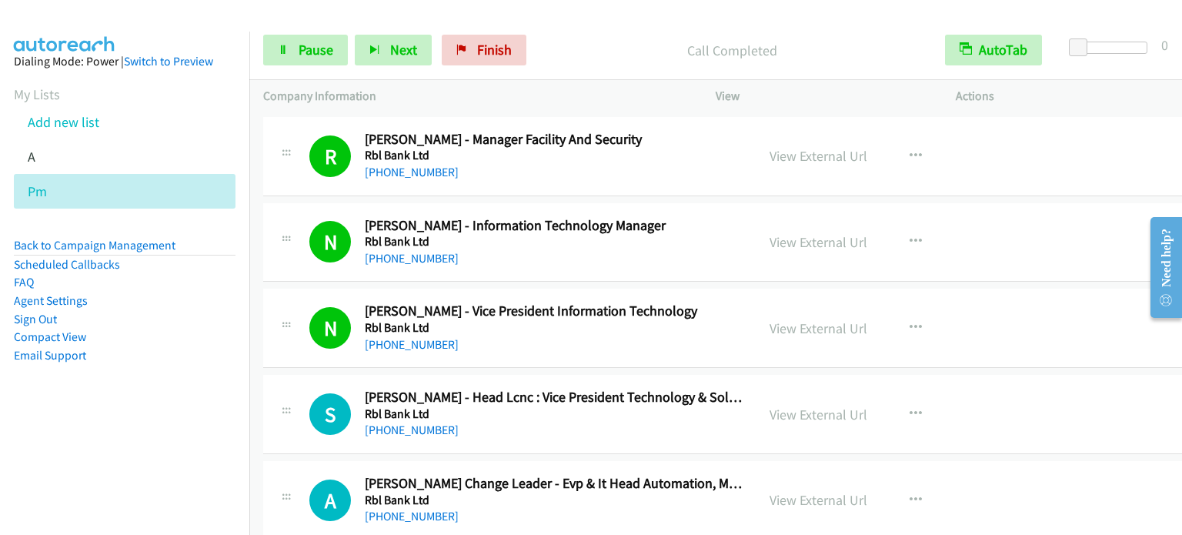
click at [219, 404] on aside "Dialing Mode: Power | Switch to Preview My Lists Add new list A Pm Back to Camp…" at bounding box center [124, 233] width 249 height 402
click at [214, 395] on aside "Dialing Mode: Power | Switch to Preview My Lists Add new list A Pm Back to Camp…" at bounding box center [124, 233] width 249 height 402
click at [193, 369] on aside "Dialing Mode: Power | Switch to Preview My Lists Add new list A Pm Back to Camp…" at bounding box center [124, 233] width 249 height 402
click at [309, 52] on span "Pause" at bounding box center [316, 50] width 35 height 18
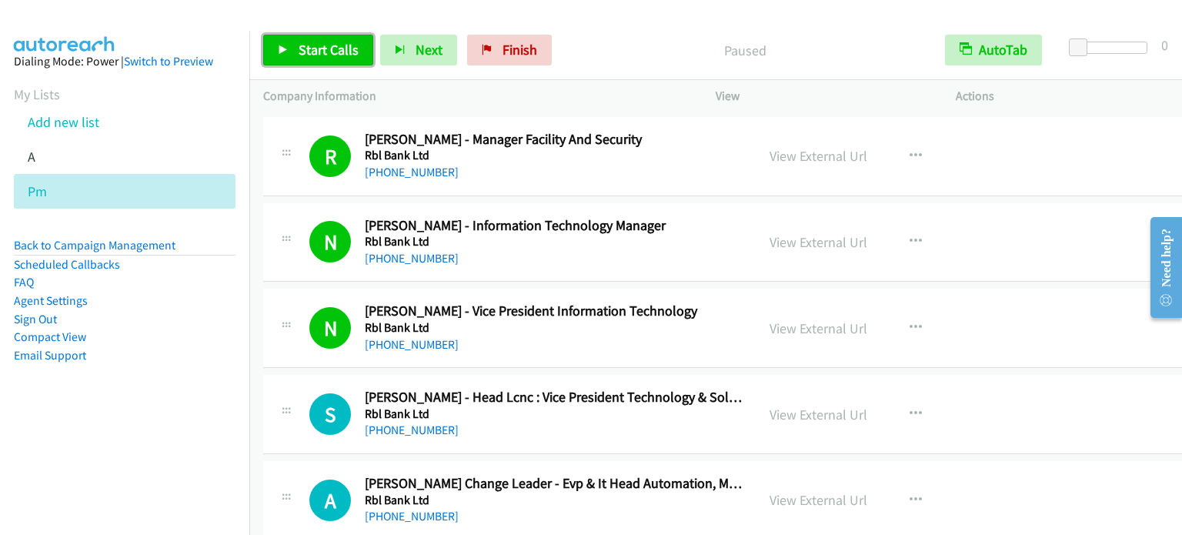
click at [317, 51] on span "Start Calls" at bounding box center [329, 50] width 60 height 18
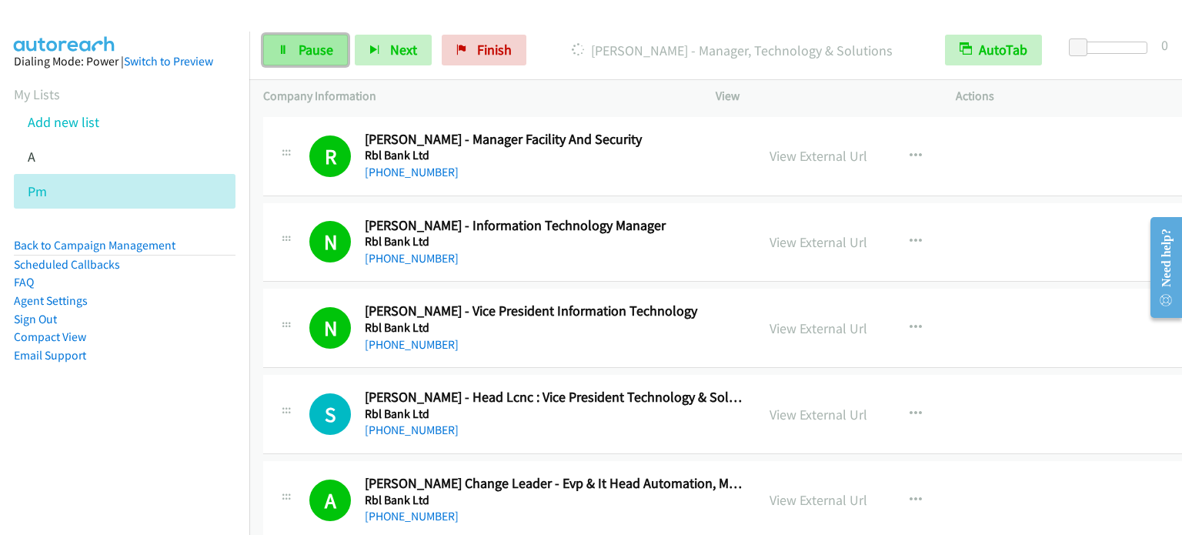
click at [314, 47] on span "Pause" at bounding box center [316, 50] width 35 height 18
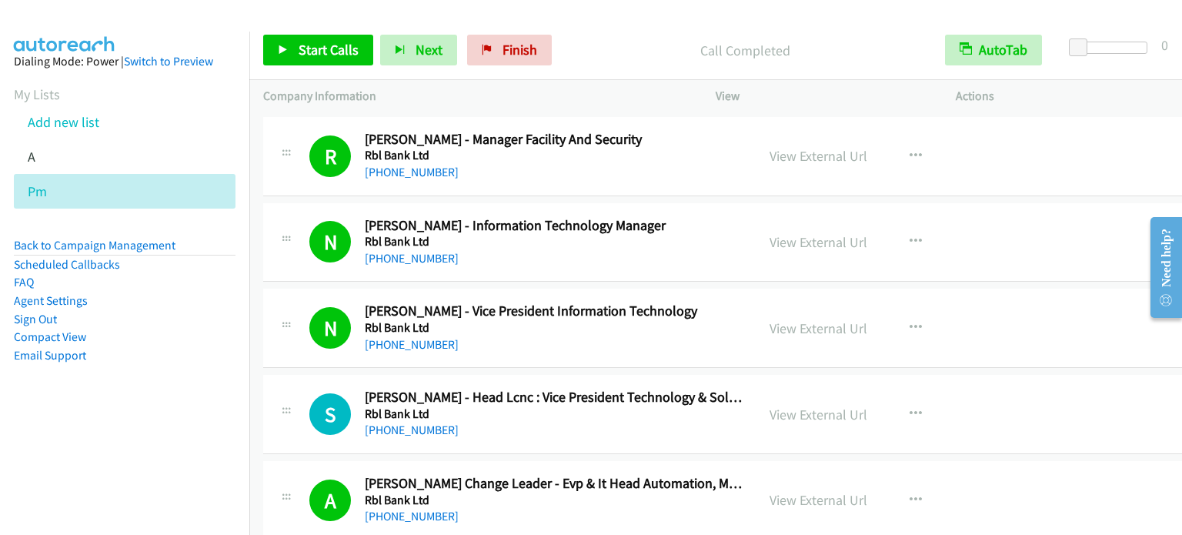
scroll to position [14586, 0]
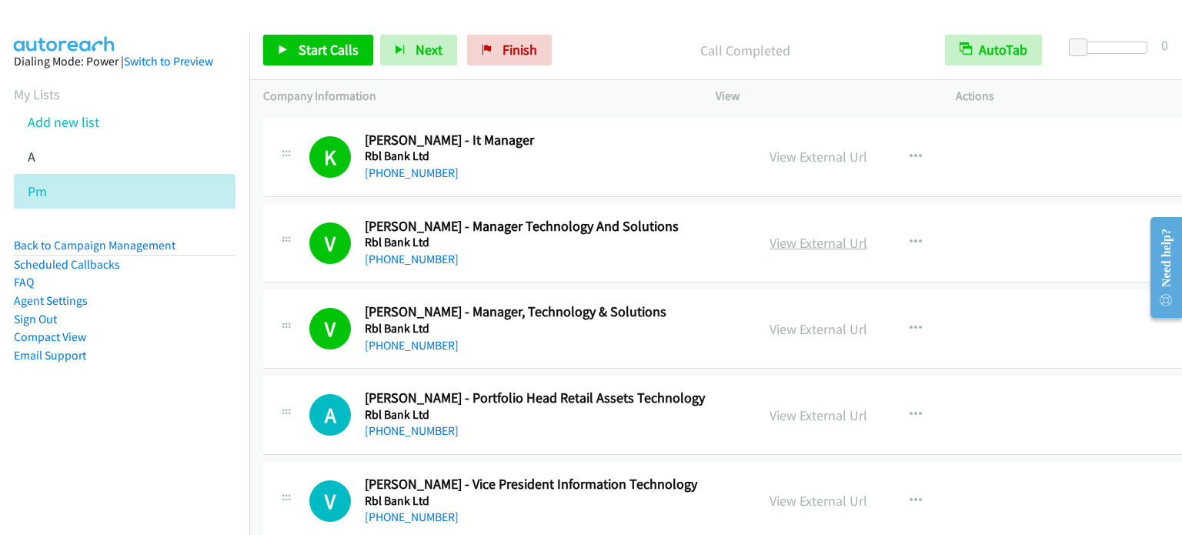
click at [799, 234] on link "View External Url" at bounding box center [818, 243] width 98 height 18
click at [350, 57] on span "Start Calls" at bounding box center [329, 50] width 60 height 18
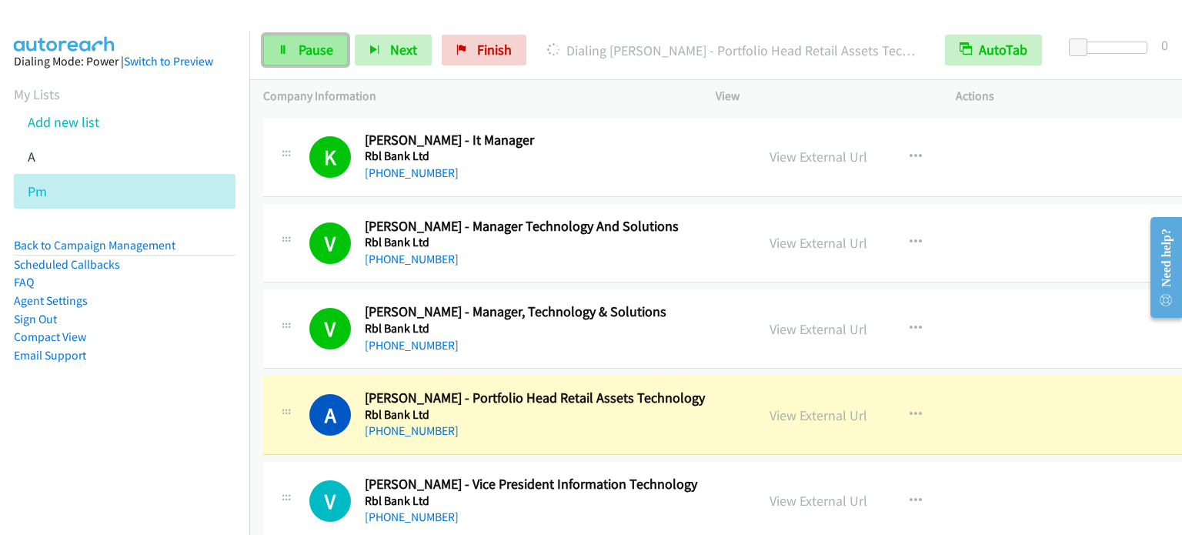
click at [315, 60] on link "Pause" at bounding box center [305, 50] width 85 height 31
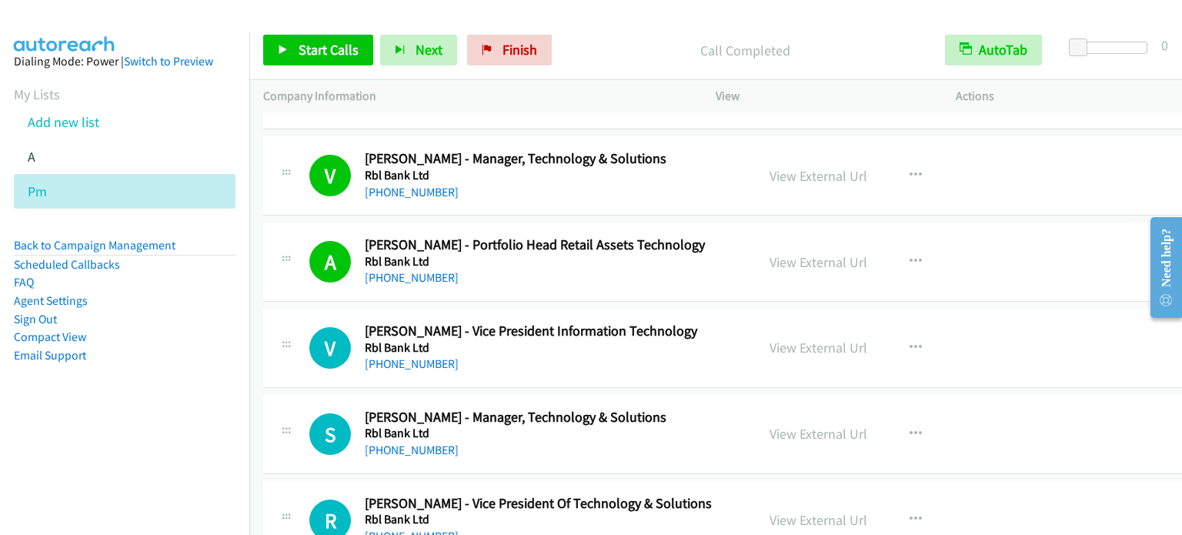
scroll to position [14740, 0]
click at [782, 338] on link "View External Url" at bounding box center [818, 347] width 98 height 18
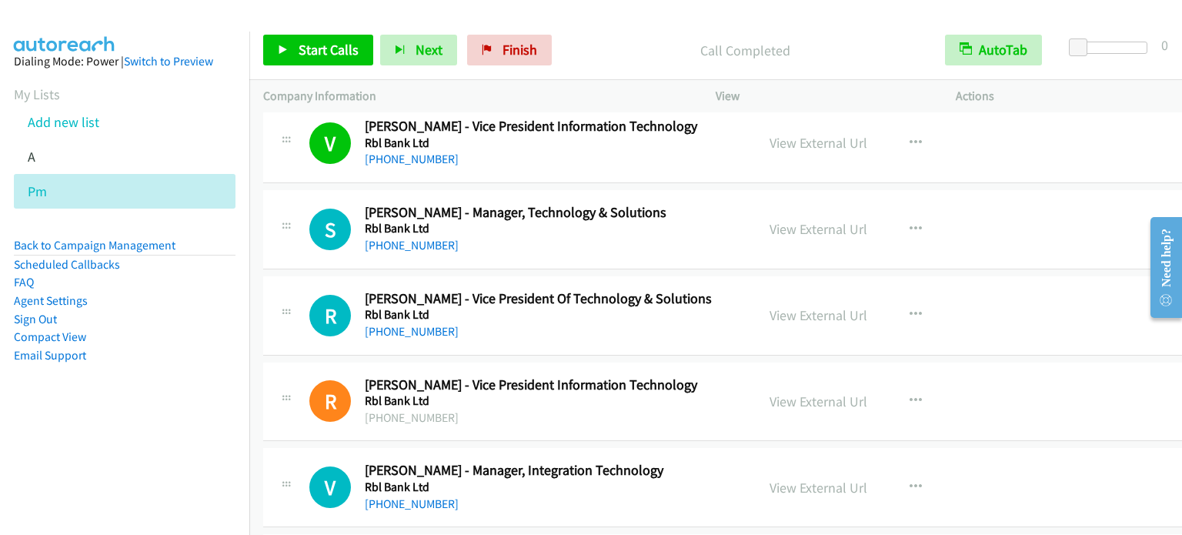
scroll to position [14971, 0]
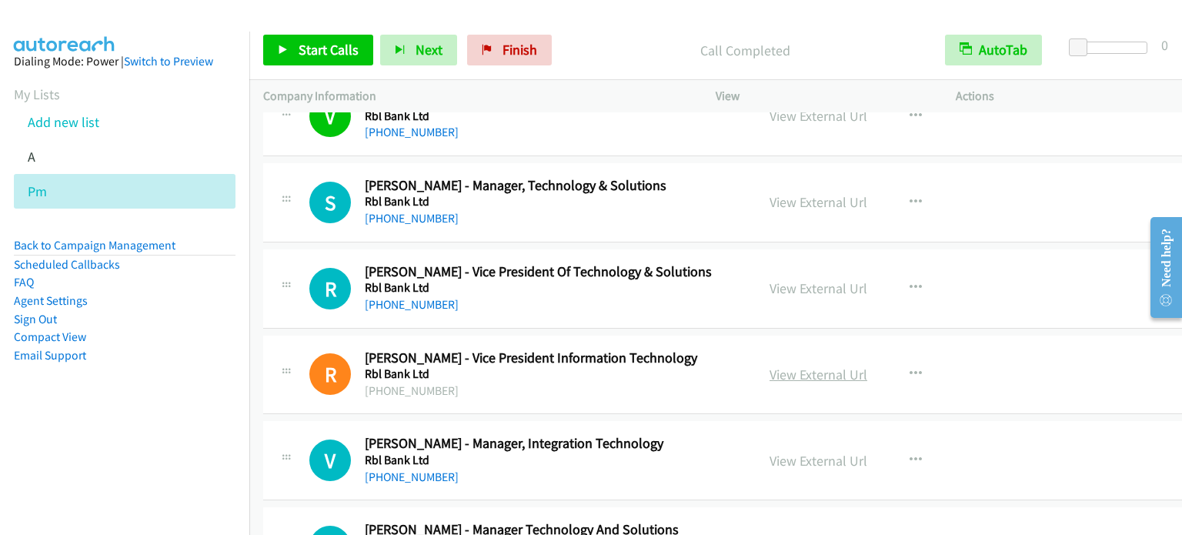
click at [808, 365] on link "View External Url" at bounding box center [818, 374] width 98 height 18
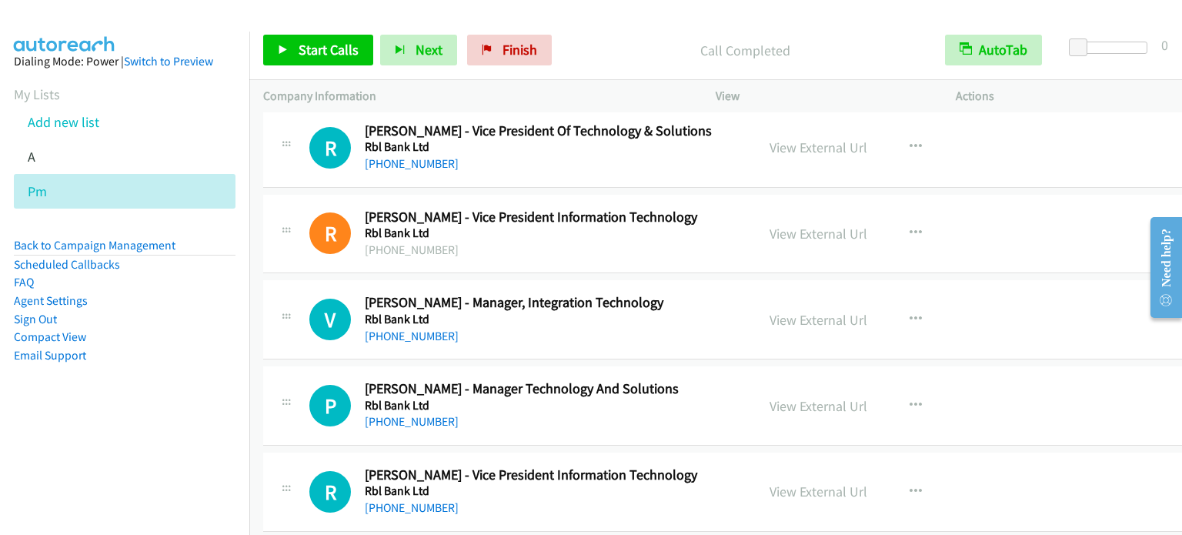
scroll to position [15125, 0]
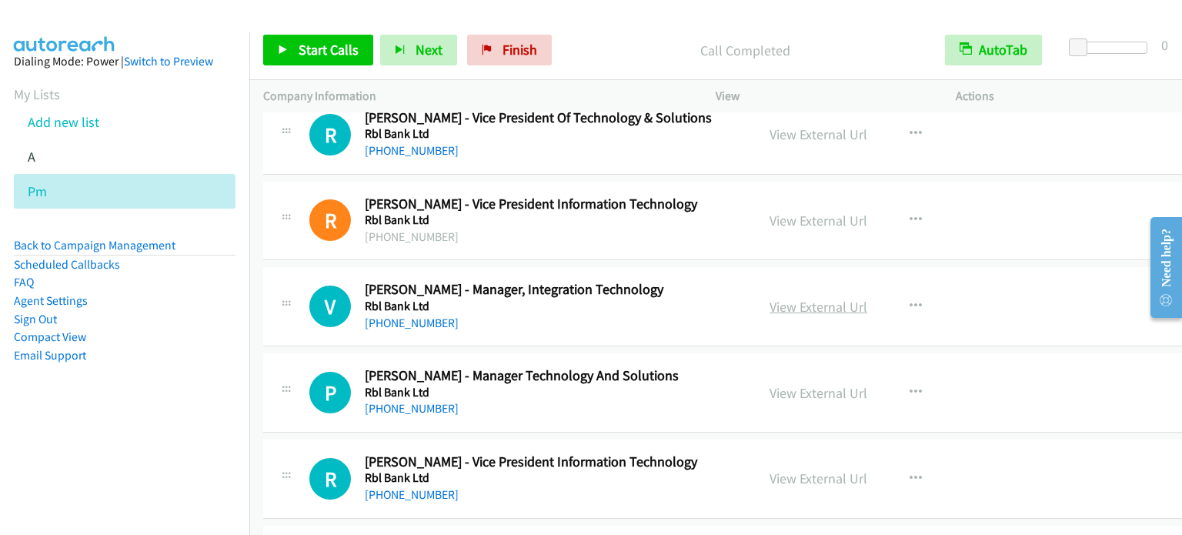
click at [813, 298] on link "View External Url" at bounding box center [818, 307] width 98 height 18
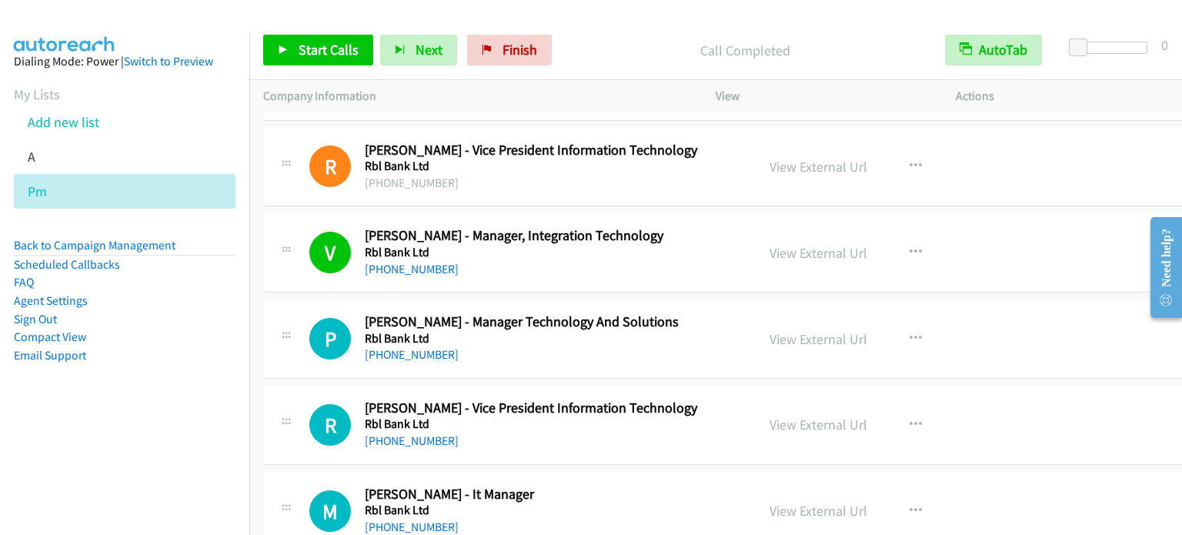
scroll to position [15201, 0]
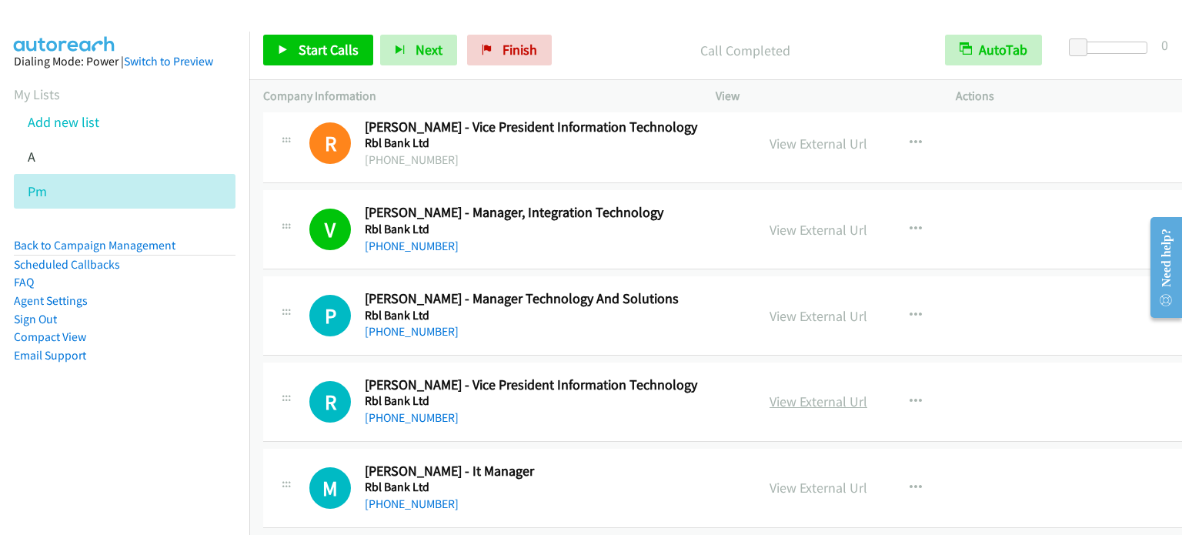
click at [794, 392] on link "View External Url" at bounding box center [818, 401] width 98 height 18
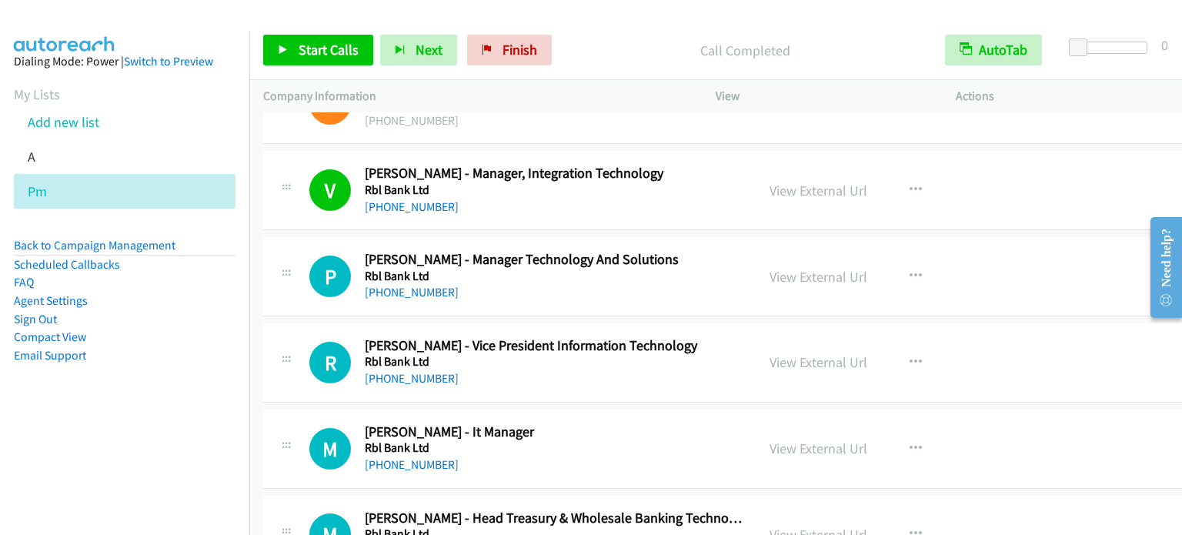
scroll to position [15278, 0]
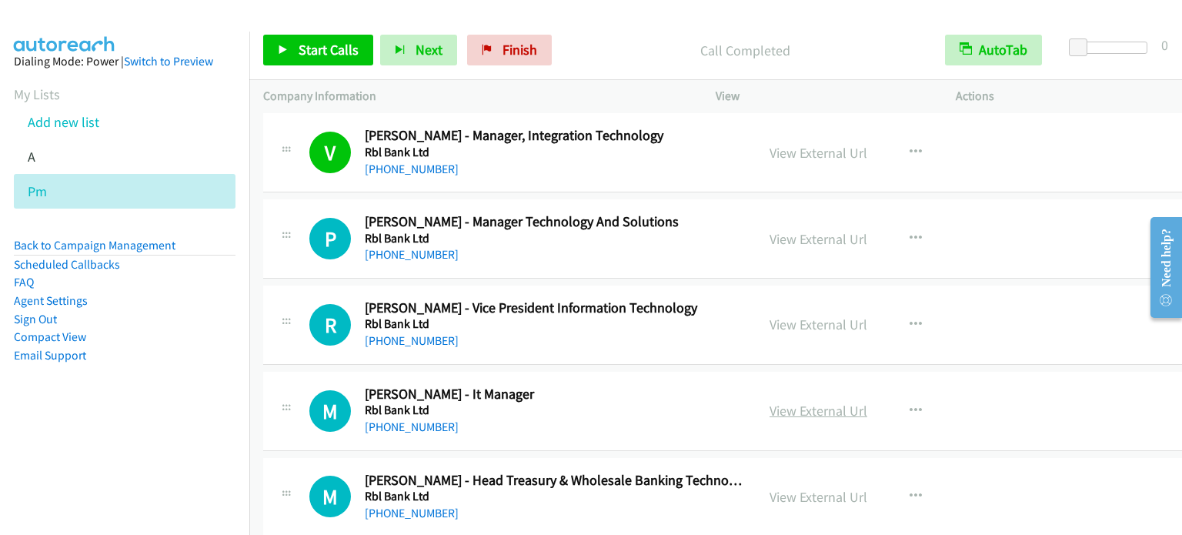
click at [807, 402] on link "View External Url" at bounding box center [818, 411] width 98 height 18
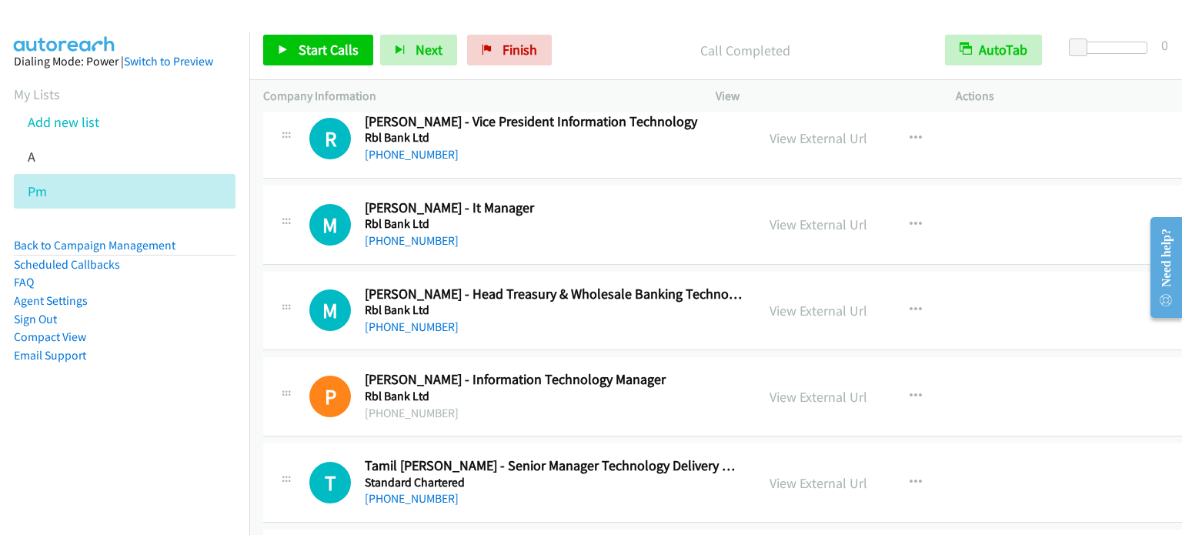
scroll to position [15509, 0]
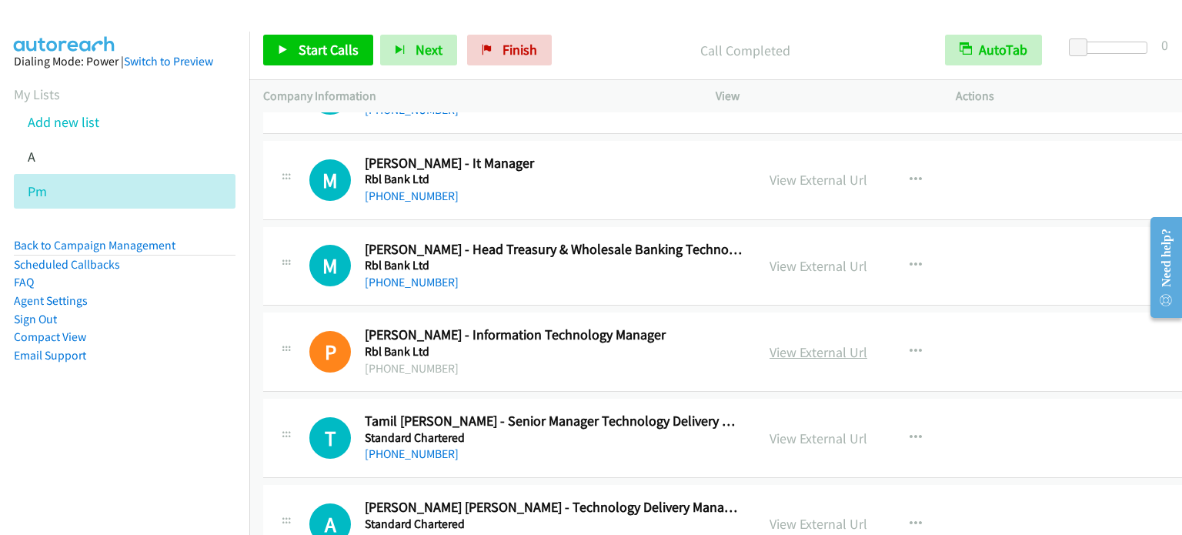
click at [831, 343] on link "View External Url" at bounding box center [818, 352] width 98 height 18
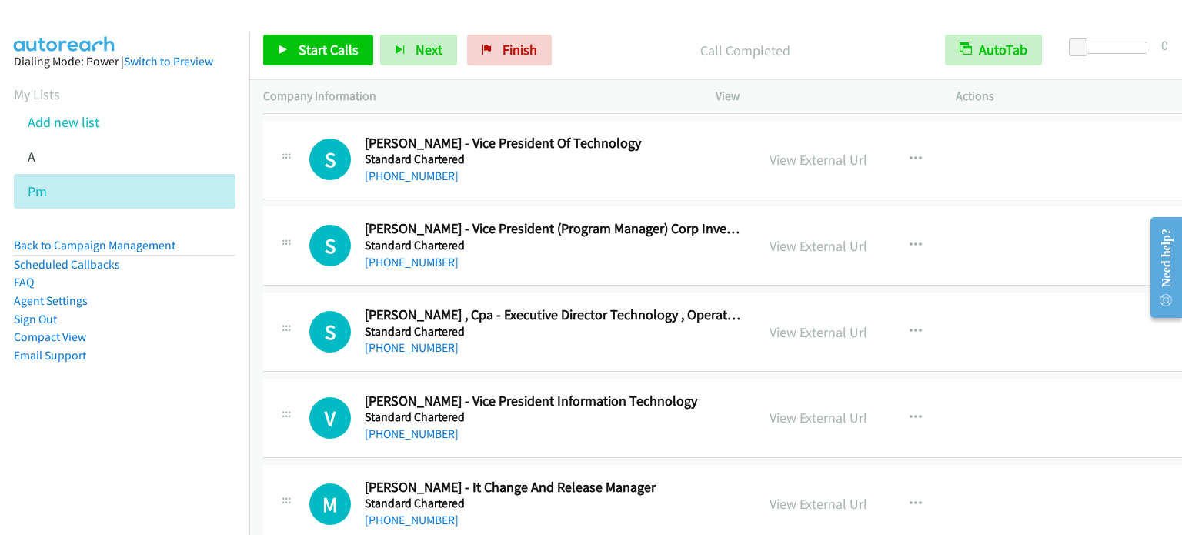
scroll to position [16586, 0]
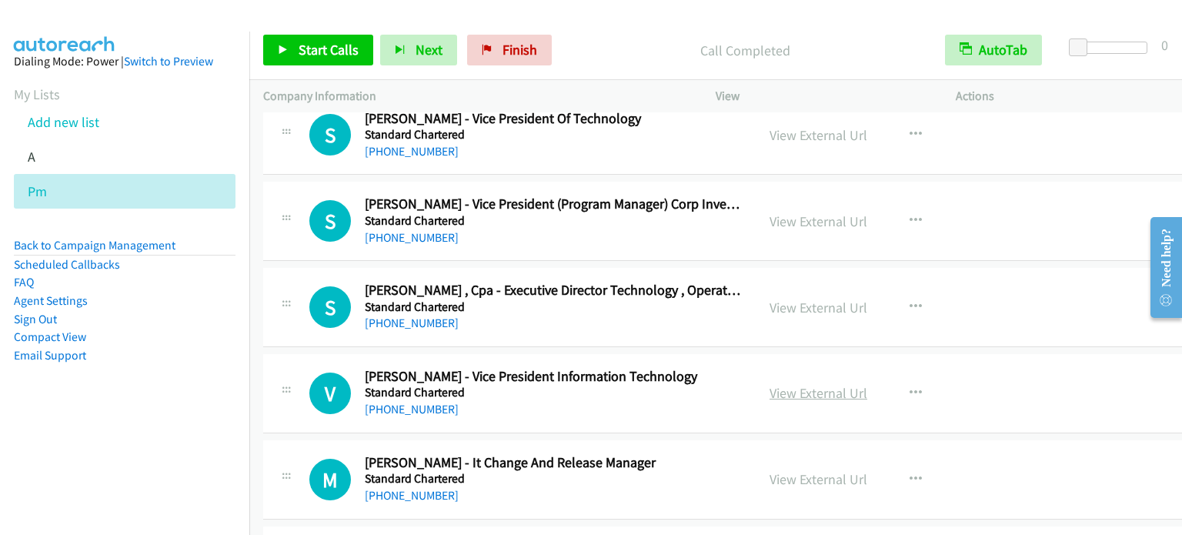
click at [806, 384] on link "View External Url" at bounding box center [818, 393] width 98 height 18
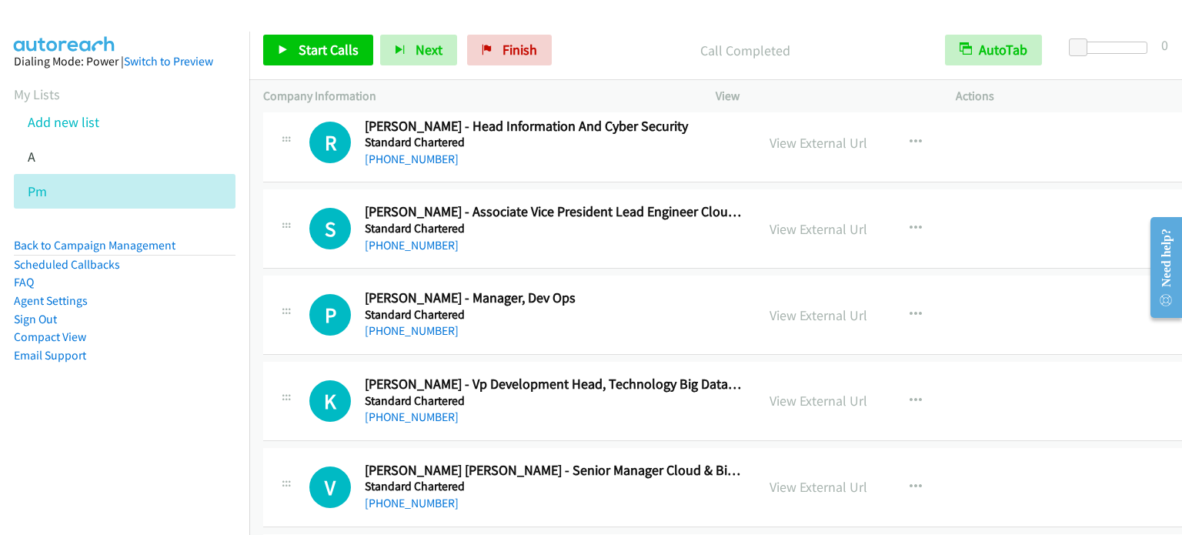
scroll to position [17048, 0]
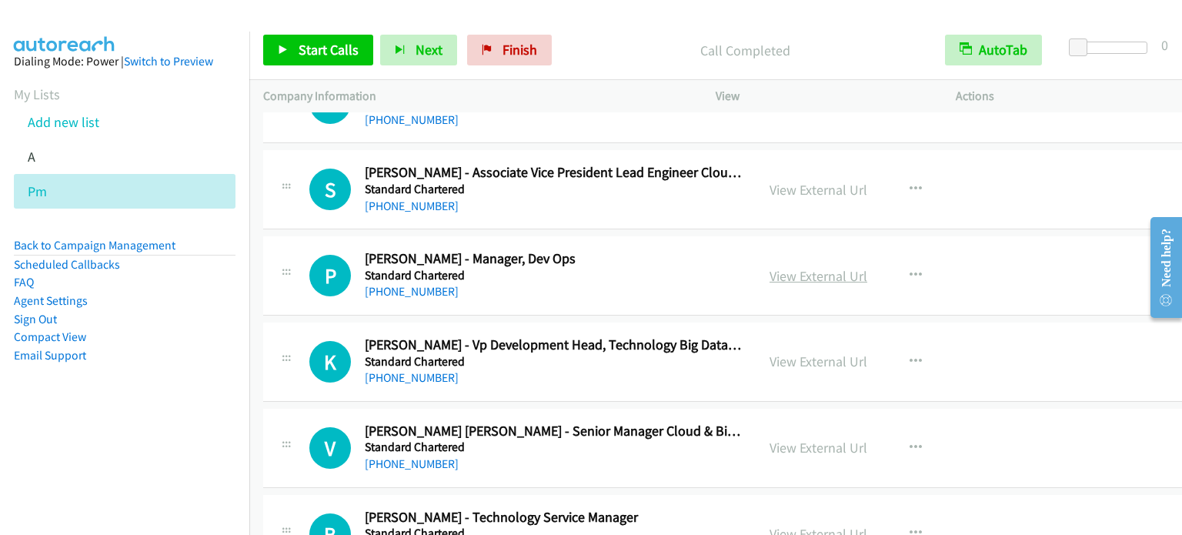
click at [816, 267] on link "View External Url" at bounding box center [818, 276] width 98 height 18
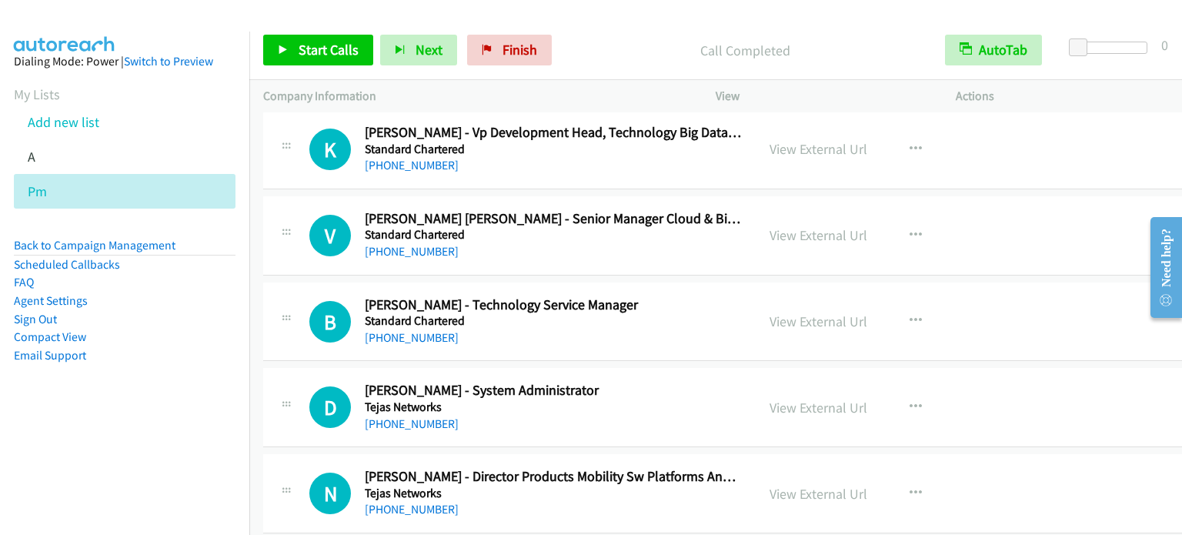
scroll to position [17279, 0]
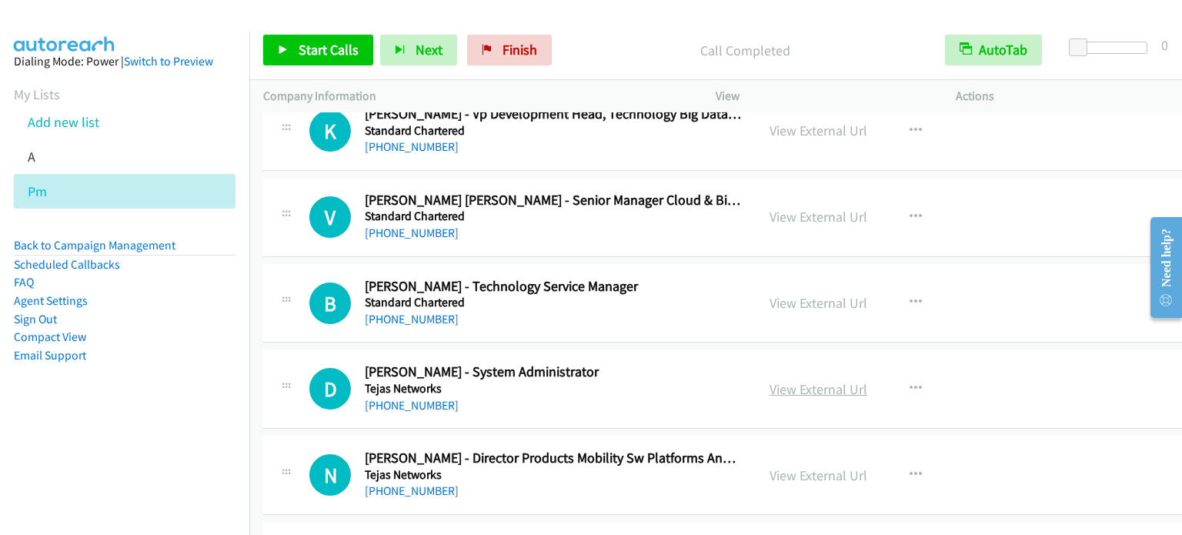
click at [803, 380] on link "View External Url" at bounding box center [818, 389] width 98 height 18
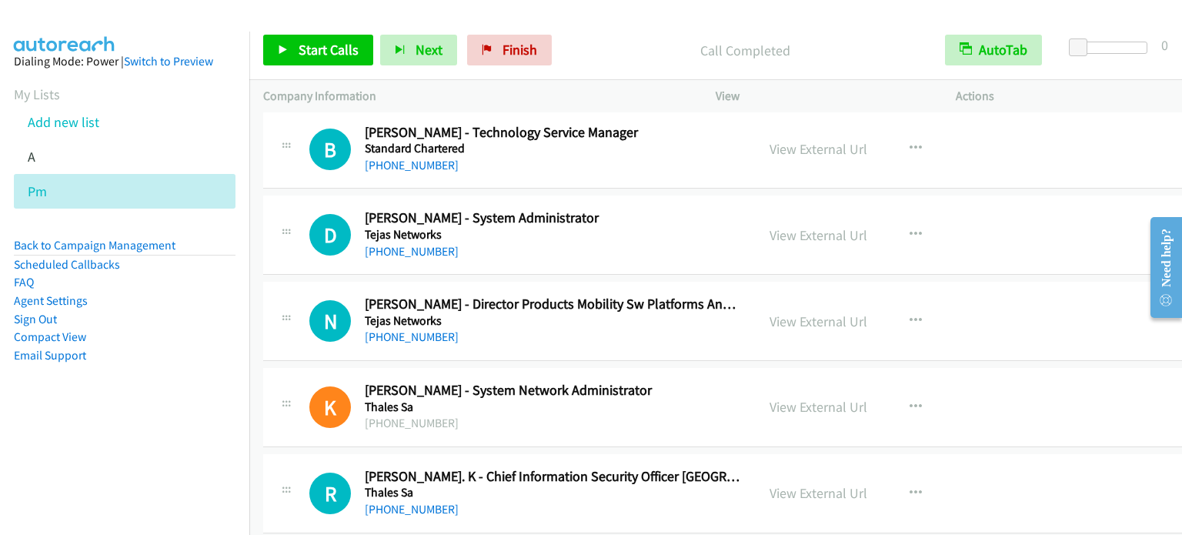
scroll to position [17587, 0]
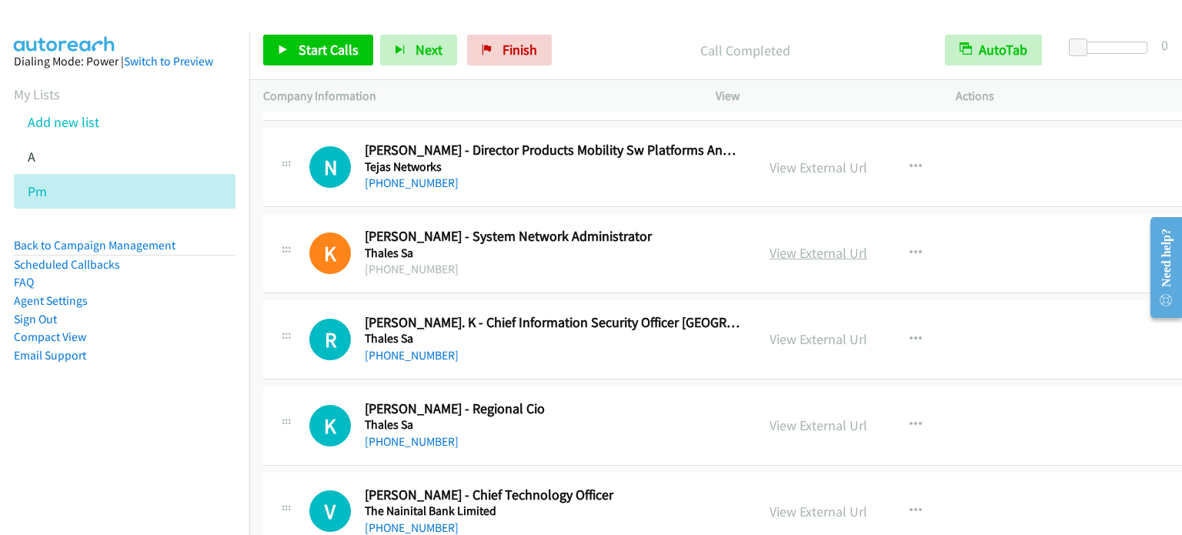
click at [822, 244] on link "View External Url" at bounding box center [818, 253] width 98 height 18
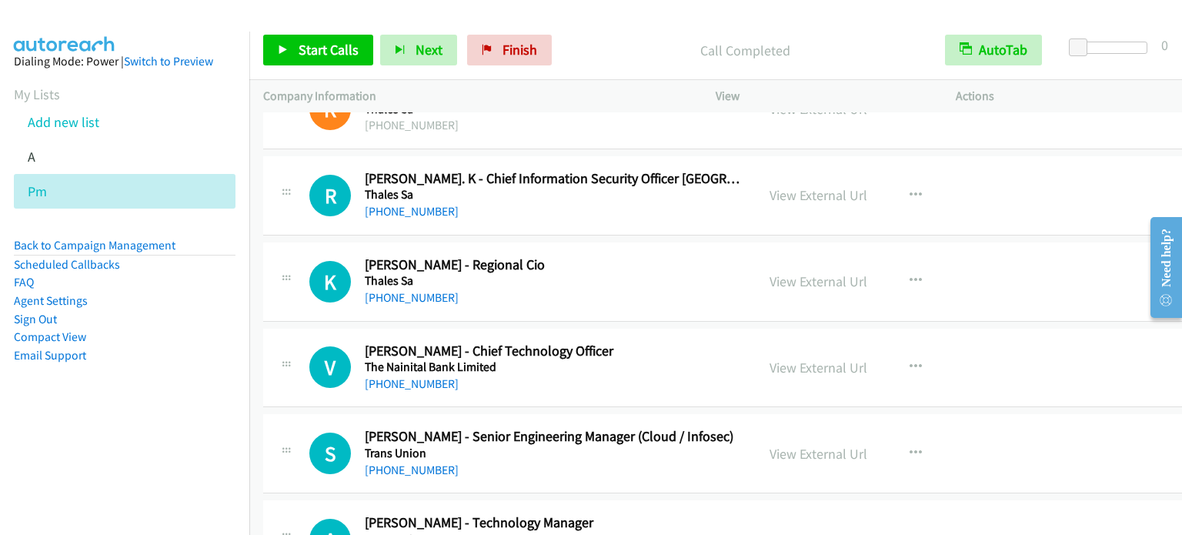
scroll to position [17740, 0]
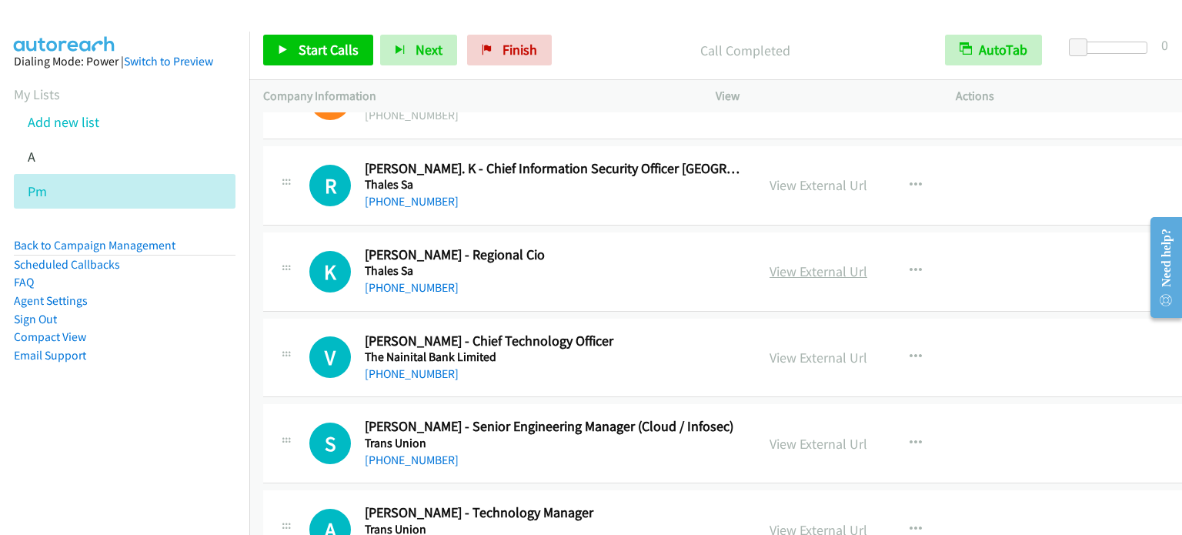
click at [805, 262] on link "View External Url" at bounding box center [818, 271] width 98 height 18
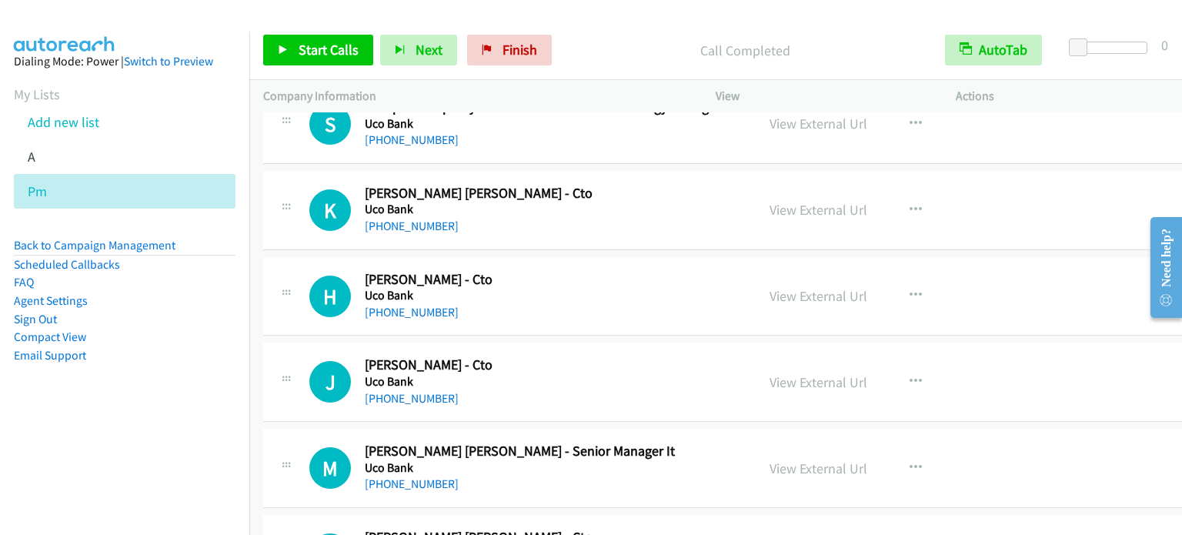
scroll to position [18664, 0]
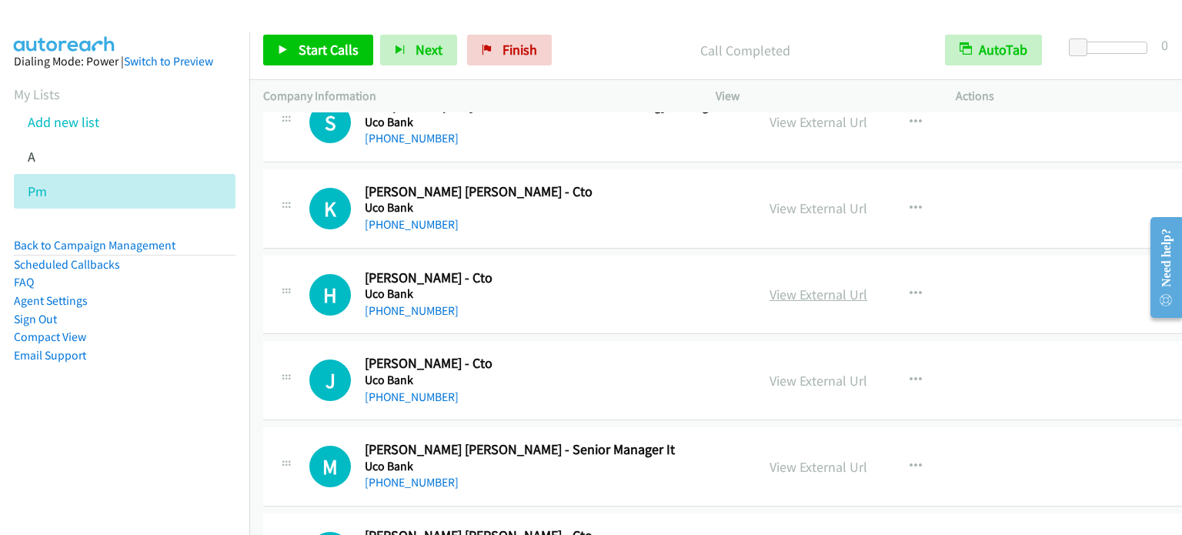
click at [819, 285] on link "View External Url" at bounding box center [818, 294] width 98 height 18
click at [825, 372] on link "View External Url" at bounding box center [818, 381] width 98 height 18
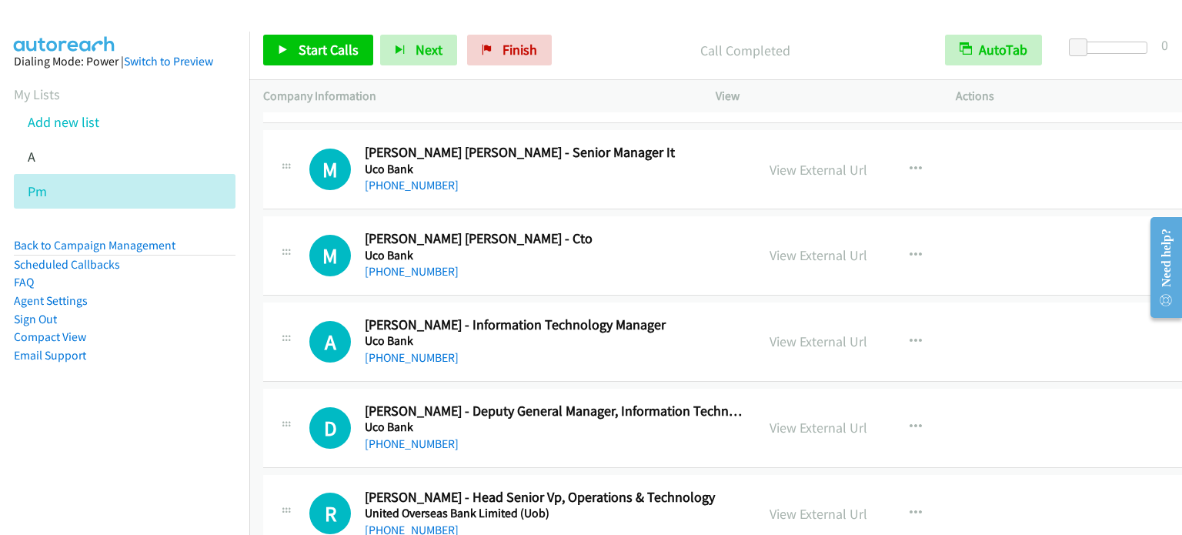
scroll to position [18971, 0]
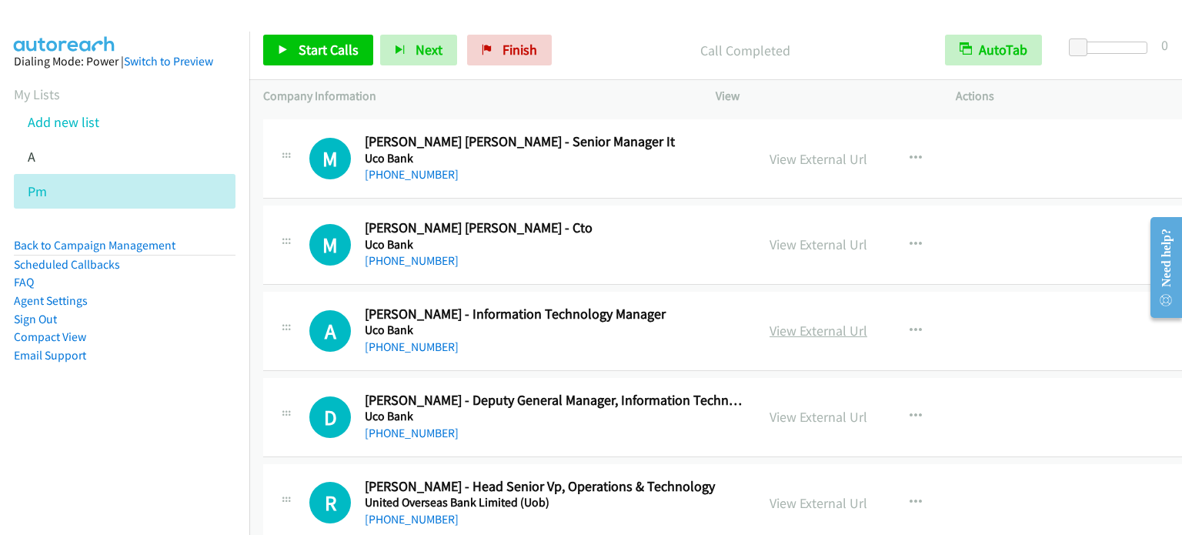
click at [812, 322] on link "View External Url" at bounding box center [818, 331] width 98 height 18
click at [799, 408] on link "View External Url" at bounding box center [818, 417] width 98 height 18
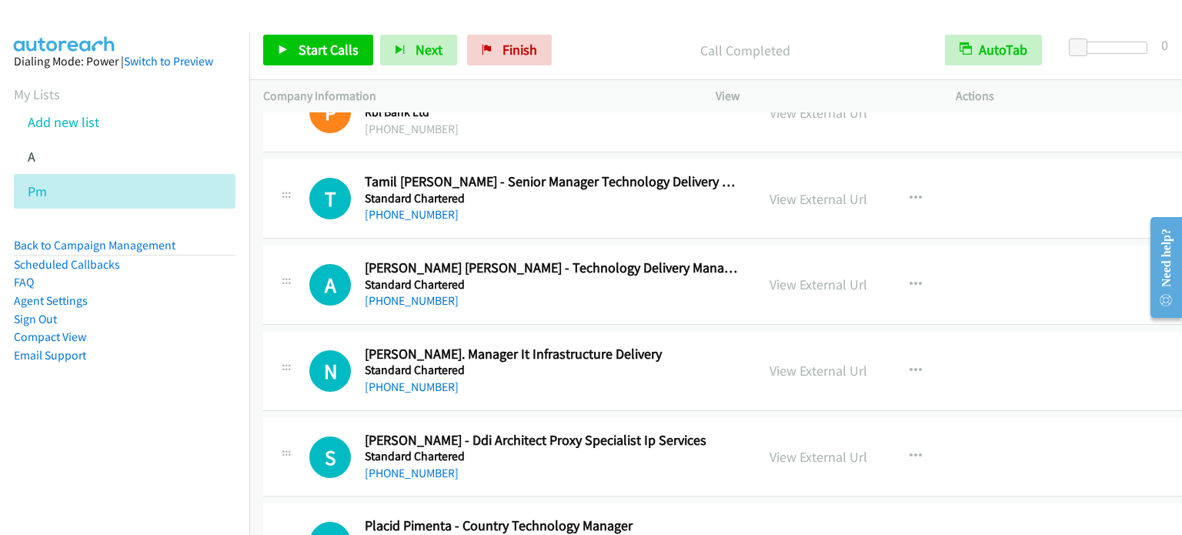
scroll to position [15745, 0]
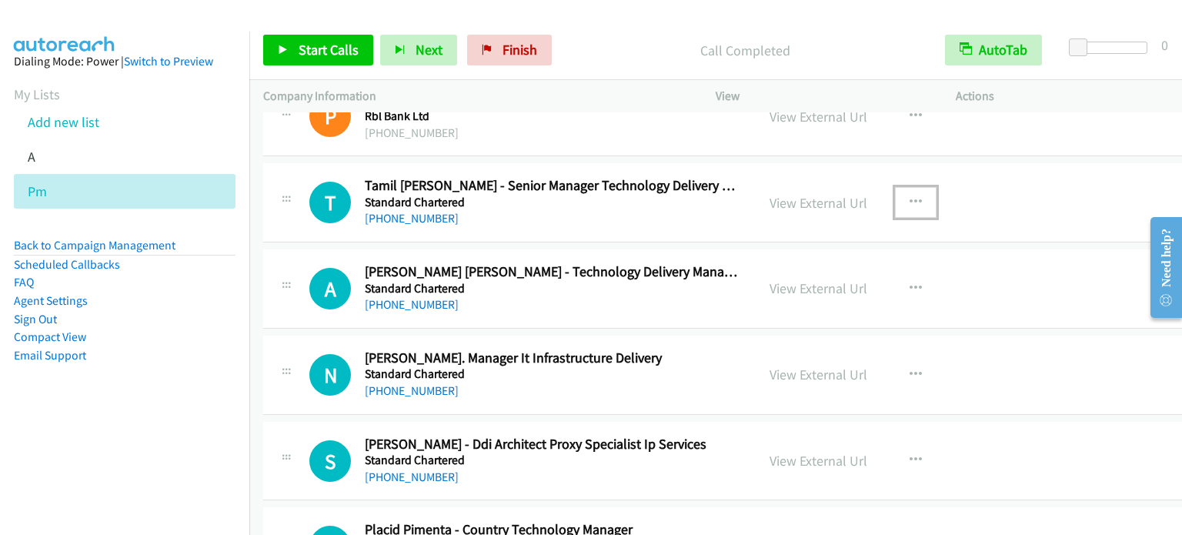
click at [909, 196] on icon "button" at bounding box center [915, 202] width 12 height 12
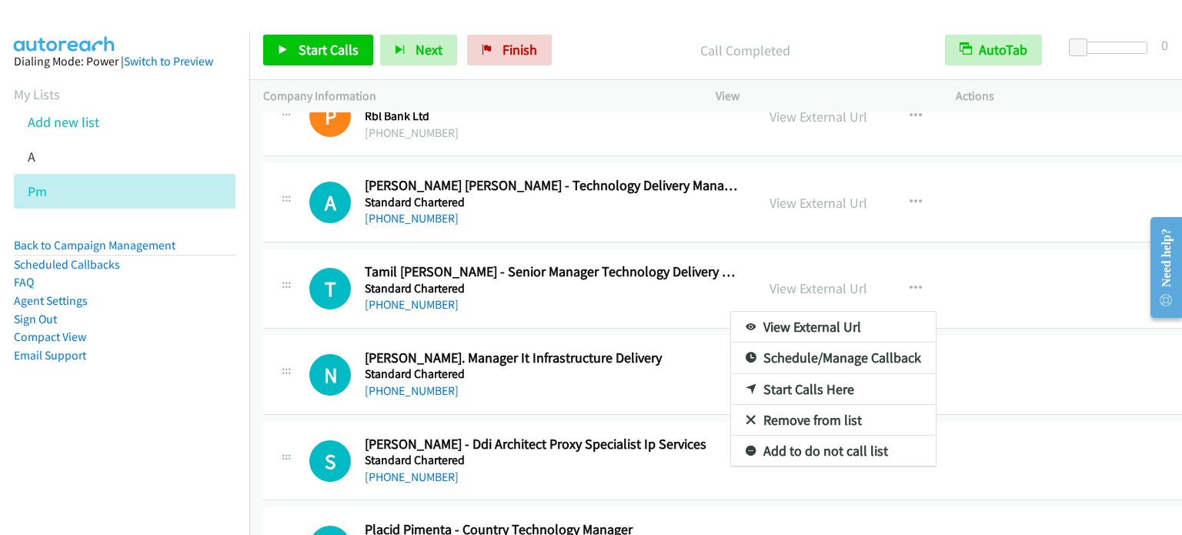
click at [800, 374] on link "Start Calls Here" at bounding box center [833, 389] width 205 height 31
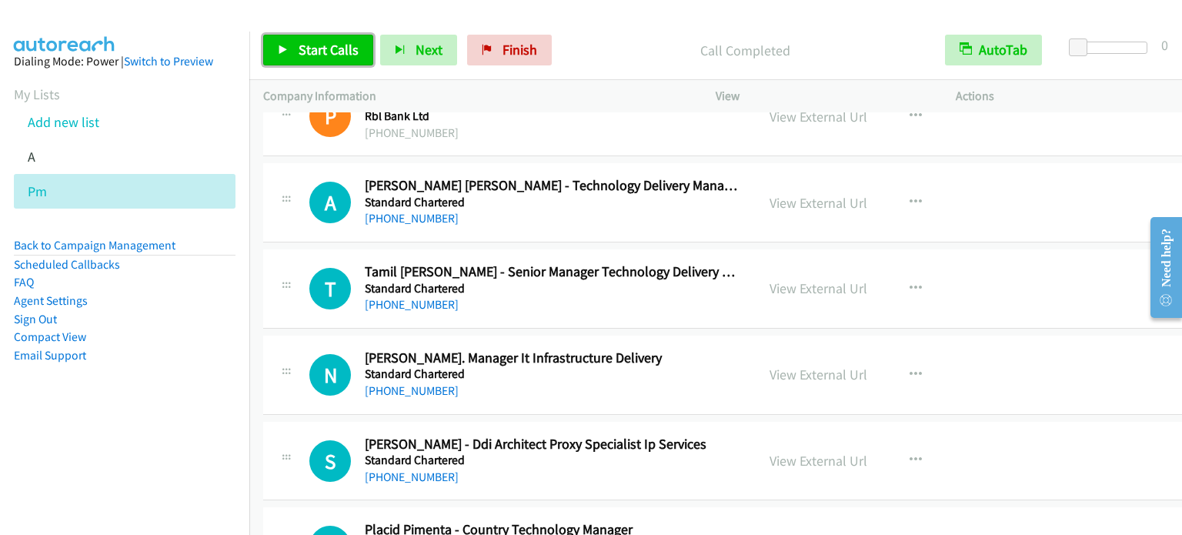
click at [332, 41] on span "Start Calls" at bounding box center [329, 50] width 60 height 18
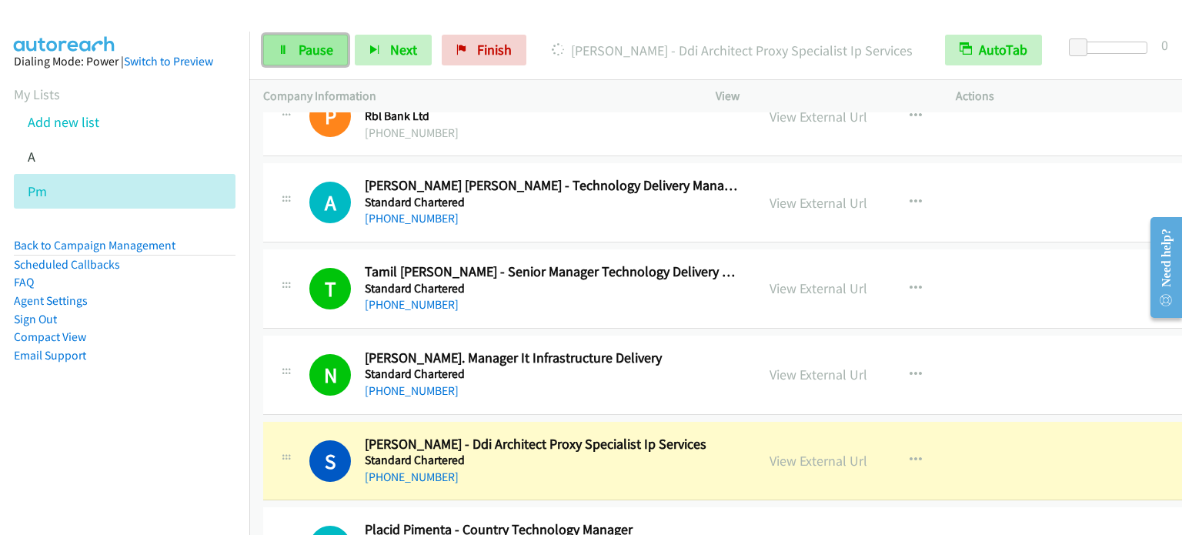
click at [308, 49] on span "Pause" at bounding box center [316, 50] width 35 height 18
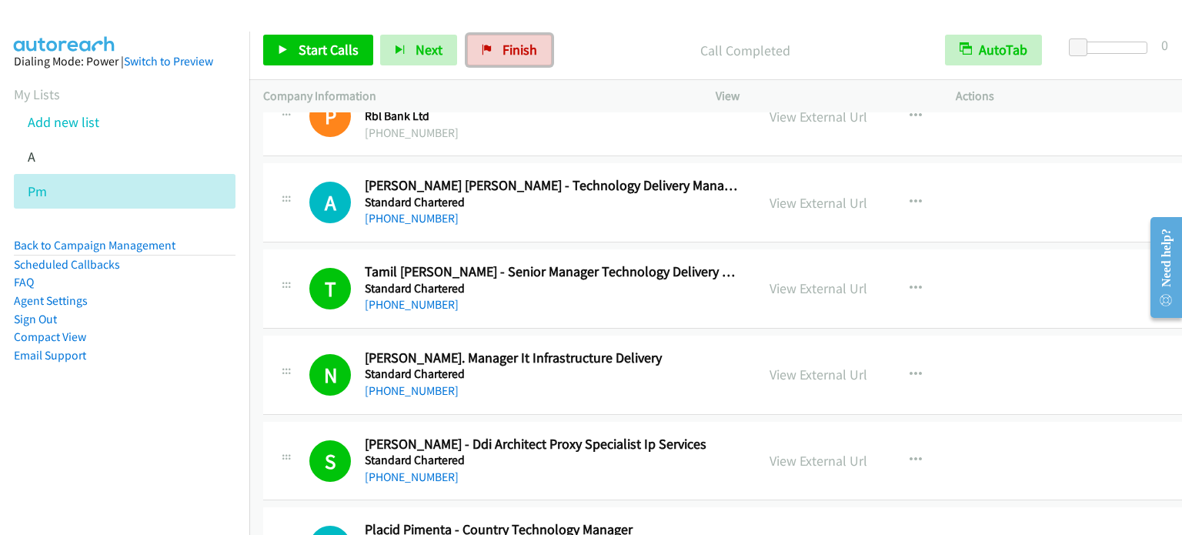
drag, startPoint x: 542, startPoint y: 48, endPoint x: 1006, endPoint y: 430, distance: 601.8
click at [542, 48] on link "Finish" at bounding box center [509, 50] width 85 height 31
